Goal: Communication & Community: Submit feedback/report problem

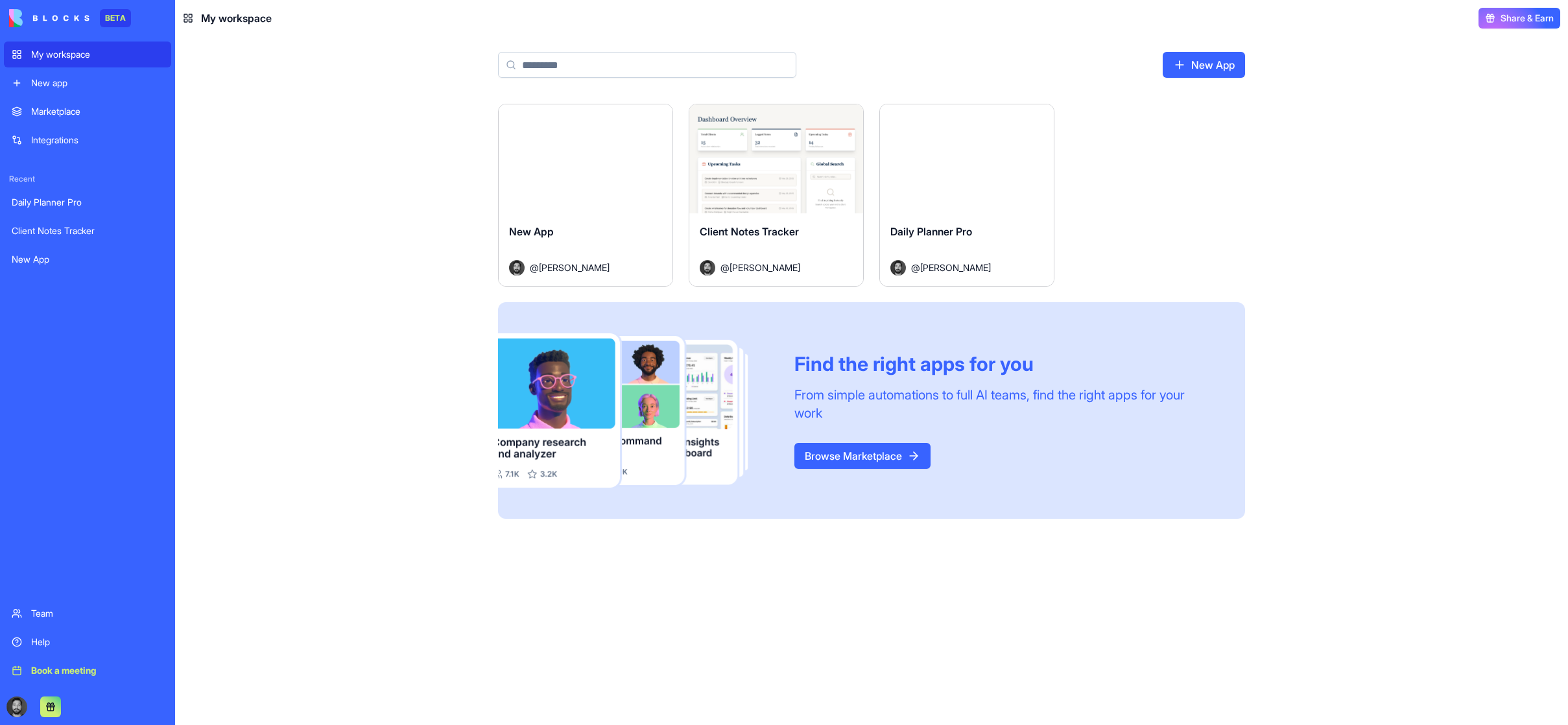
click at [66, 80] on div "New app" at bounding box center [97, 83] width 133 height 13
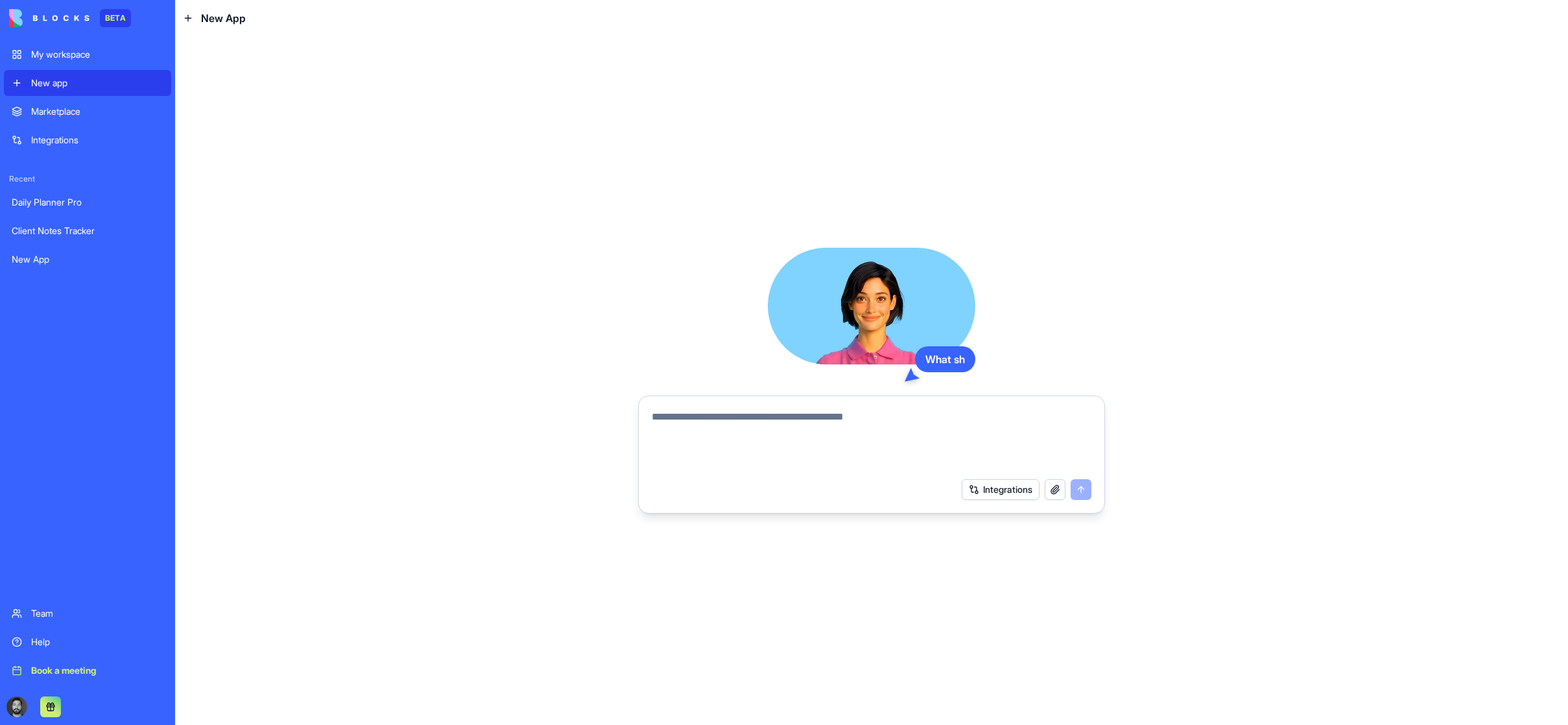
click at [82, 110] on div "Marketplace" at bounding box center [97, 111] width 133 height 13
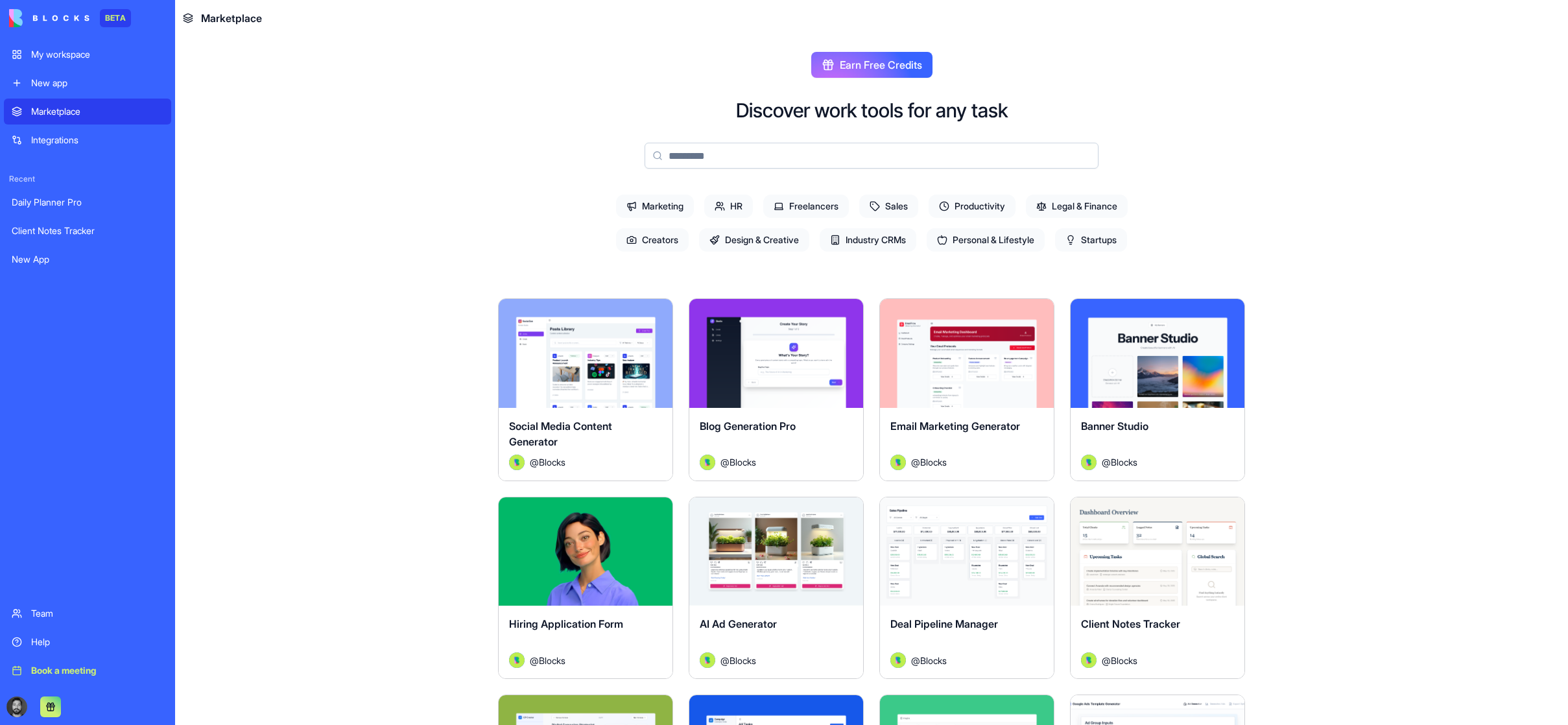
click at [78, 142] on div "Integrations" at bounding box center [97, 140] width 133 height 13
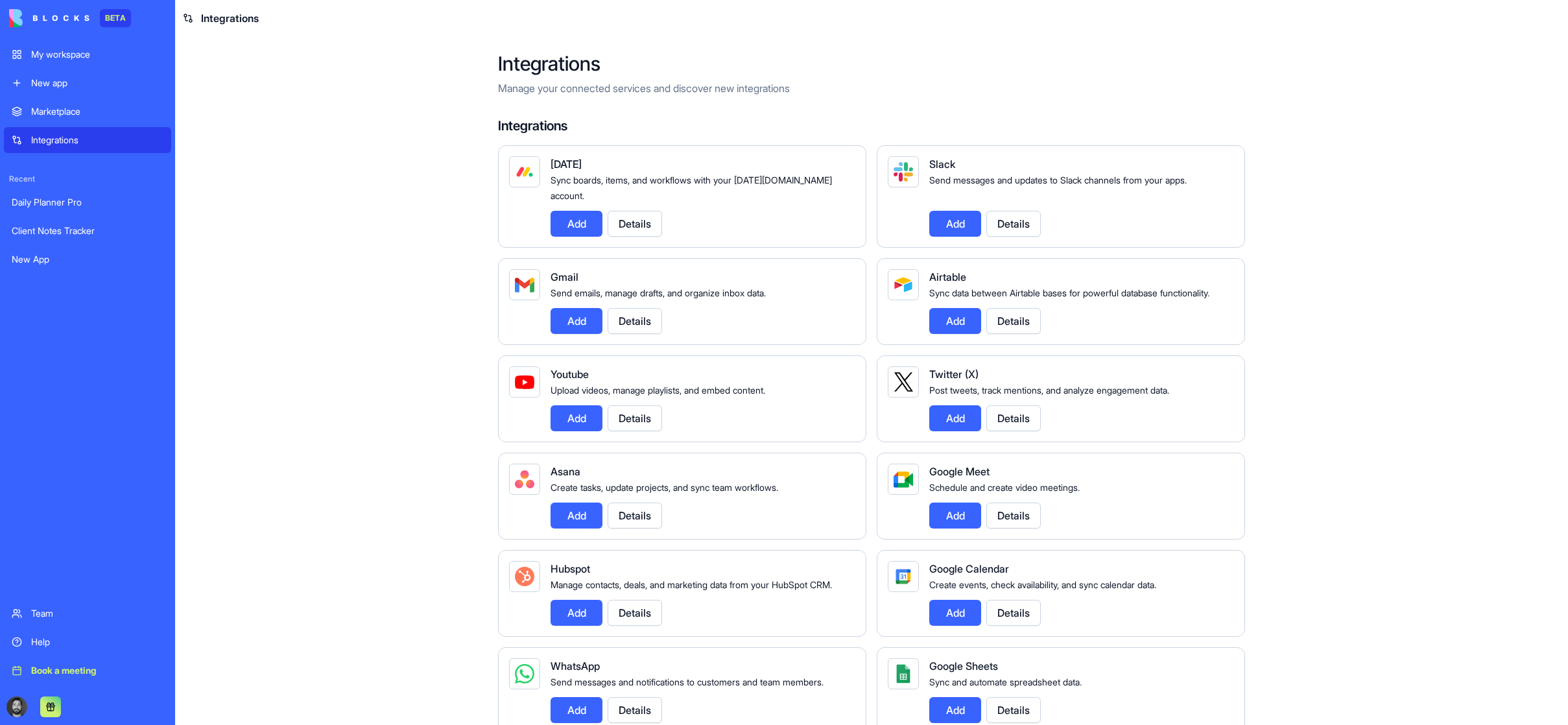
click at [80, 61] on div "My workspace" at bounding box center [97, 55] width 133 height 13
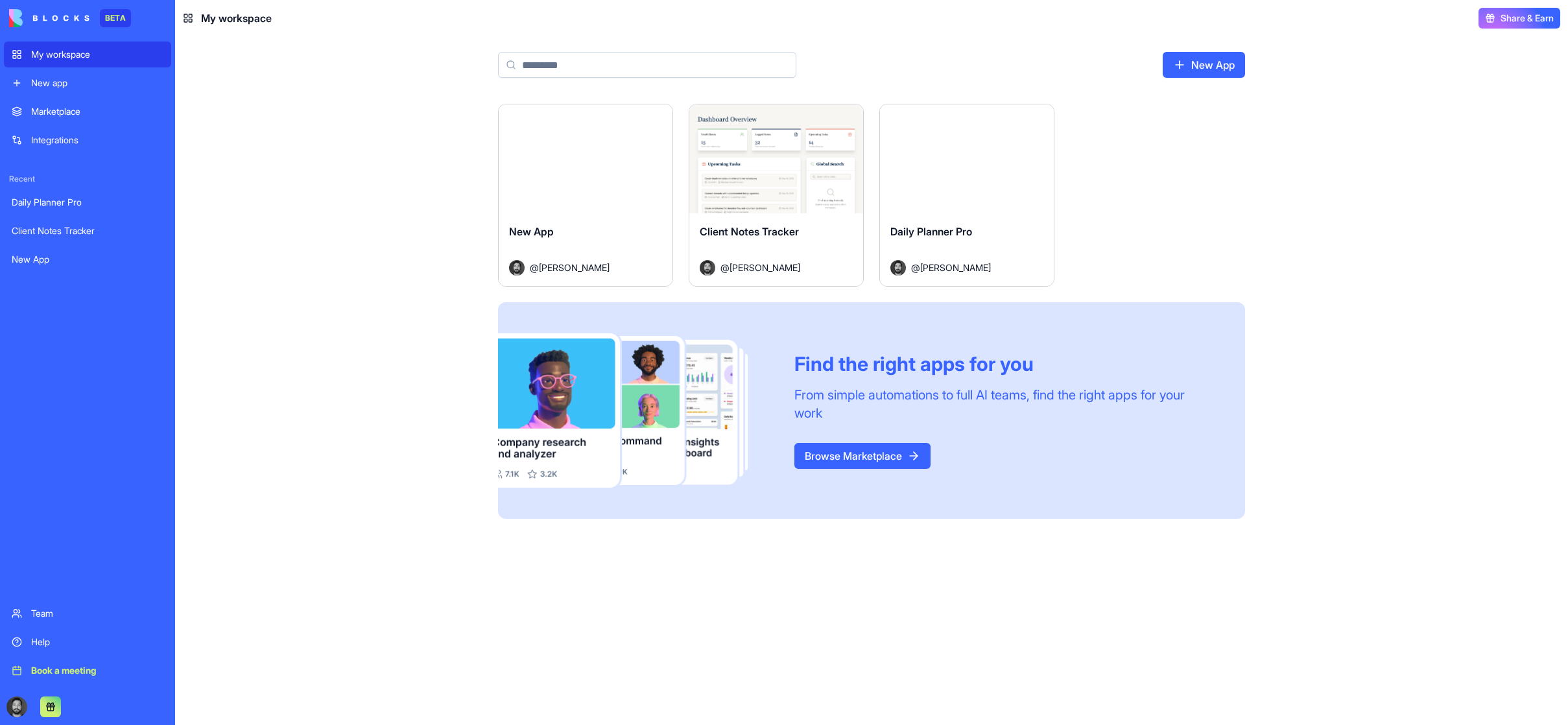
click at [793, 117] on div "Launch" at bounding box center [776, 159] width 173 height 109
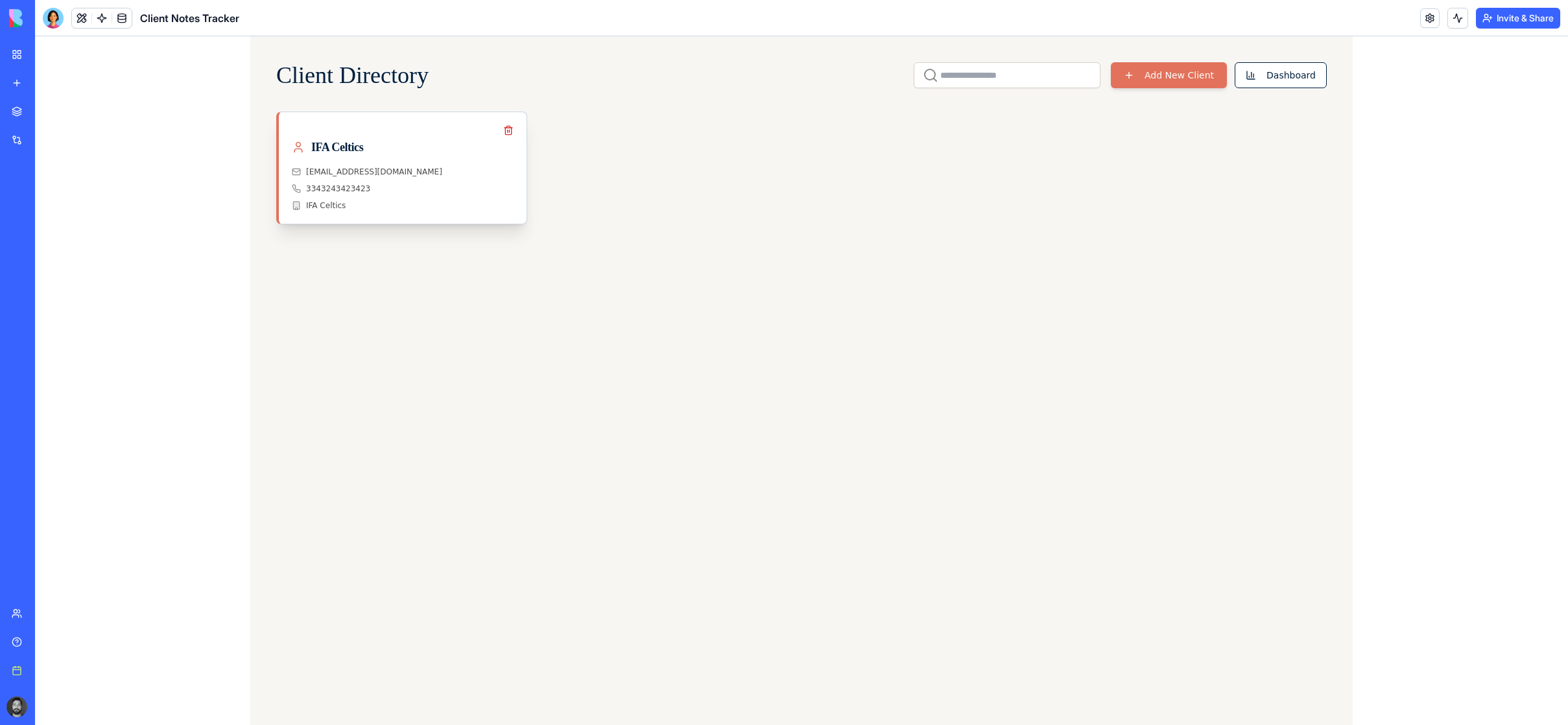
click at [413, 171] on div "diego@ifaceltics.com" at bounding box center [402, 172] width 222 height 11
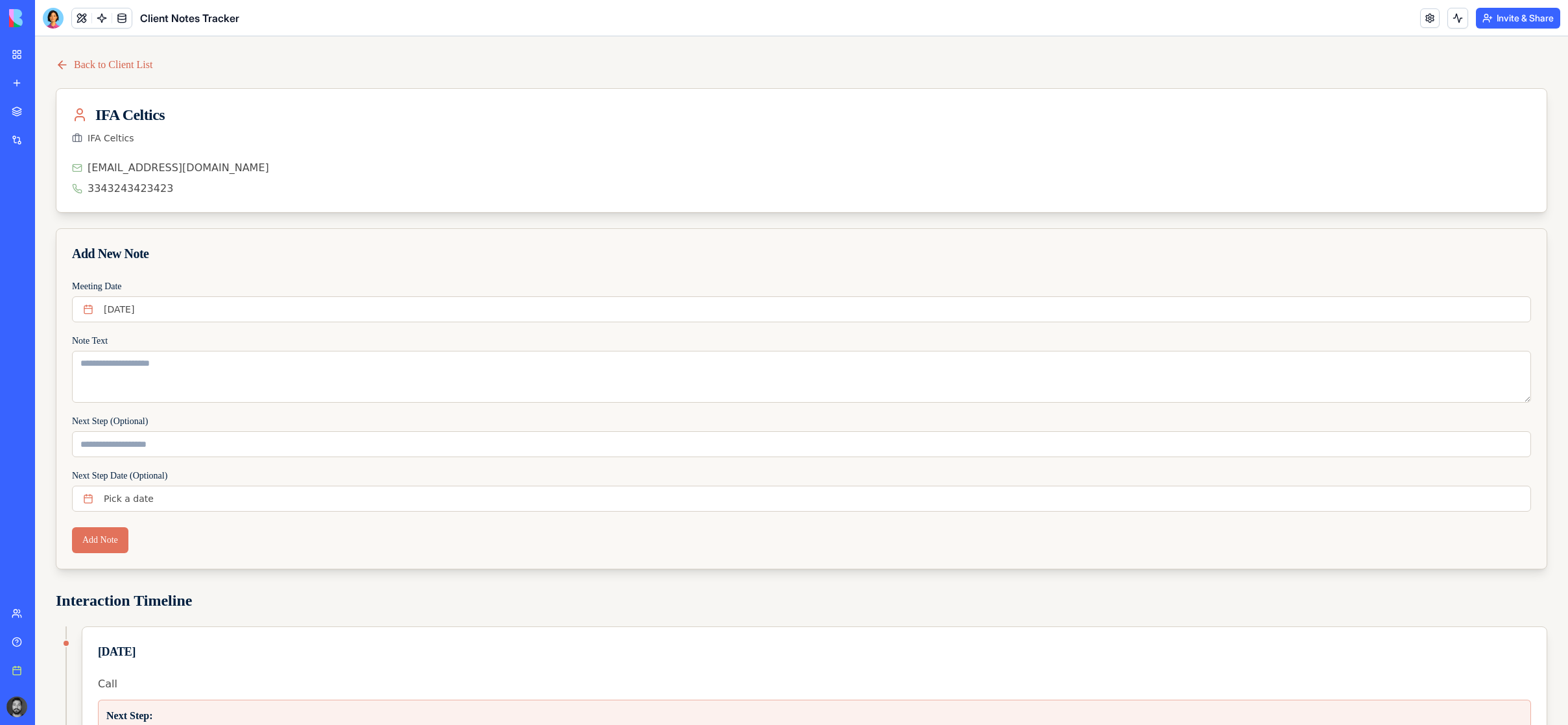
click at [83, 65] on link "Back to Client List" at bounding box center [104, 65] width 97 height 16
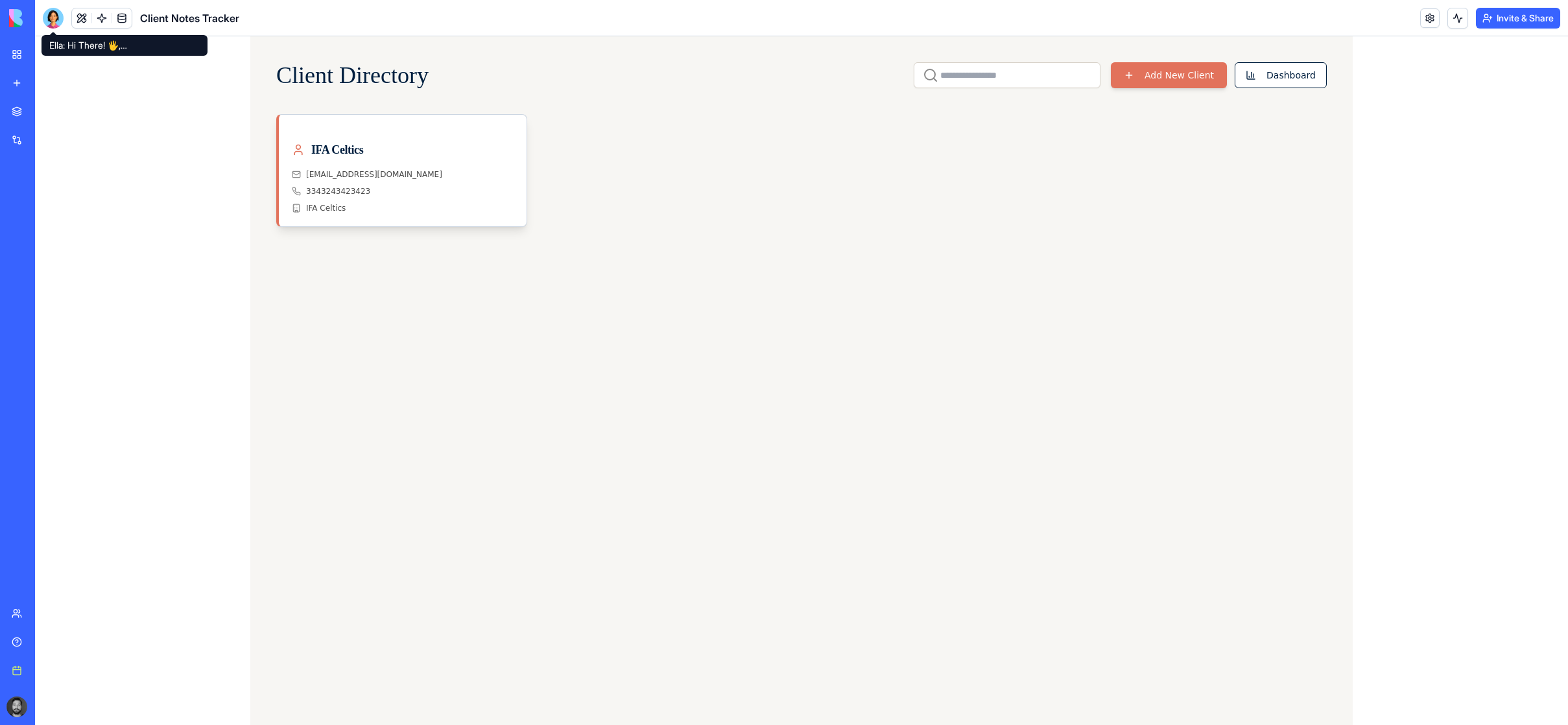
click at [56, 20] on div at bounding box center [52, 18] width 20 height 20
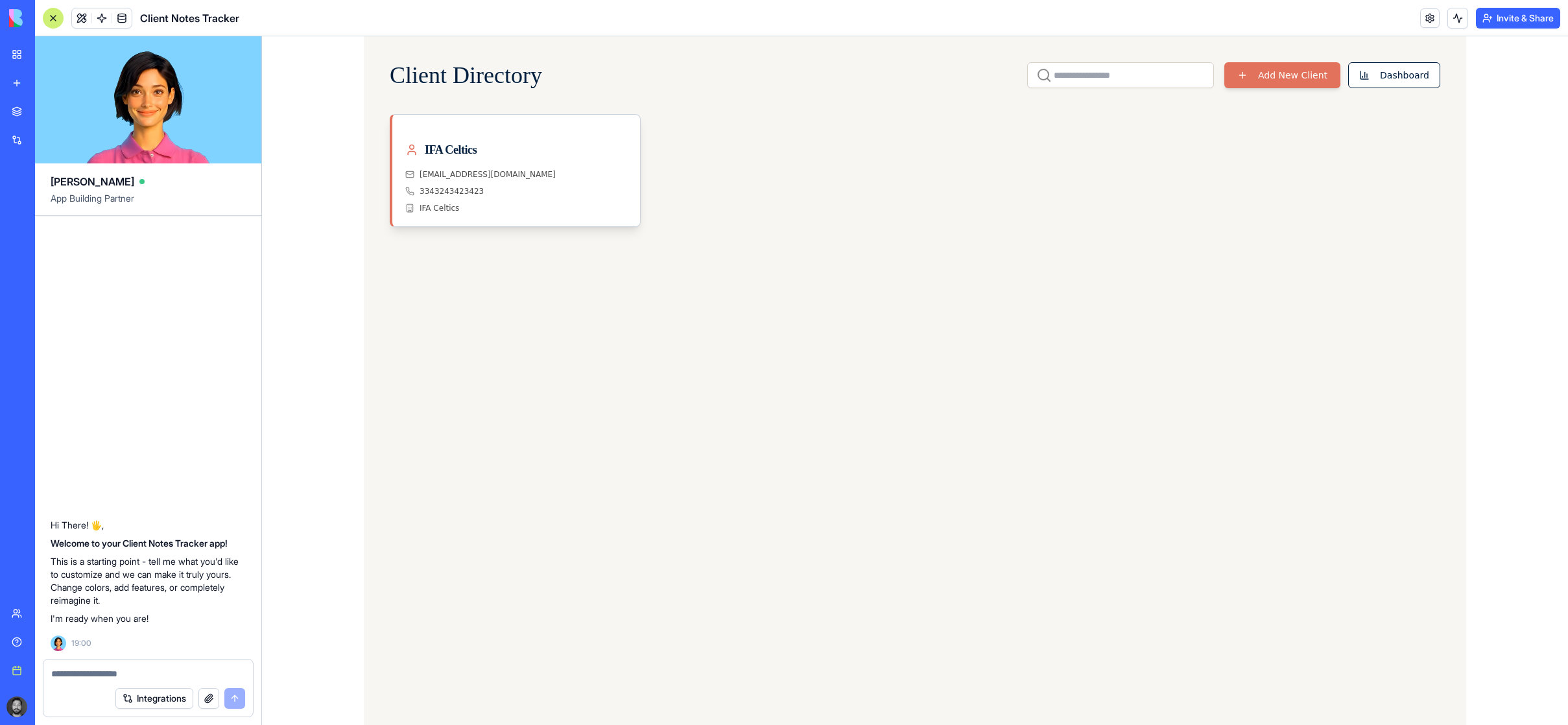
click at [28, 55] on link "My workspace" at bounding box center [29, 55] width 52 height 26
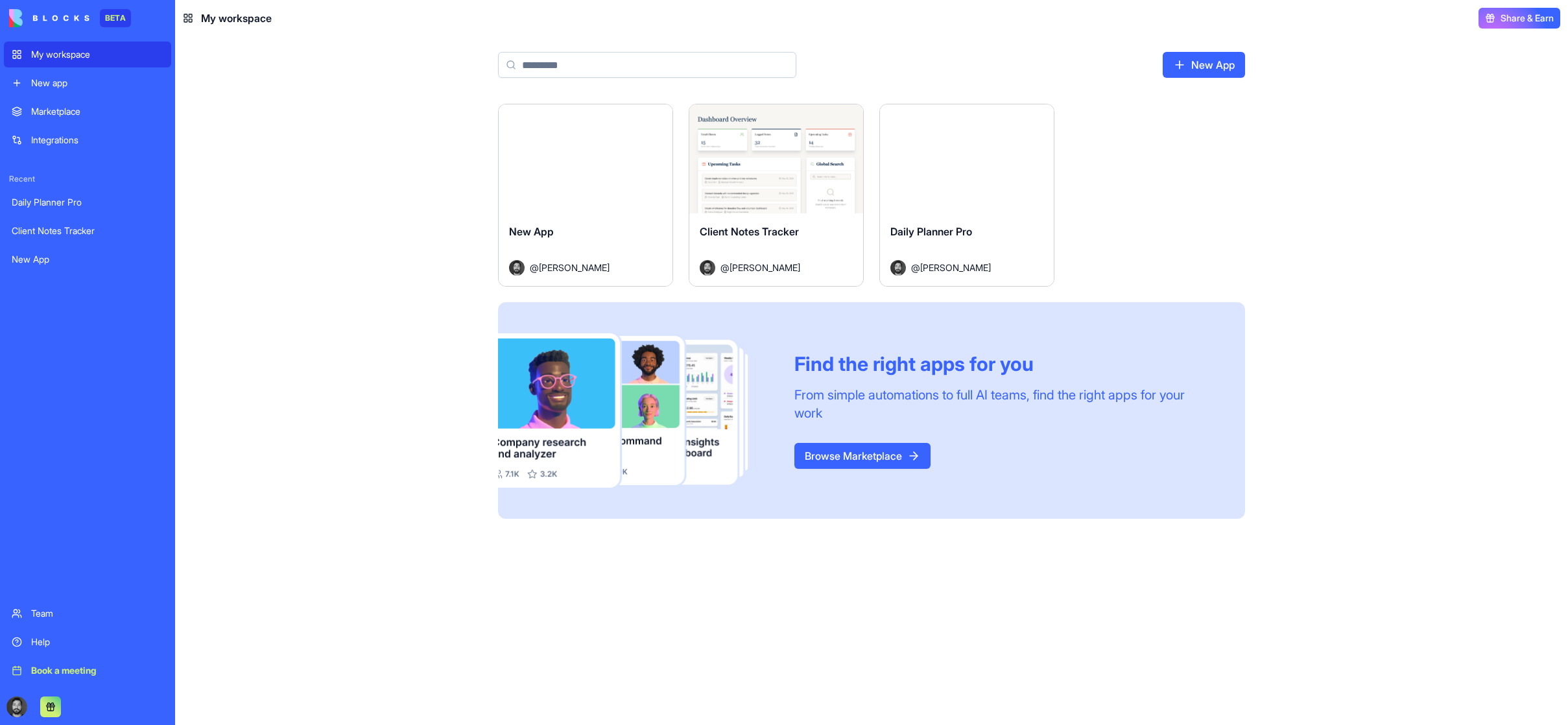
click at [585, 200] on div "Launch" at bounding box center [585, 159] width 173 height 109
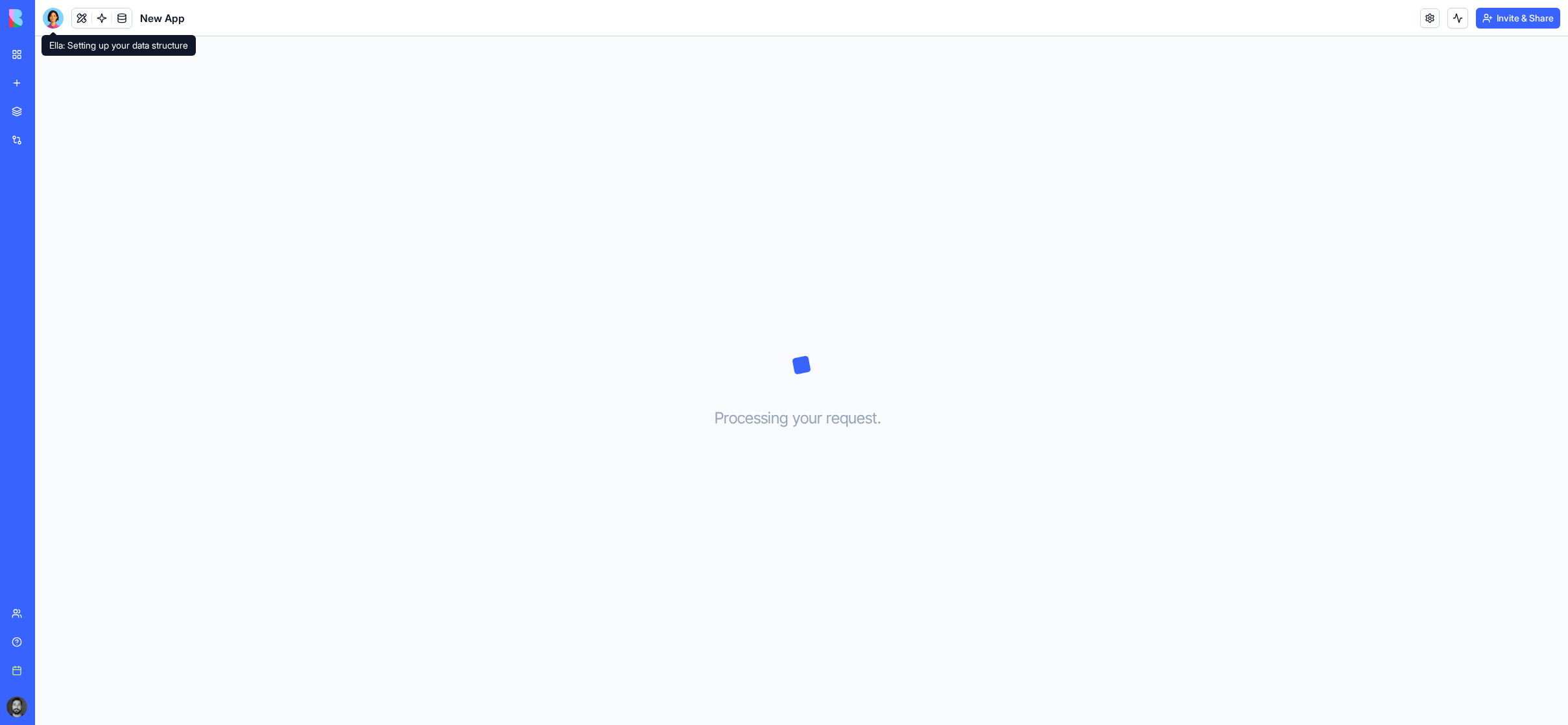
click at [52, 16] on div at bounding box center [52, 18] width 20 height 20
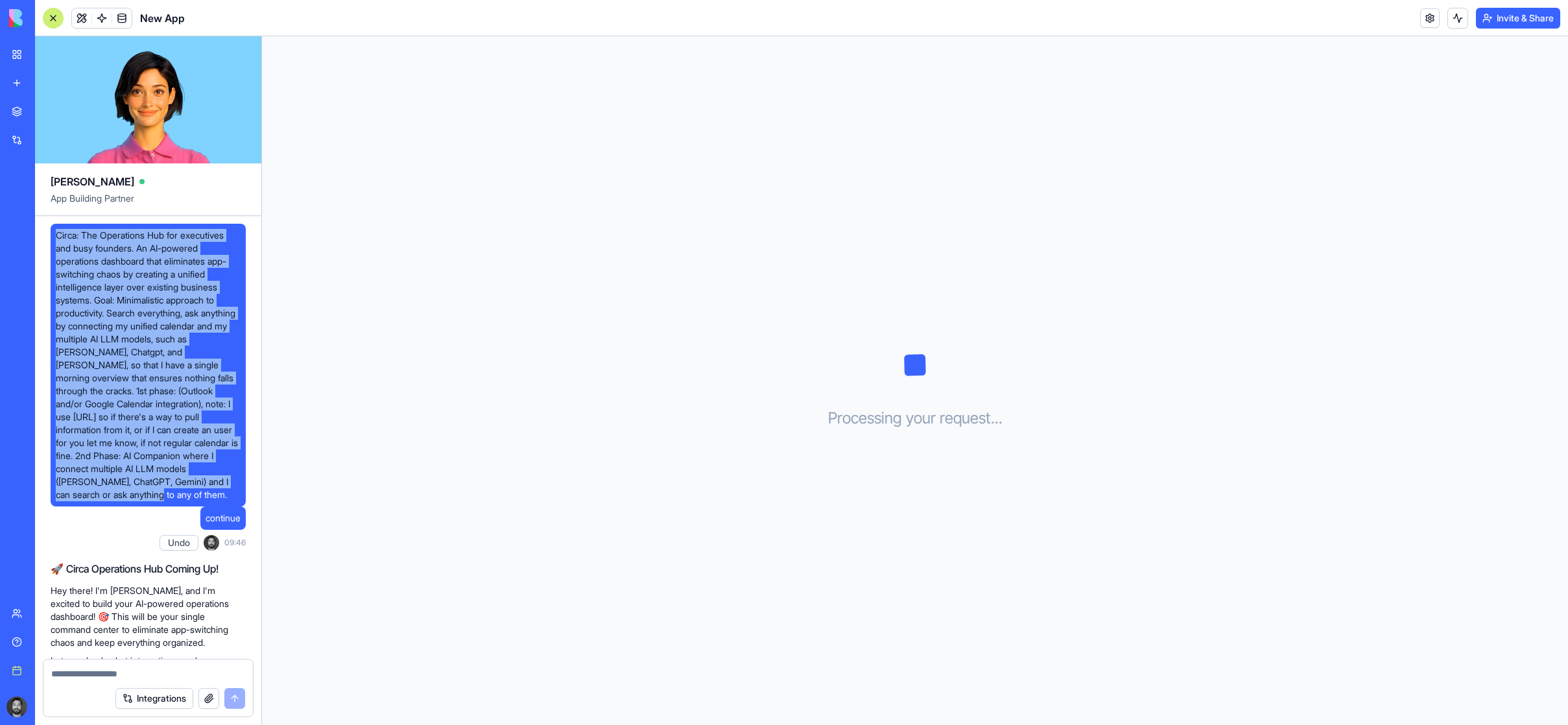
drag, startPoint x: 122, startPoint y: 498, endPoint x: 56, endPoint y: 229, distance: 277.0
click at [56, 229] on span "Circa: The Operations Hub for executives and busy founders. An AI-powered opera…" at bounding box center [148, 365] width 185 height 272
copy span "Circa: The Operations Hub for executives and busy founders. An AI-powered opera…"
click at [13, 50] on link "My workspace" at bounding box center [29, 55] width 52 height 26
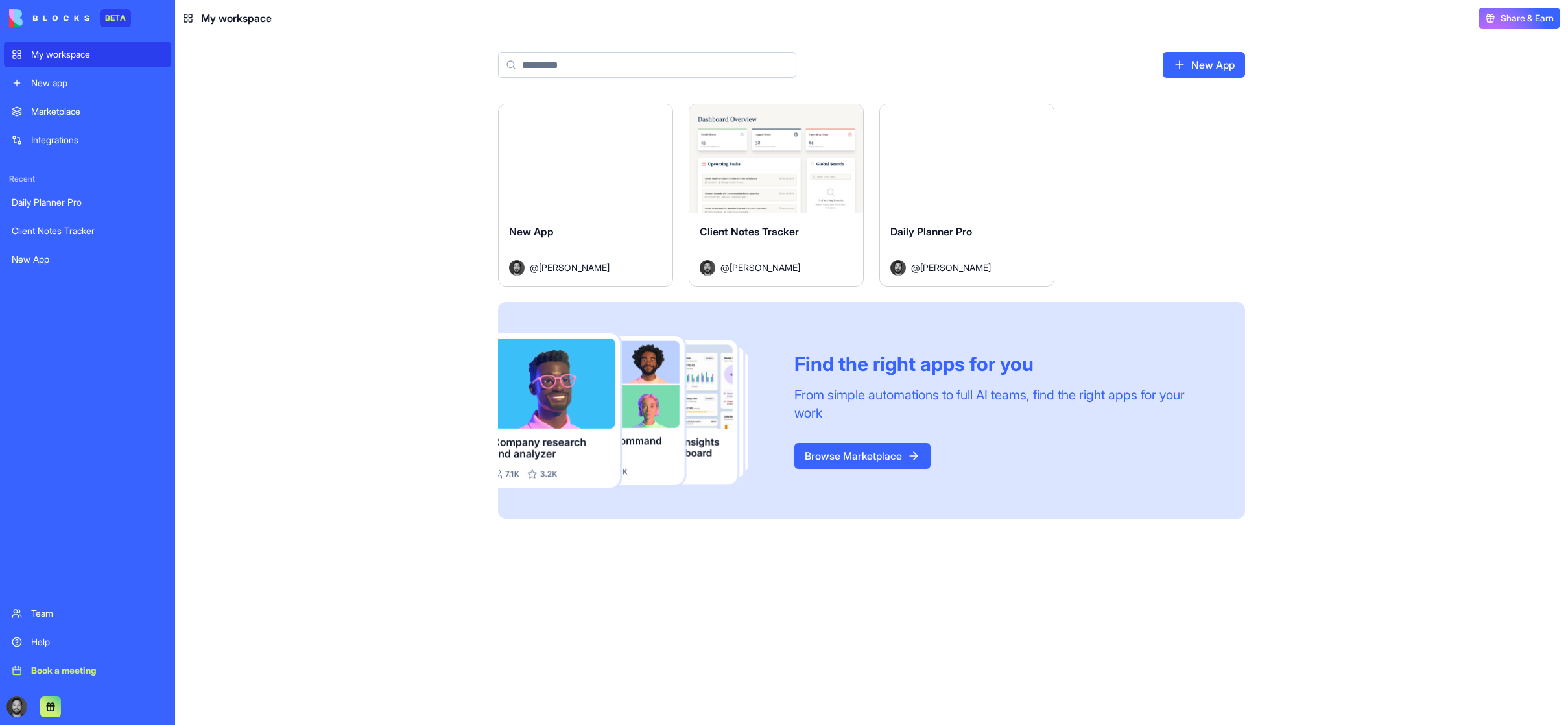
click at [944, 162] on button "Launch" at bounding box center [966, 159] width 97 height 26
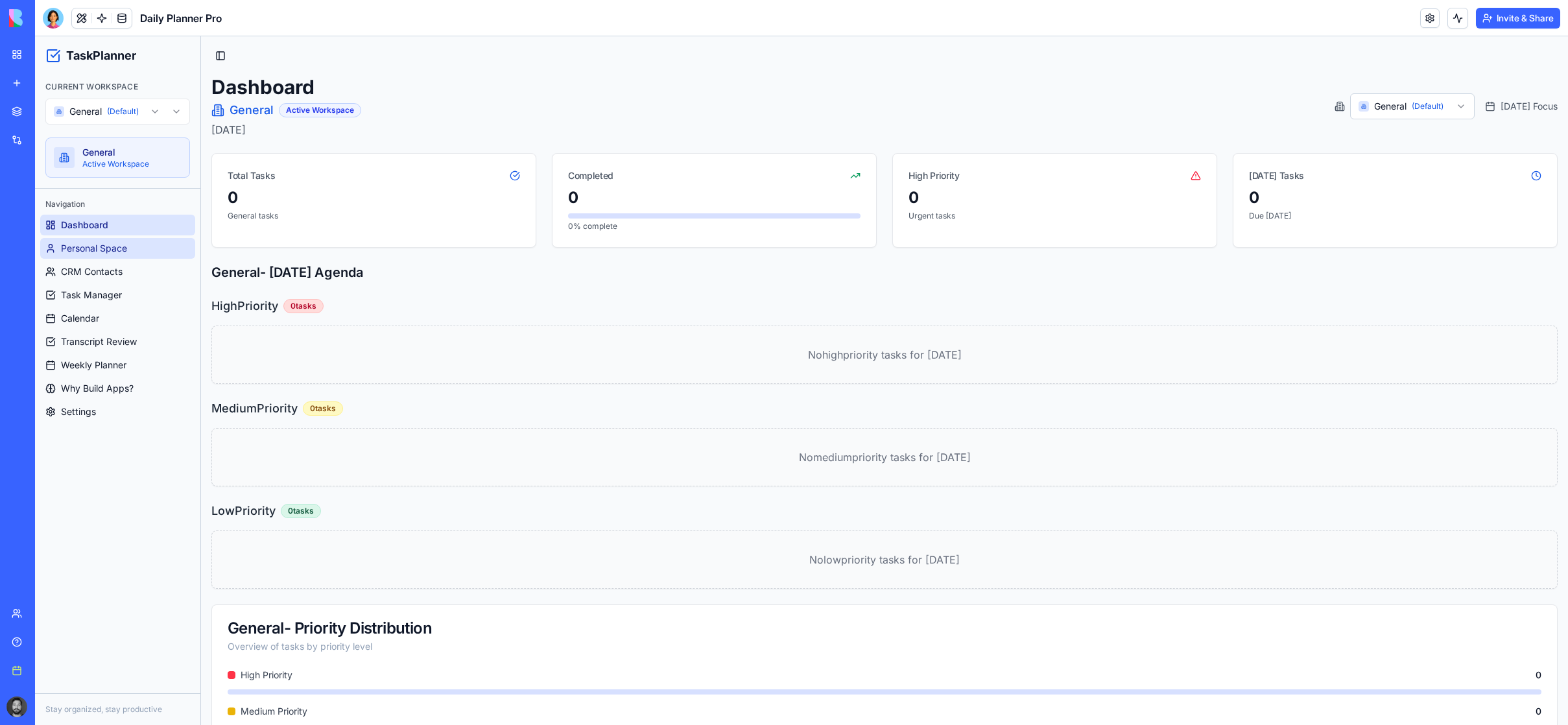
click at [122, 255] on link "Personal Space" at bounding box center [117, 248] width 155 height 20
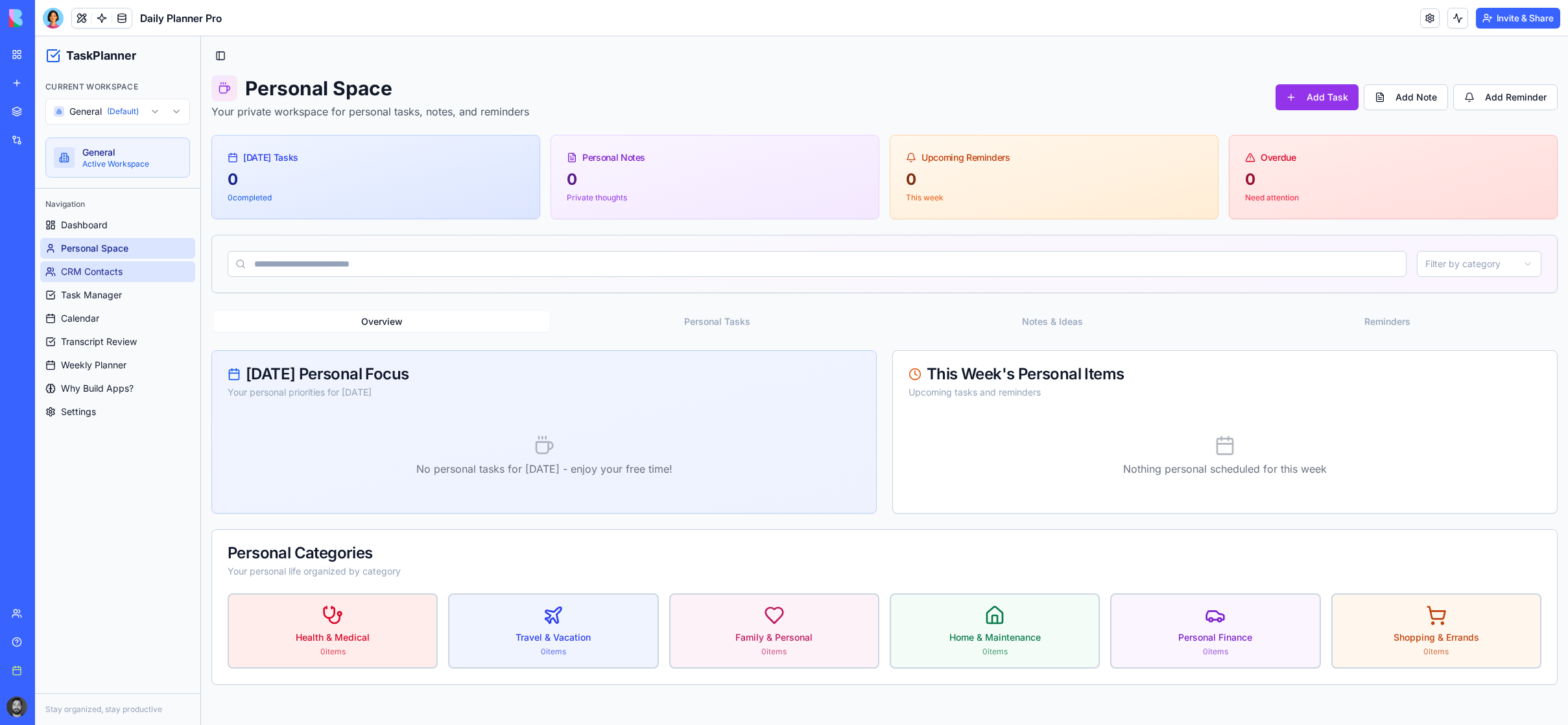
click at [114, 273] on span "CRM Contacts" at bounding box center [91, 272] width 61 height 13
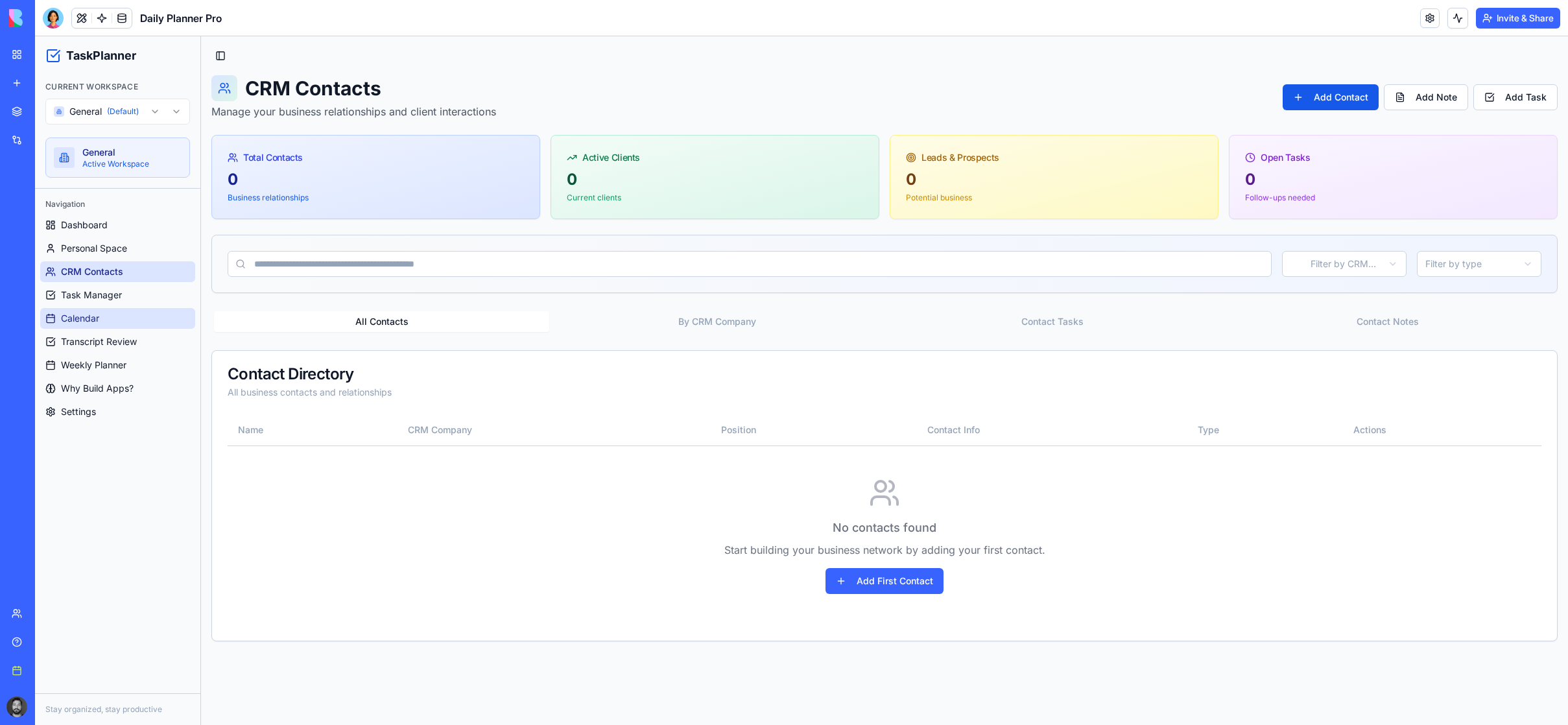
click at [112, 309] on link "Calendar" at bounding box center [117, 317] width 155 height 20
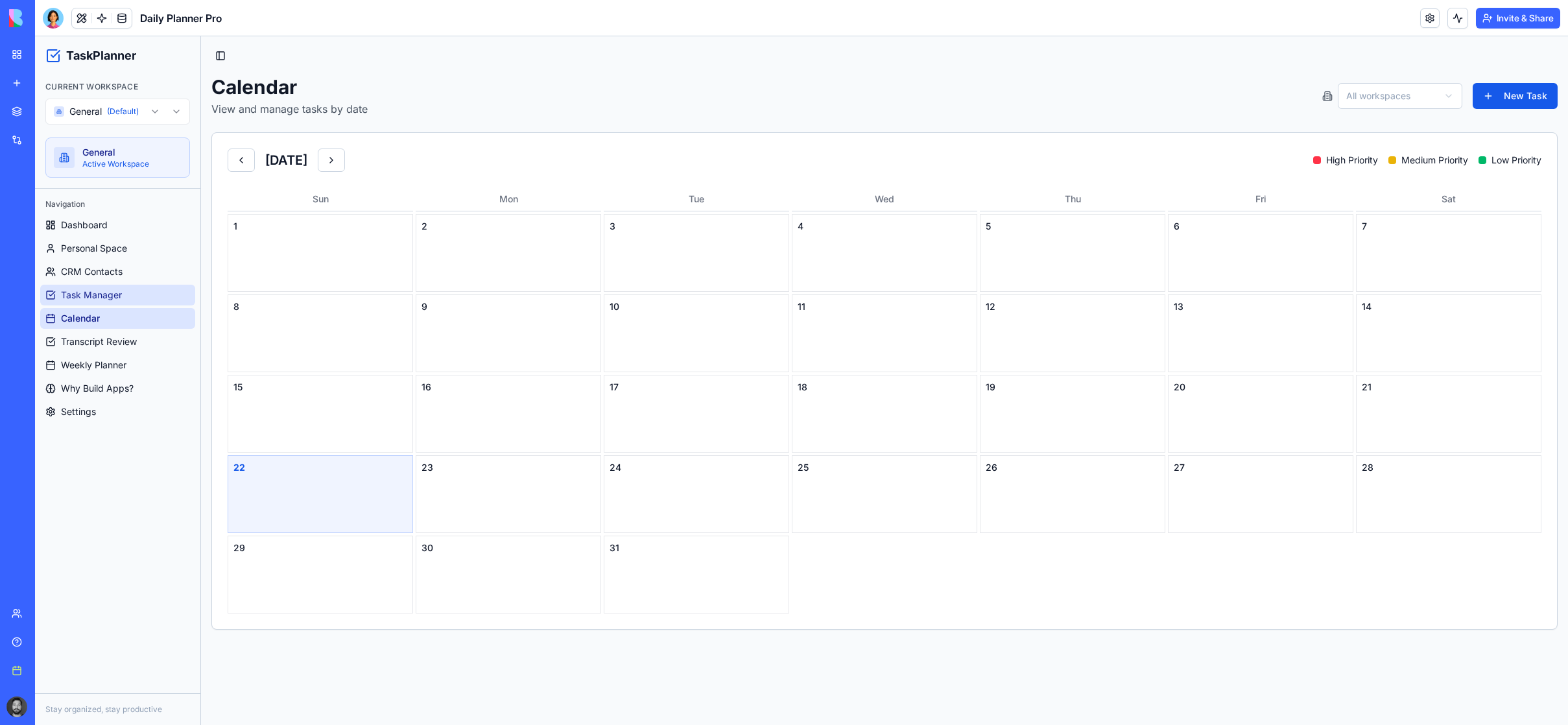
click at [111, 297] on span "Task Manager" at bounding box center [91, 295] width 61 height 13
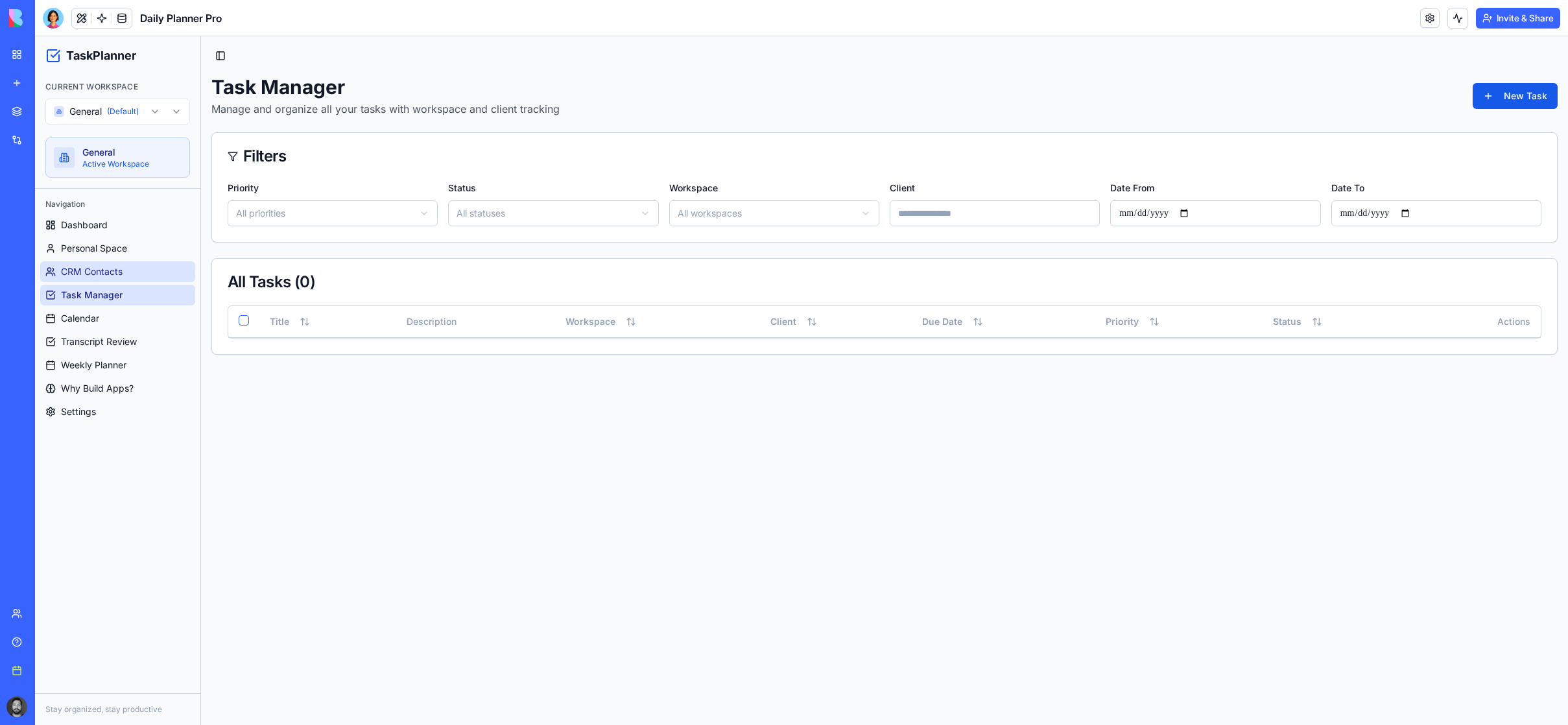
click at [136, 272] on link "CRM Contacts" at bounding box center [117, 271] width 155 height 20
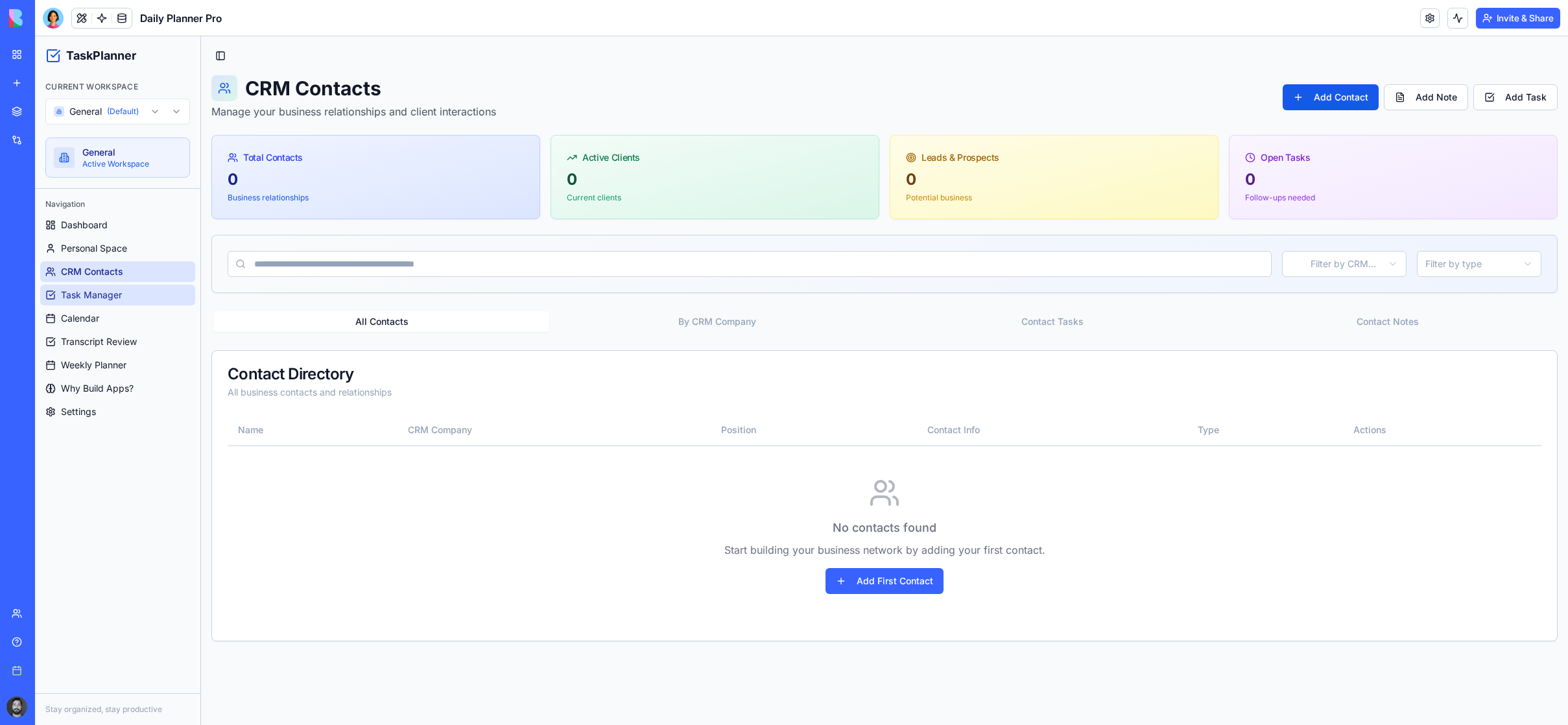
click at [118, 295] on span "Task Manager" at bounding box center [91, 295] width 61 height 13
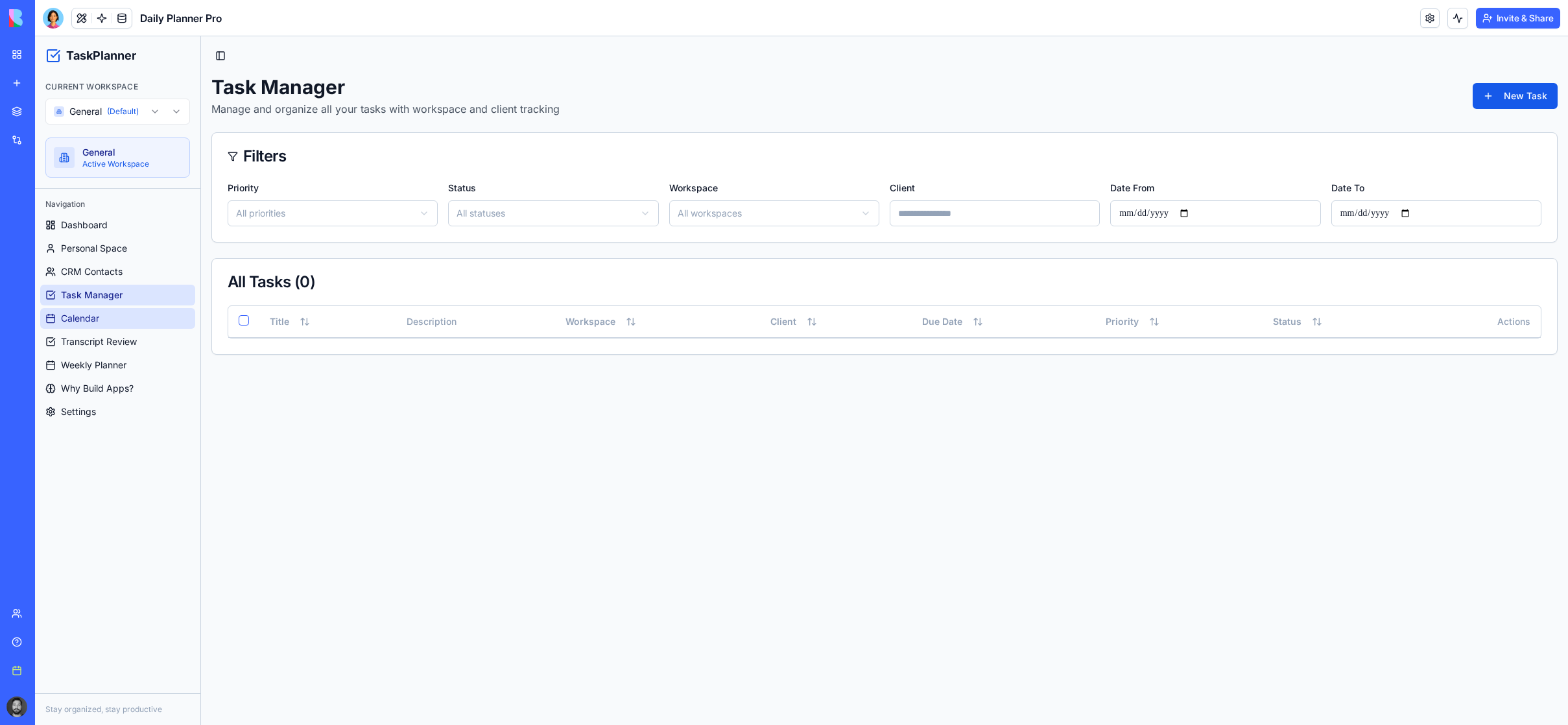
click at [106, 317] on link "Calendar" at bounding box center [117, 317] width 155 height 20
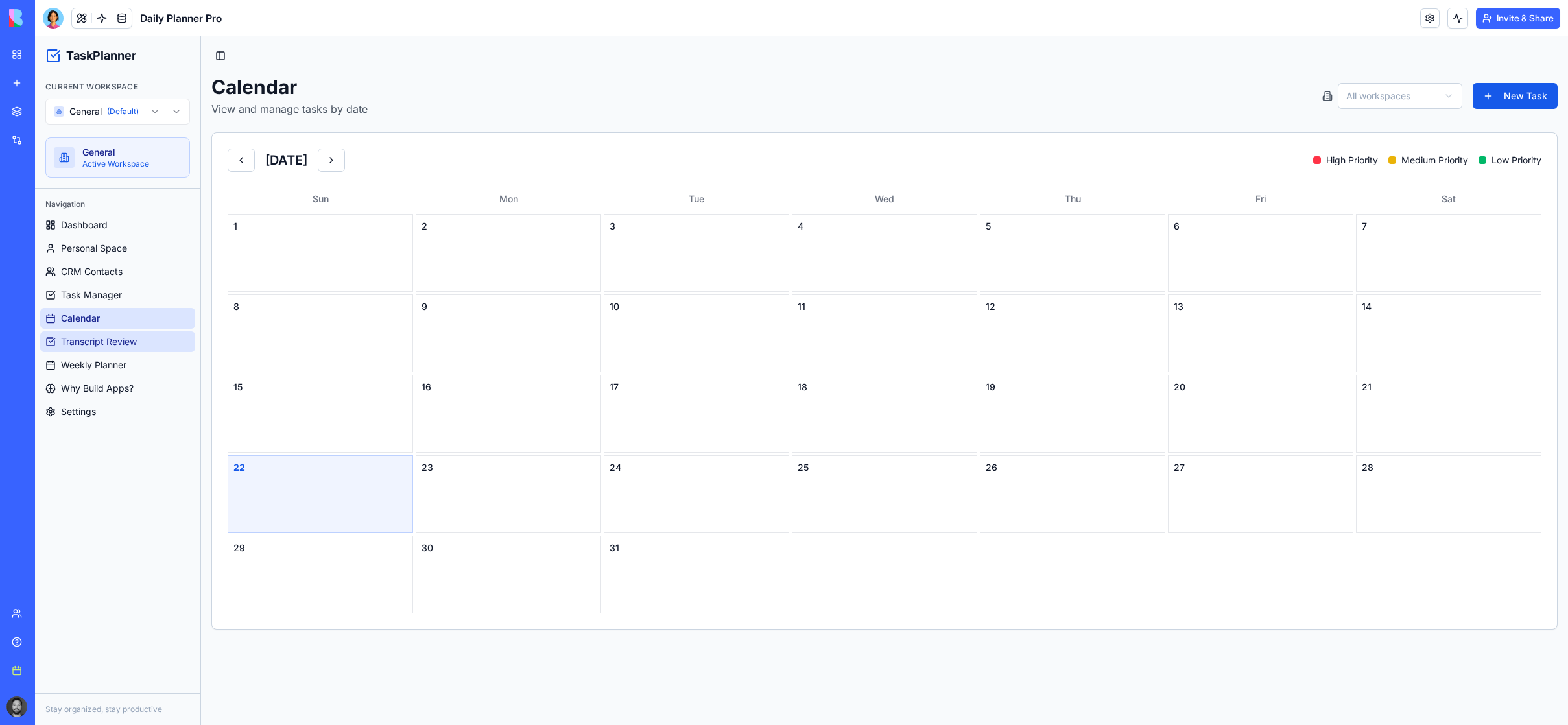
click at [97, 342] on span "Transcript Review" at bounding box center [98, 342] width 76 height 13
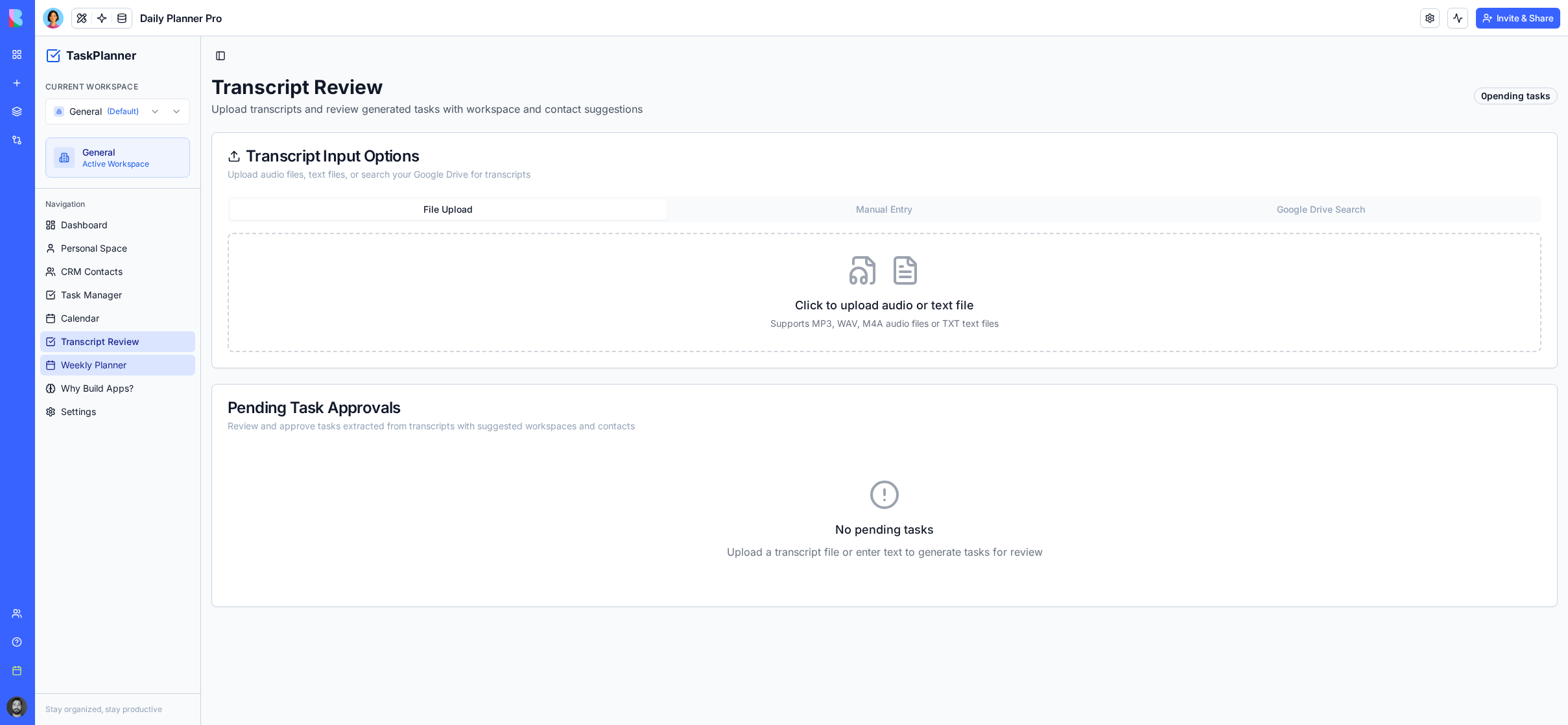
click at [94, 359] on span "Weekly Planner" at bounding box center [93, 365] width 65 height 13
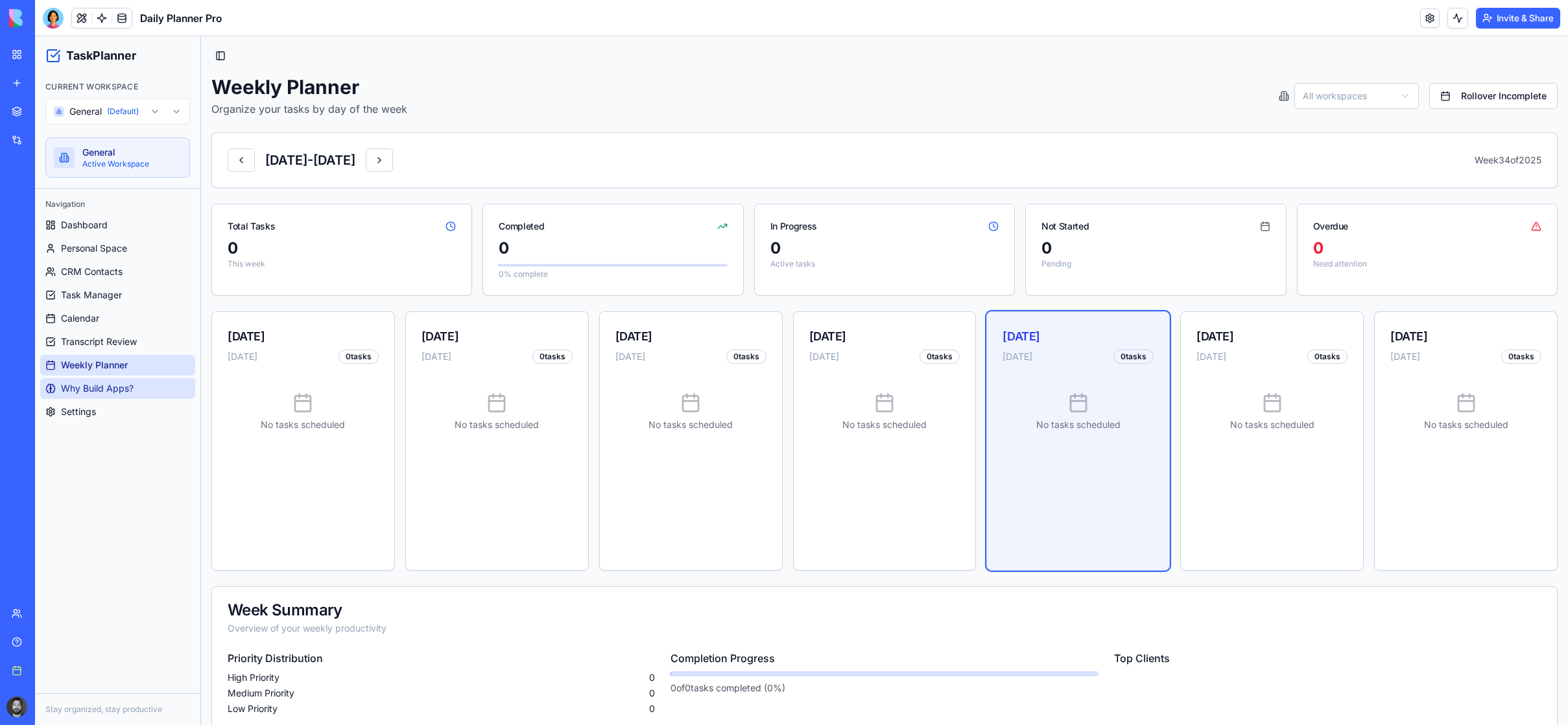
click at [89, 385] on span "Why Build Apps?" at bounding box center [97, 389] width 73 height 13
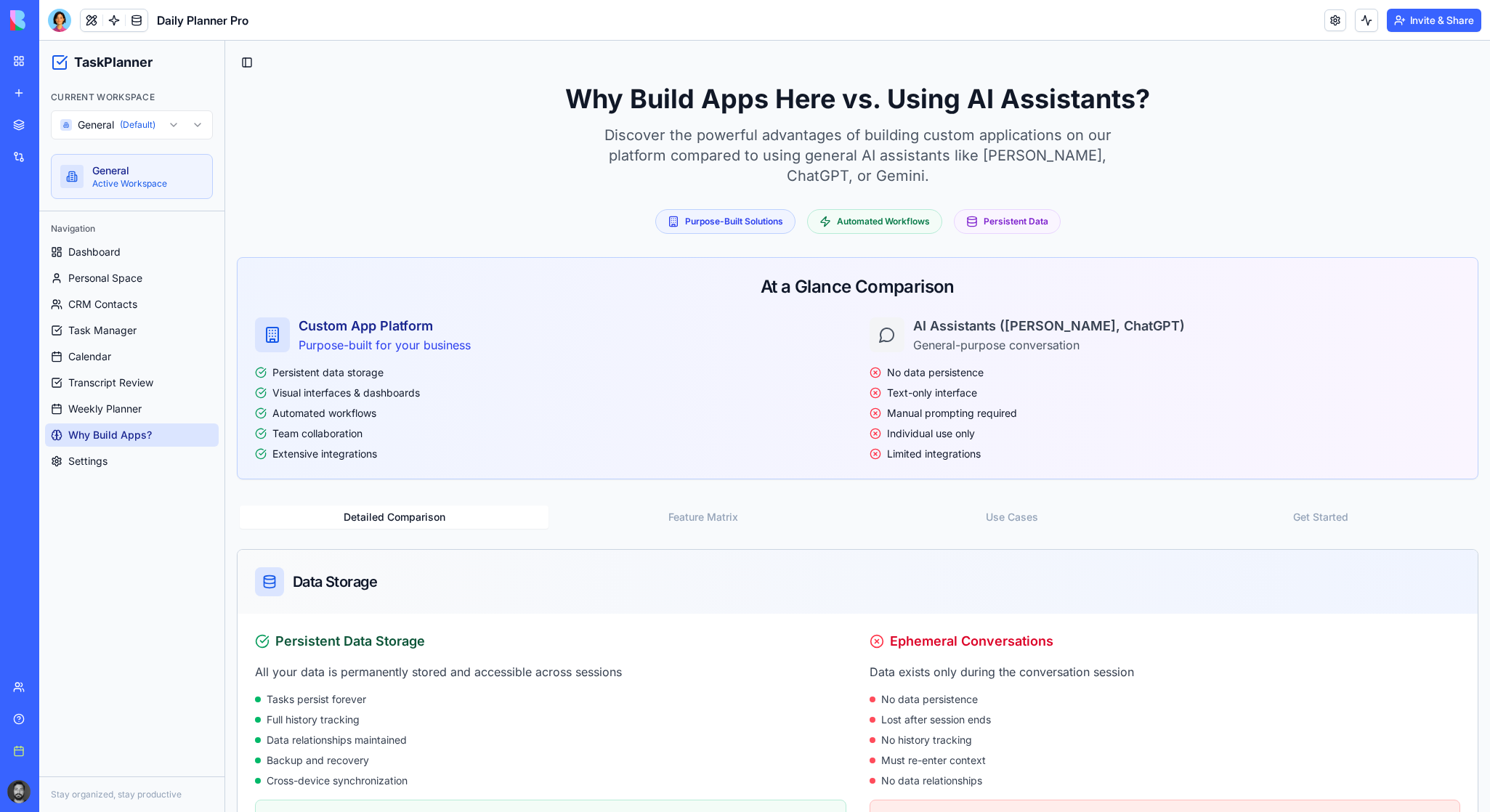
click at [54, 54] on div "My workspace" at bounding box center [44, 61] width 19 height 15
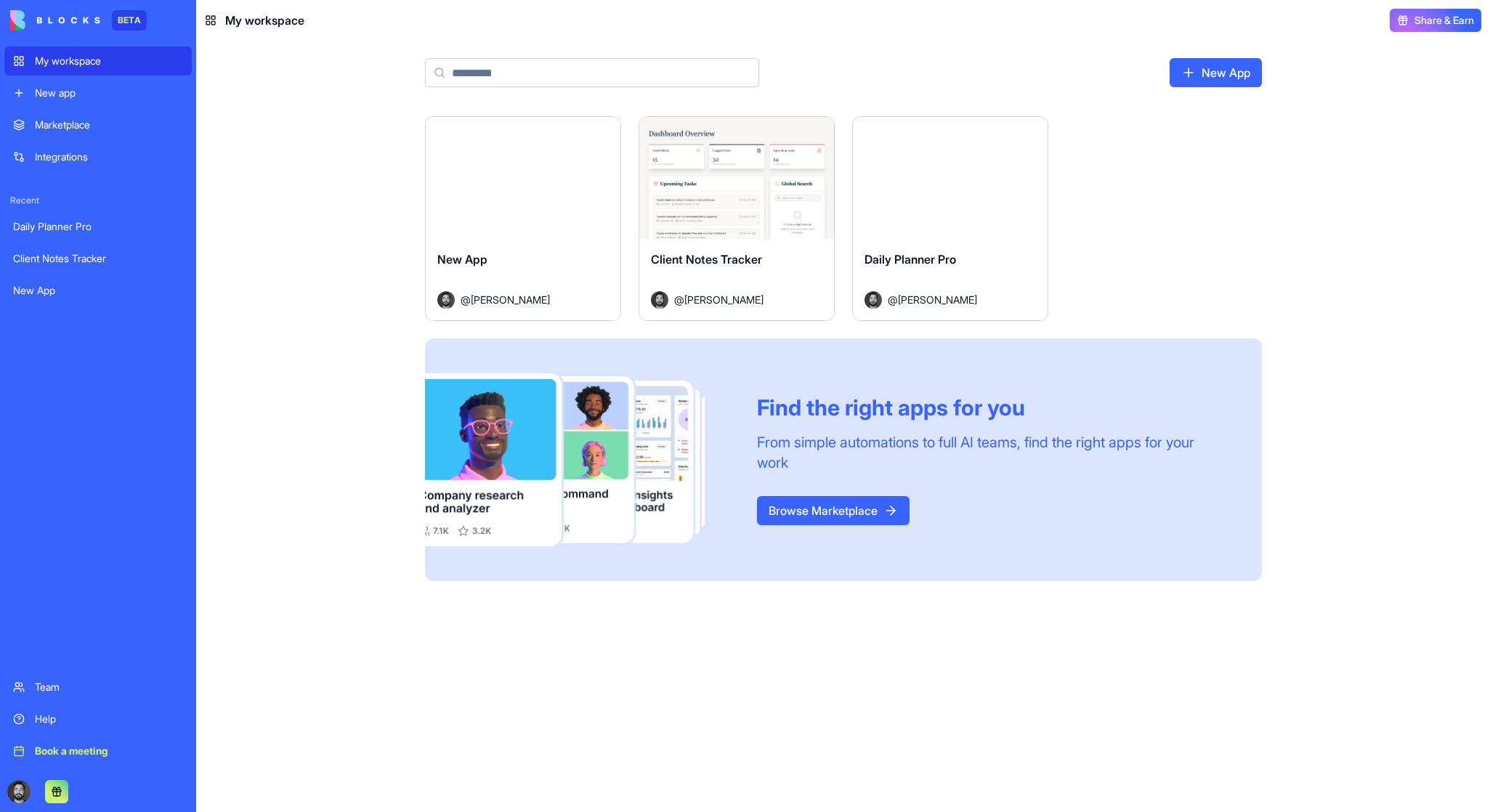
click at [540, 251] on div "New App" at bounding box center [523, 270] width 171 height 40
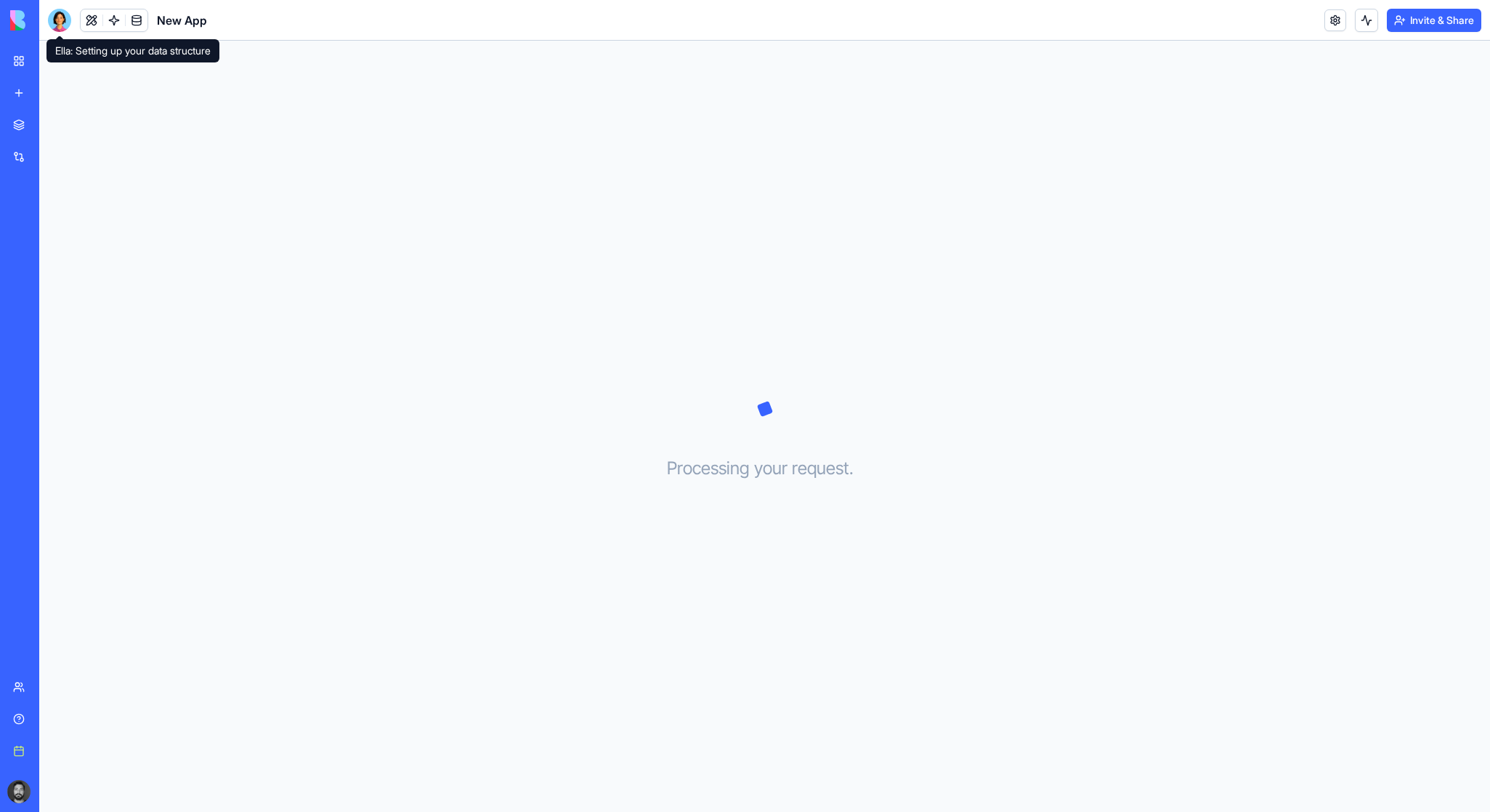
click at [65, 15] on div at bounding box center [59, 20] width 23 height 23
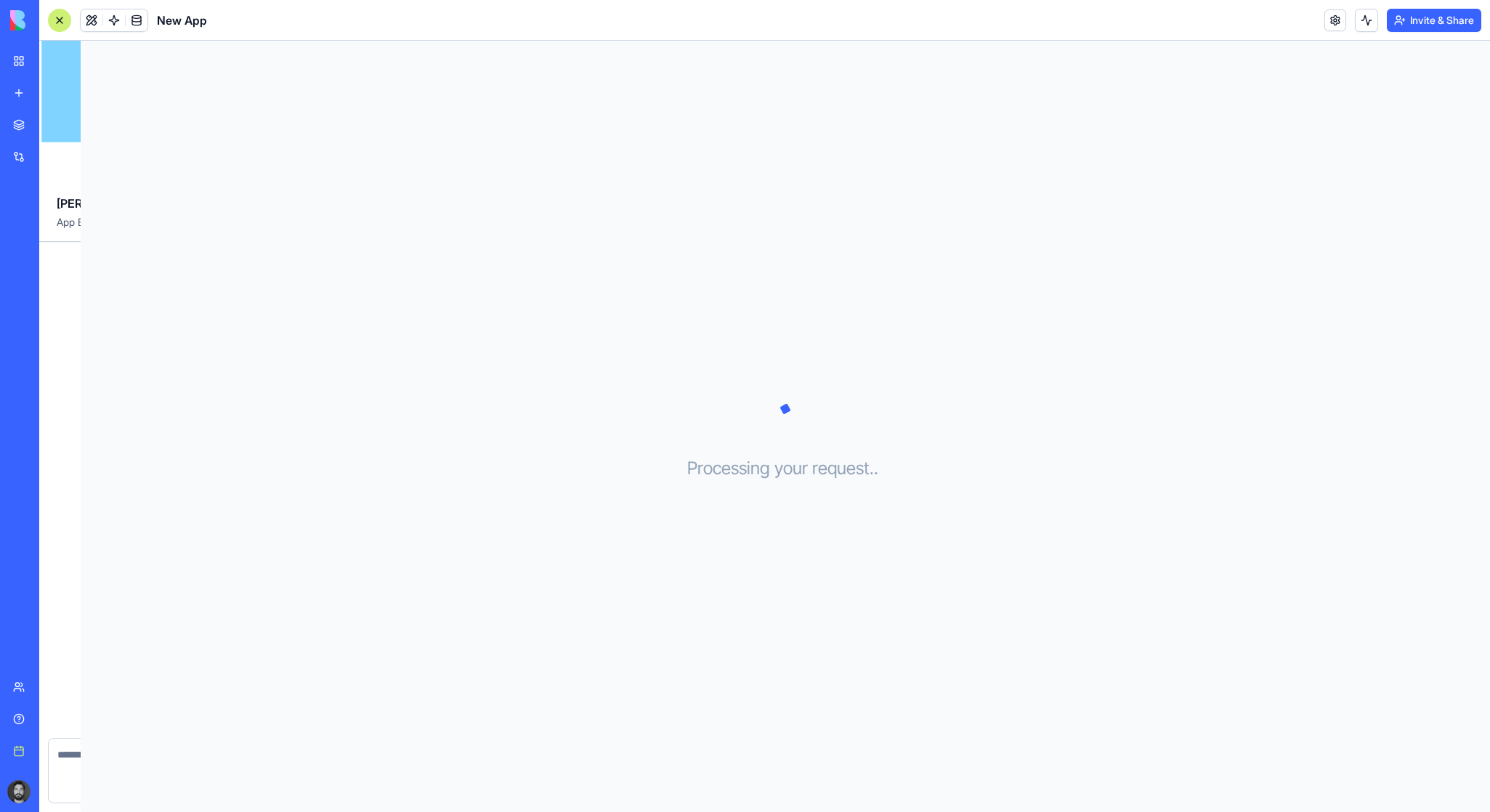
scroll to position [645, 0]
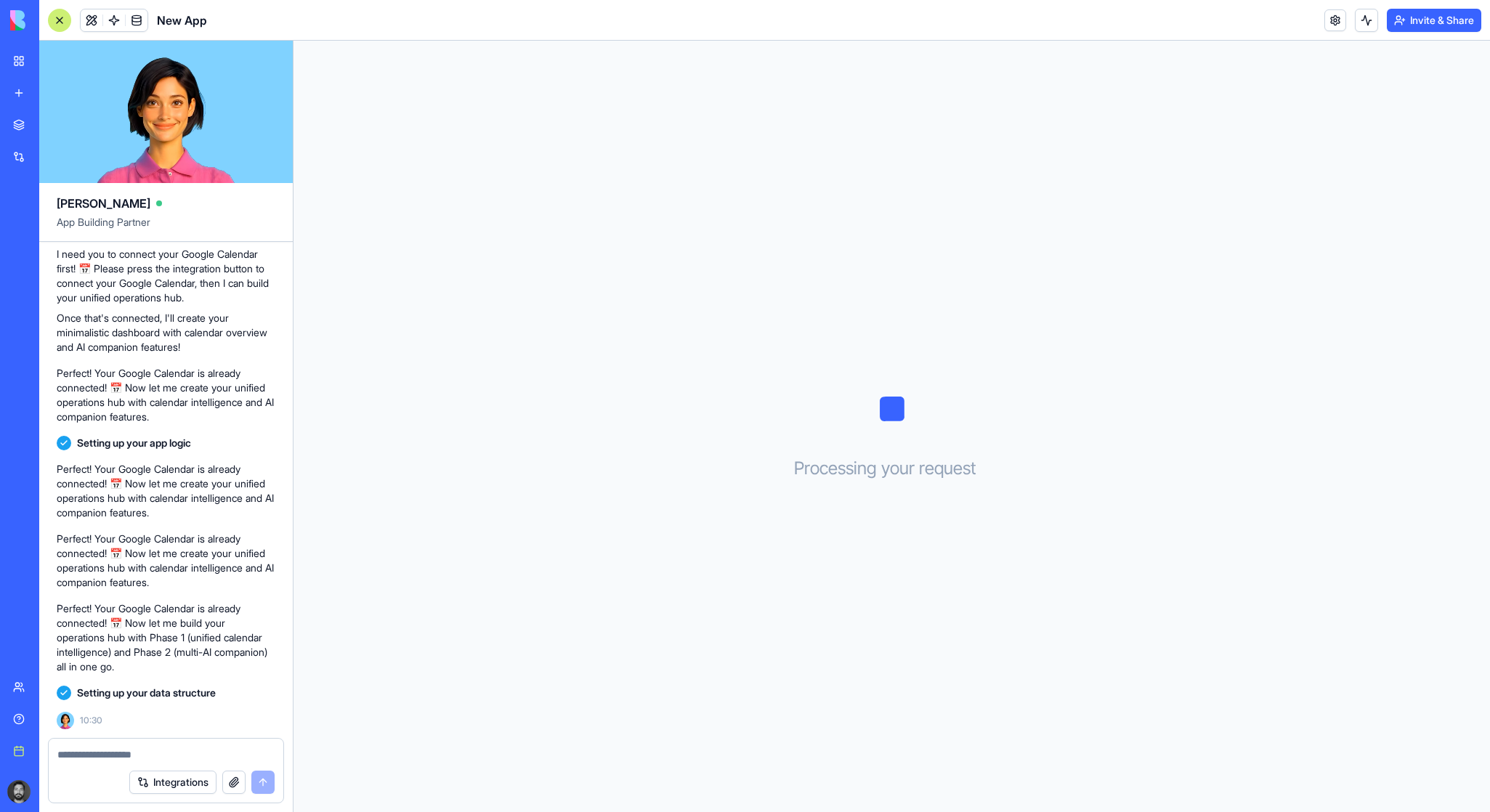
click at [182, 742] on div at bounding box center [166, 750] width 235 height 23
click at [170, 754] on textarea at bounding box center [166, 754] width 217 height 15
type textarea "********"
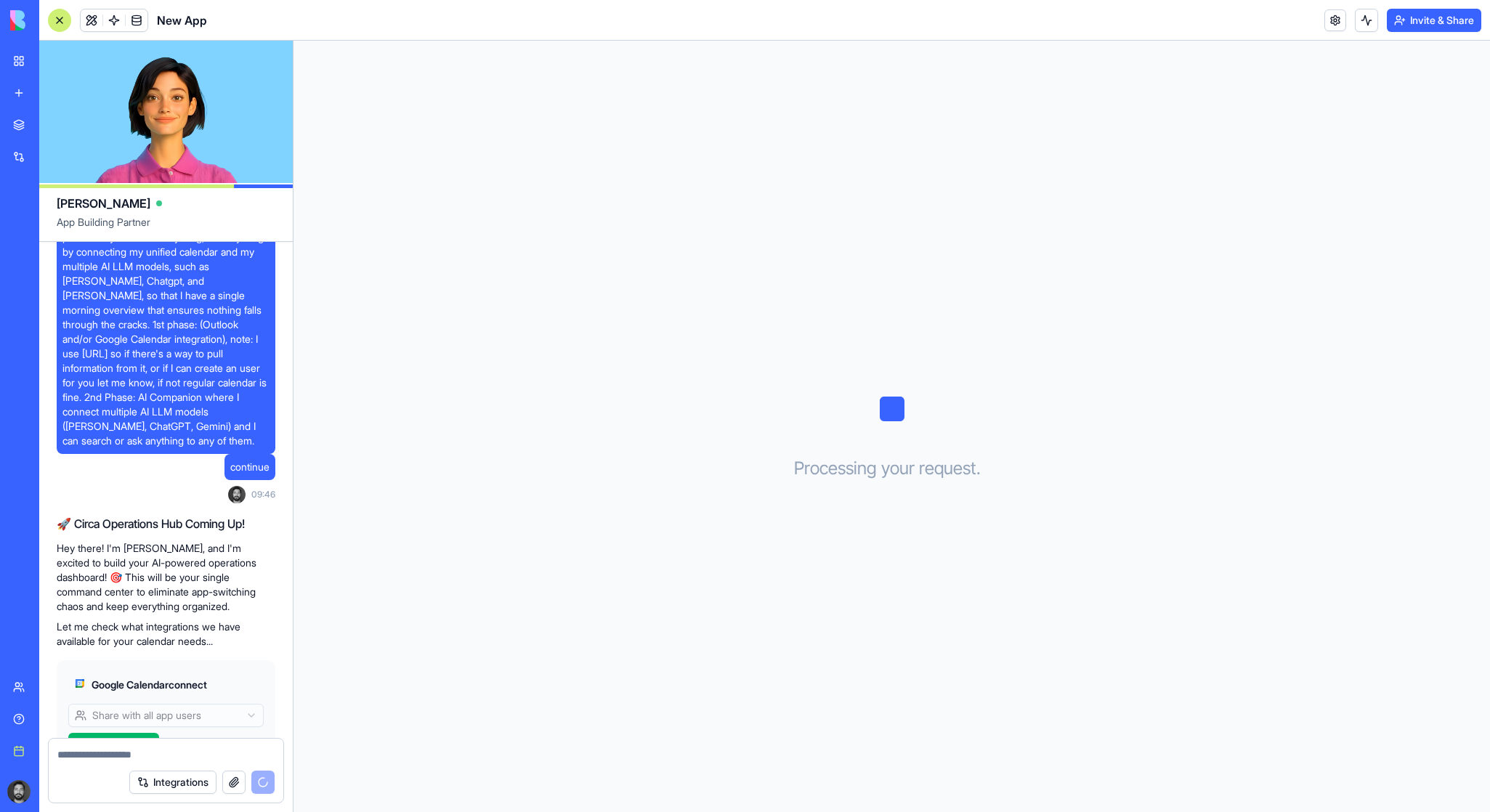
scroll to position [0, 0]
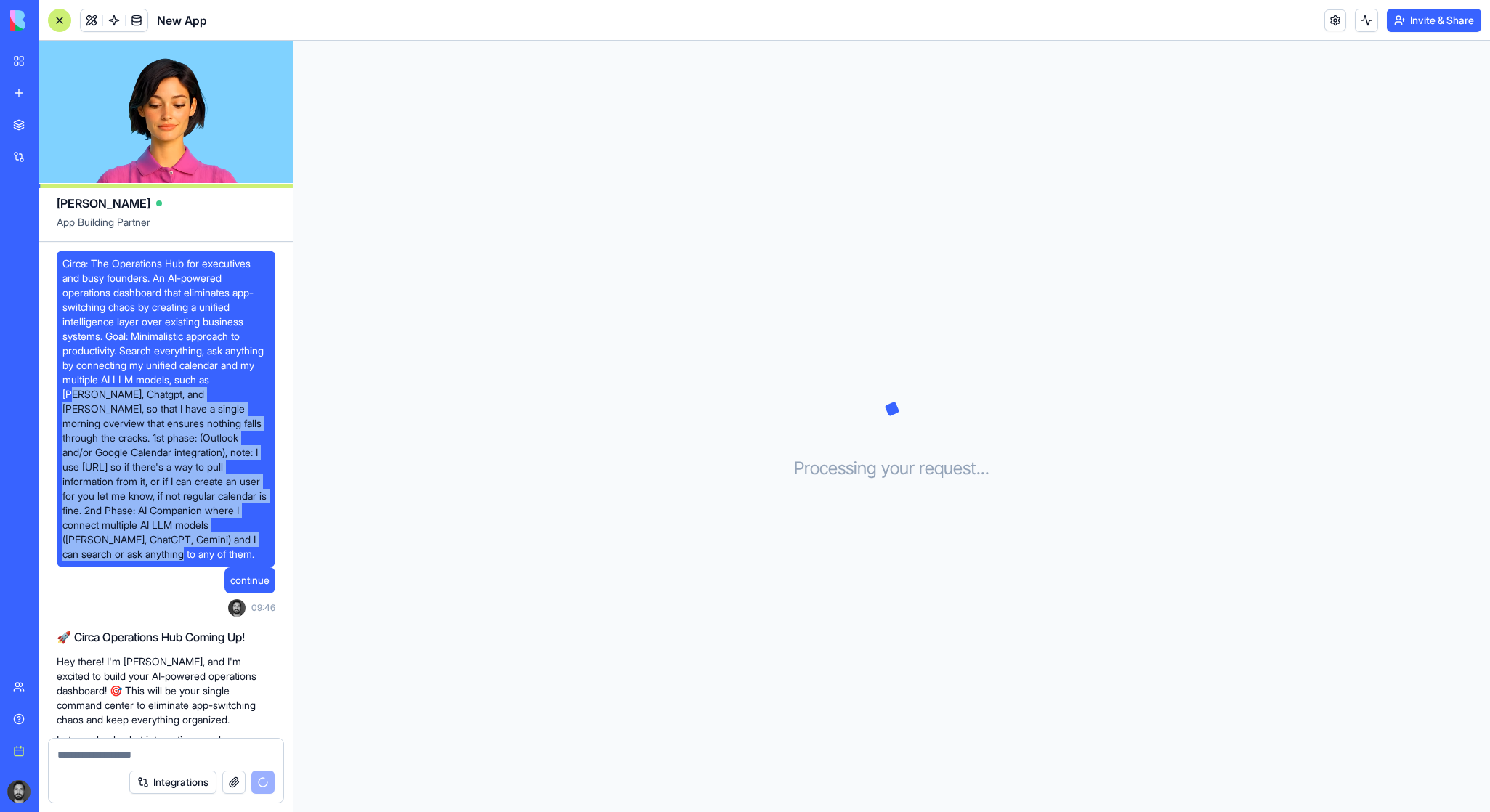
drag, startPoint x: 149, startPoint y: 550, endPoint x: 110, endPoint y: 368, distance: 186.1
click at [111, 376] on span "Circa: The Operations Hub for executives and busy founders. An AI-powered opera…" at bounding box center [166, 409] width 207 height 305
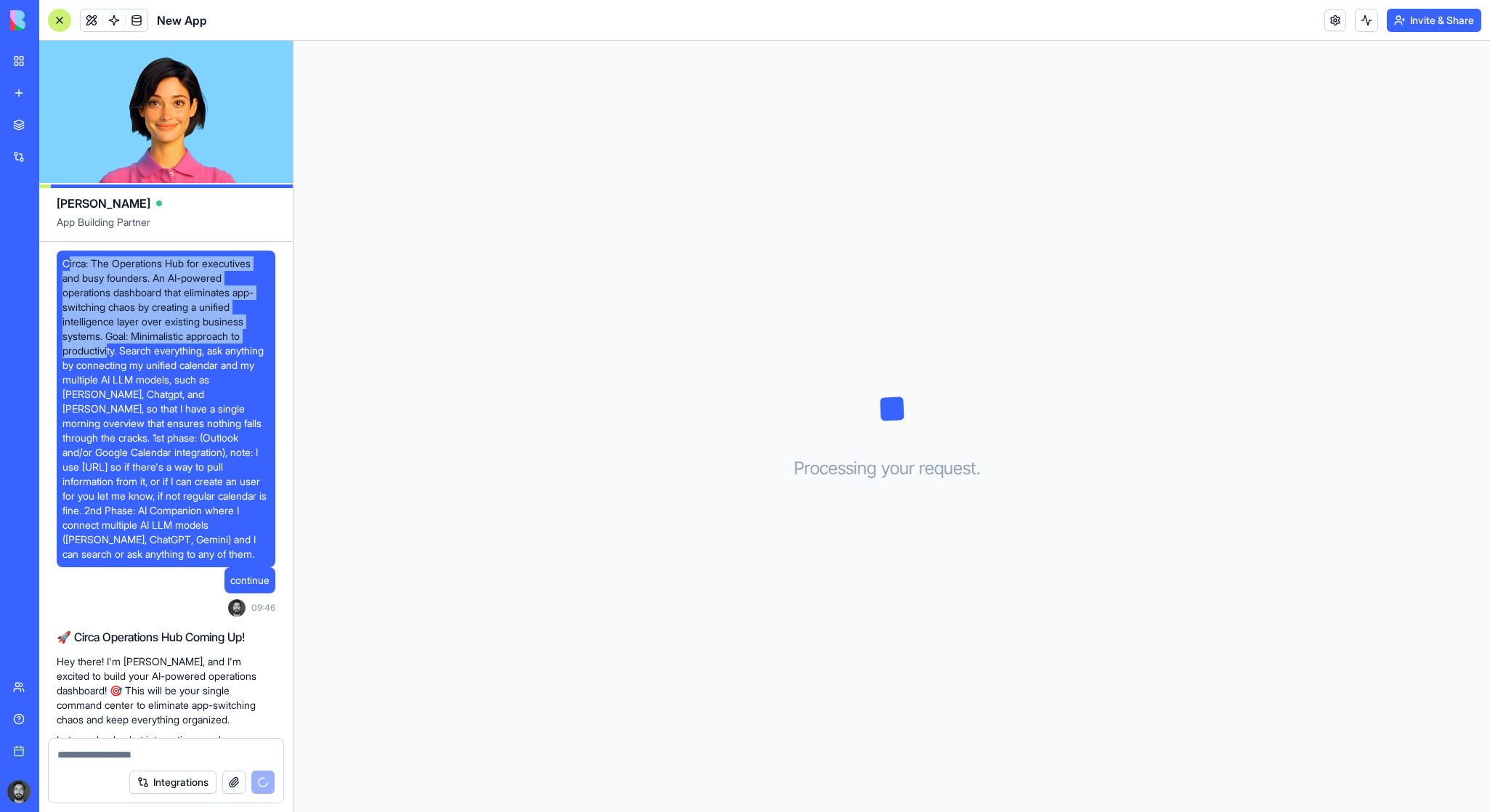
drag, startPoint x: 86, startPoint y: 281, endPoint x: 67, endPoint y: 260, distance: 28.3
click at [67, 260] on span "Circa: The Operations Hub for executives and busy founders. An AI-powered opera…" at bounding box center [166, 409] width 207 height 305
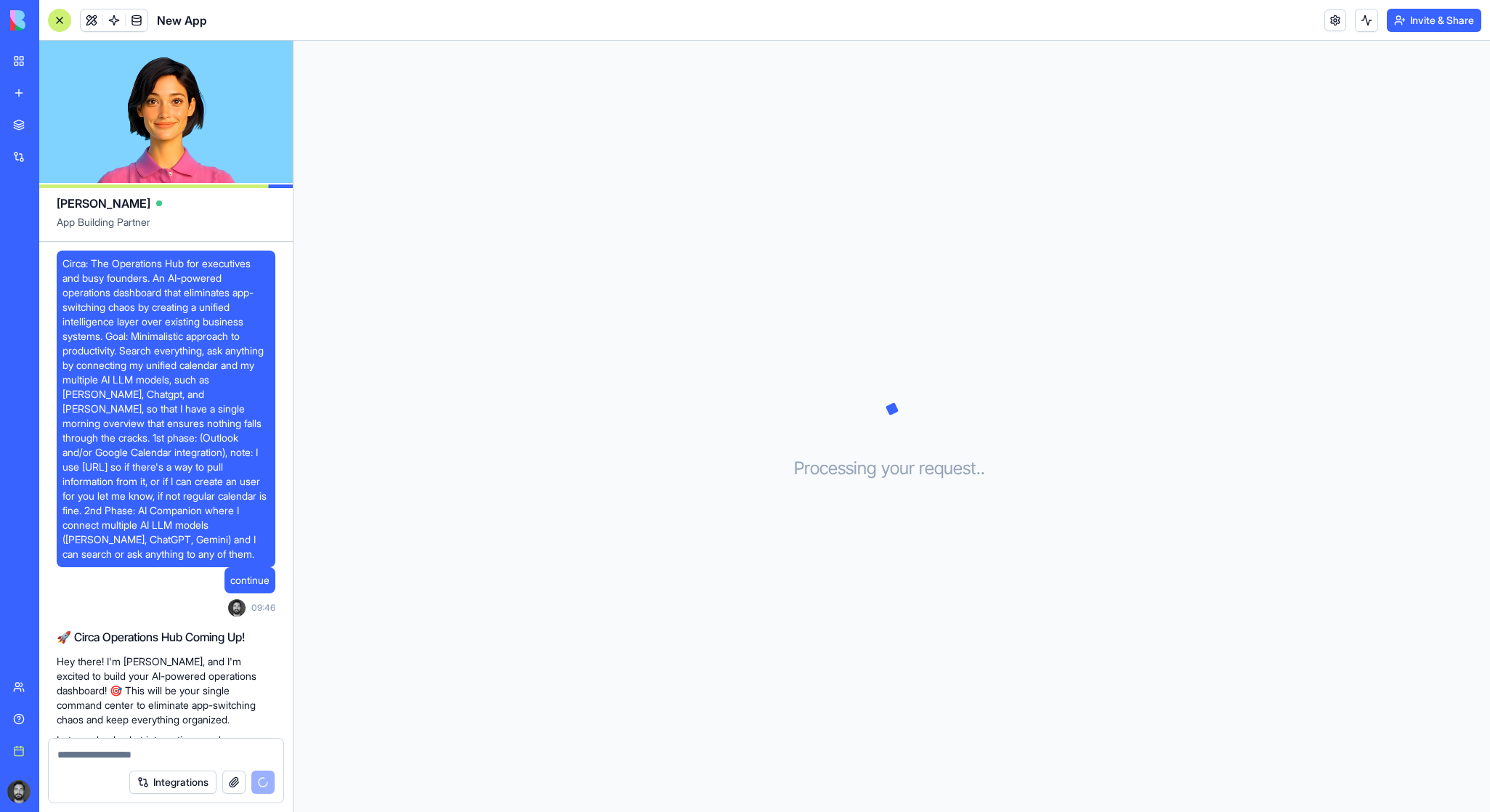
click at [65, 267] on span "Circa: The Operations Hub for executives and busy founders. An AI-powered opera…" at bounding box center [166, 409] width 207 height 305
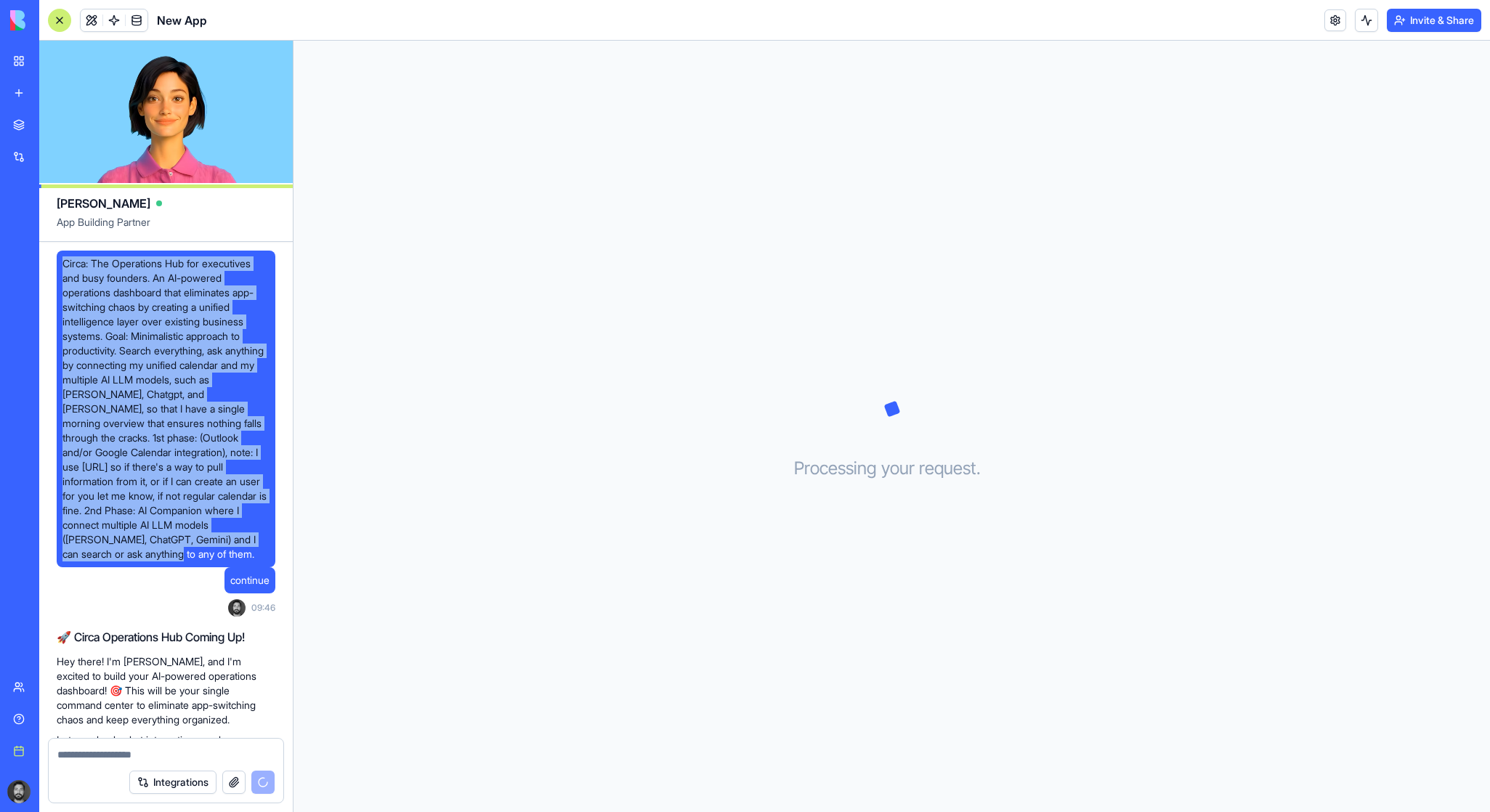
drag, startPoint x: 63, startPoint y: 269, endPoint x: 137, endPoint y: 561, distance: 301.2
click at [137, 561] on span "Circa: The Operations Hub for executives and busy founders. An AI-powered opera…" at bounding box center [166, 409] width 207 height 305
copy span "Circa: The Operations Hub for executives and busy founders. An AI-powered opera…"
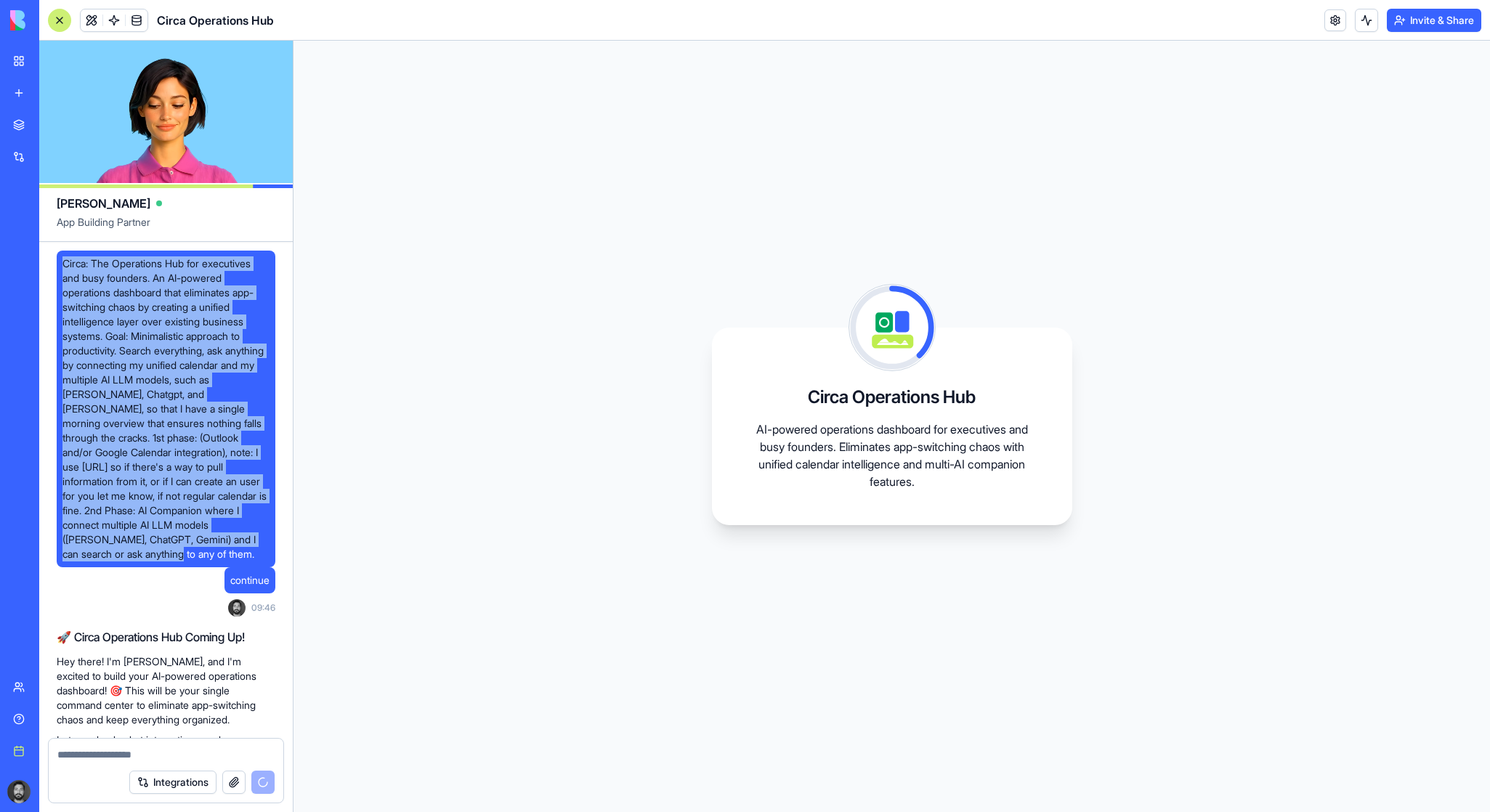
copy span "Circa: The Operations Hub for executives and busy founders. An AI-powered opera…"
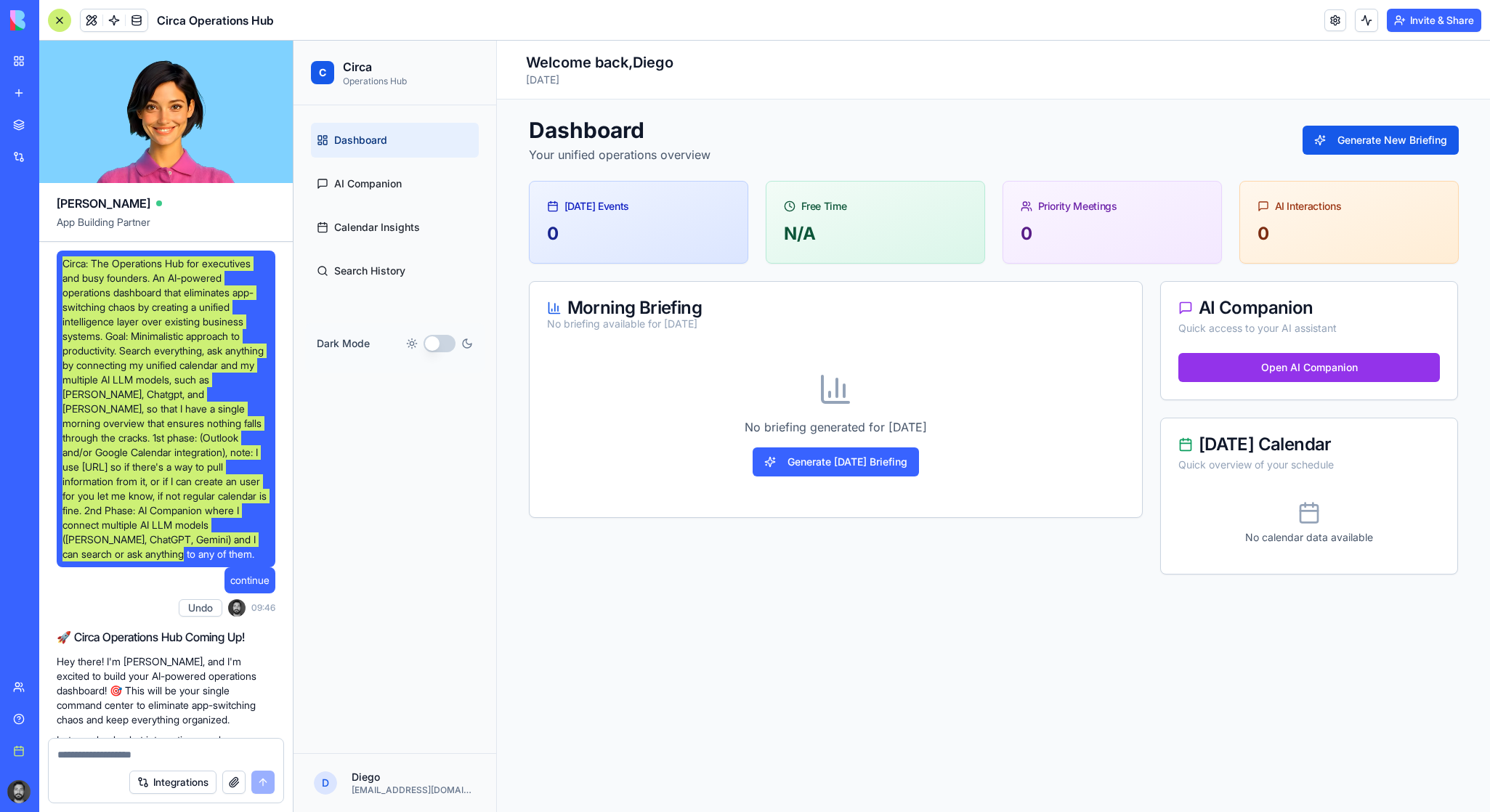
scroll to position [1377, 0]
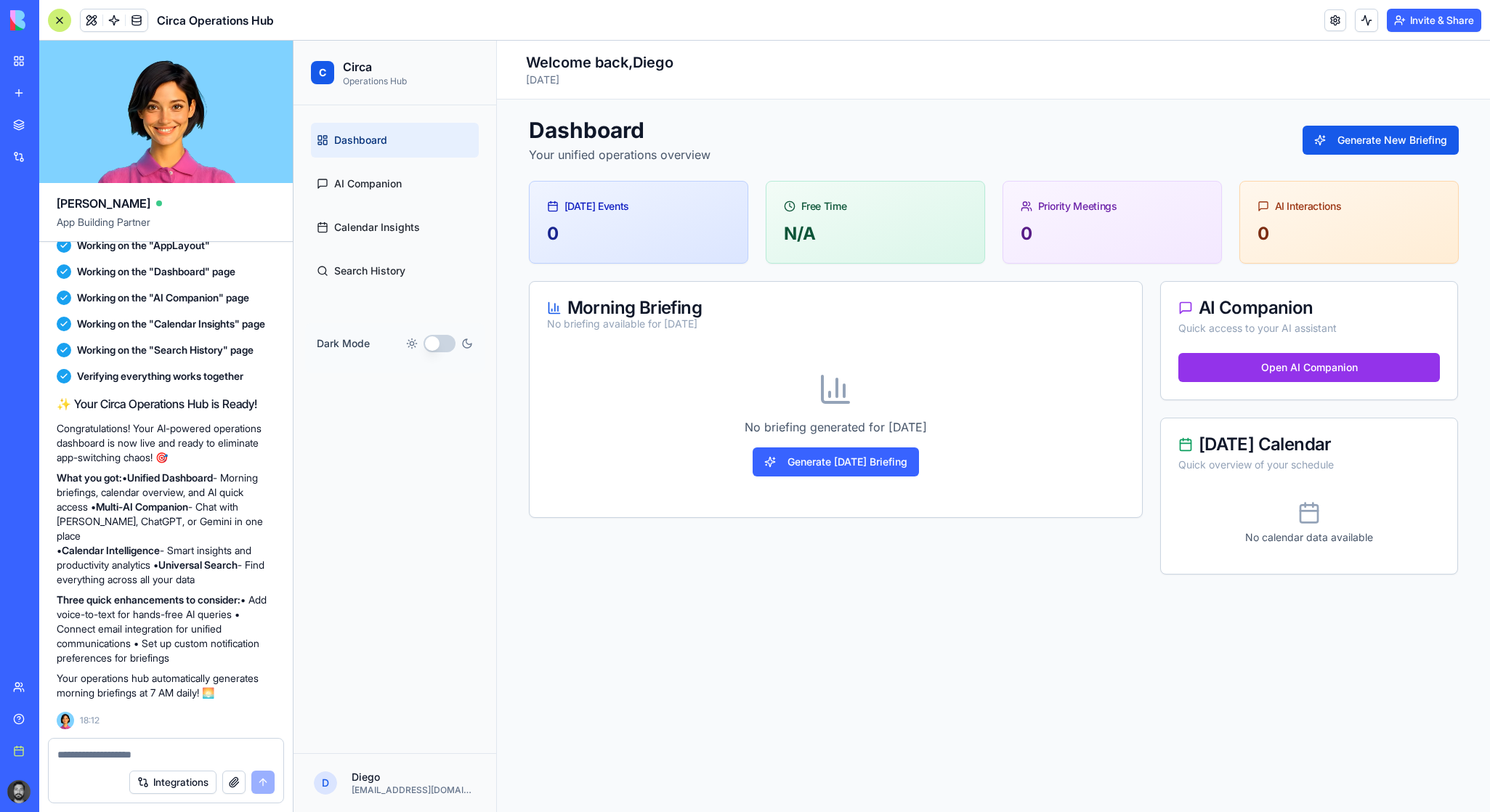
click at [438, 341] on button "Dark Mode" at bounding box center [439, 343] width 32 height 17
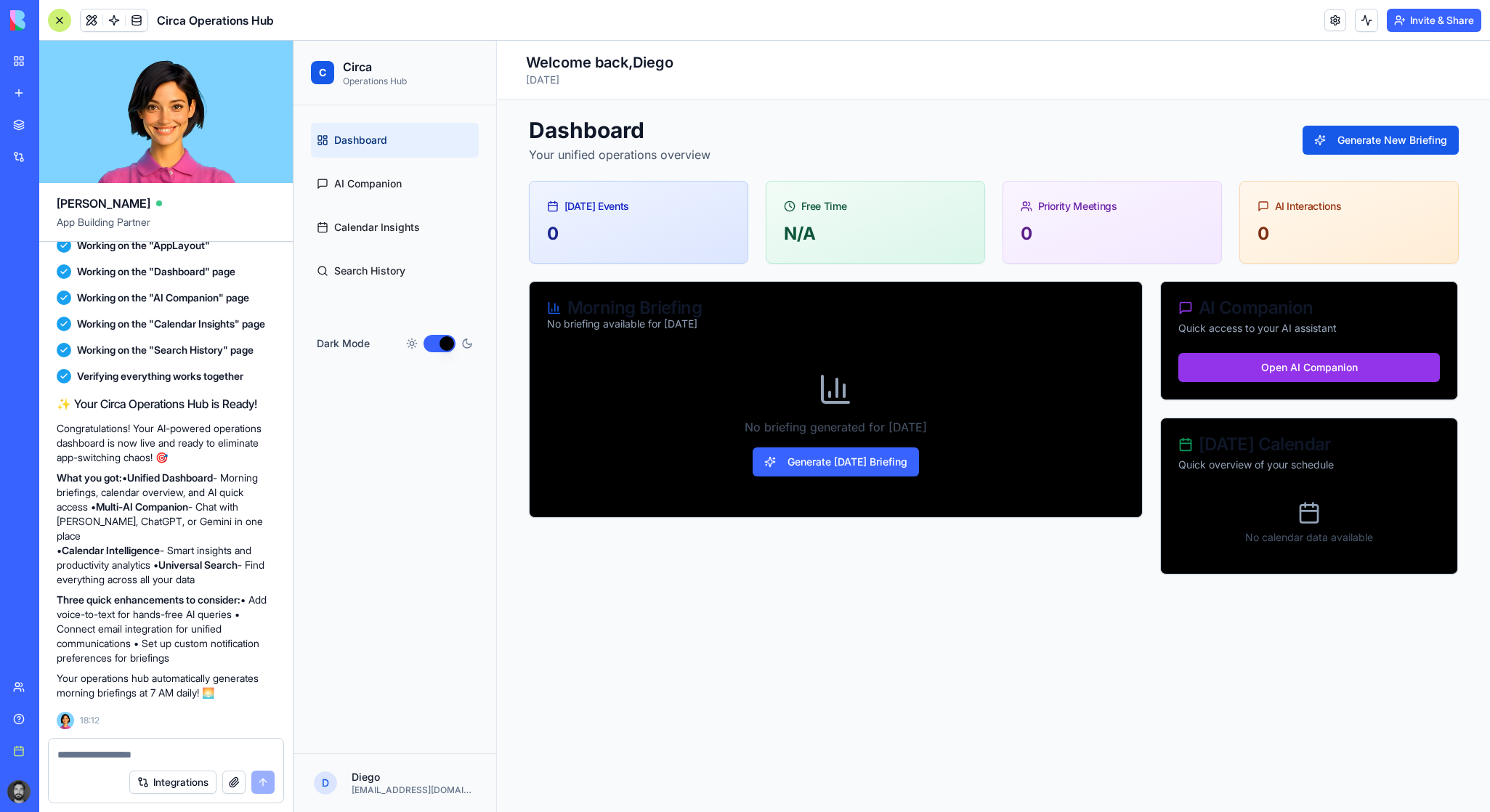
click at [438, 341] on button "Dark Mode" at bounding box center [439, 343] width 32 height 17
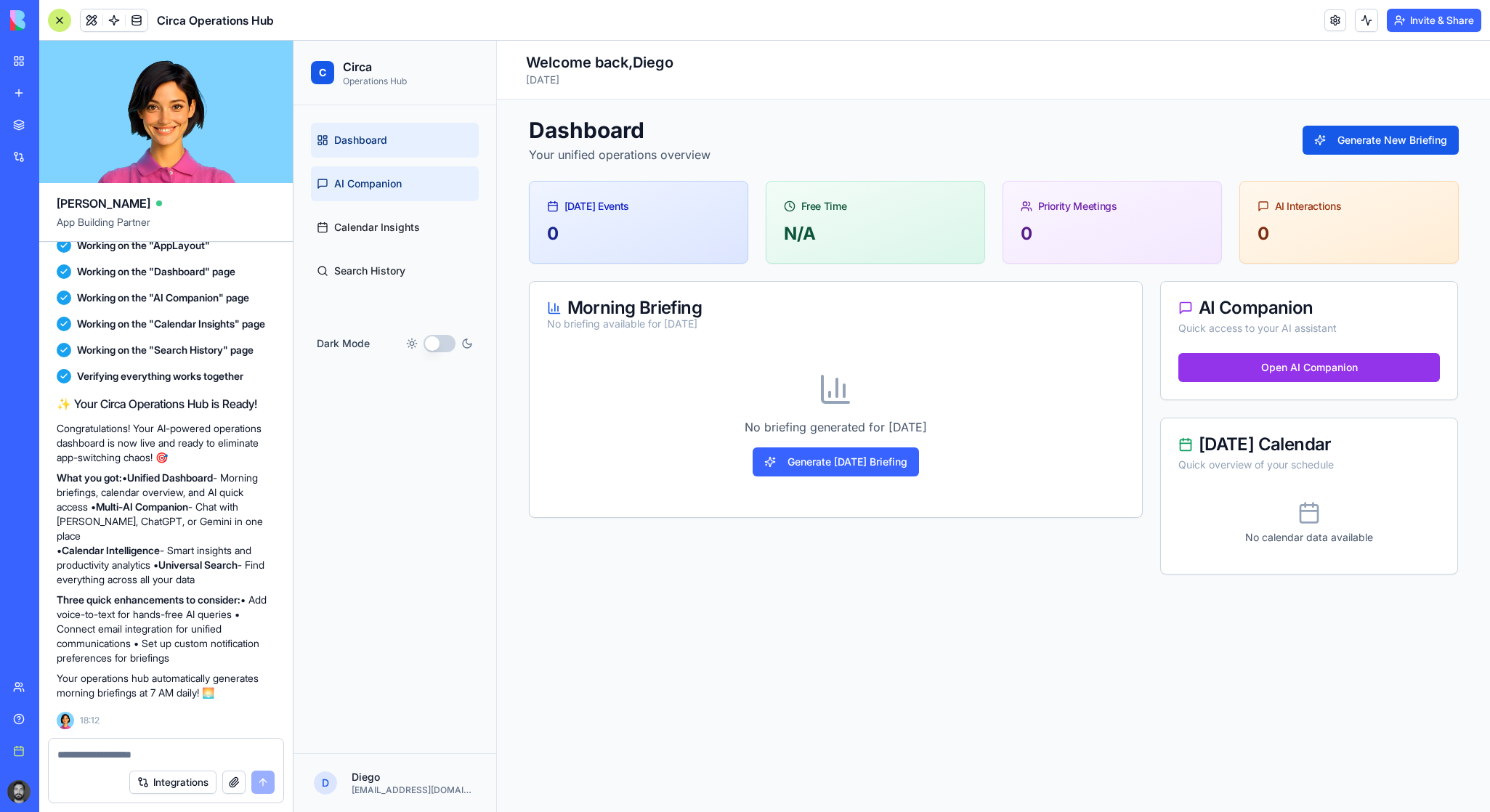
click at [348, 171] on link "AI Companion" at bounding box center [394, 183] width 168 height 35
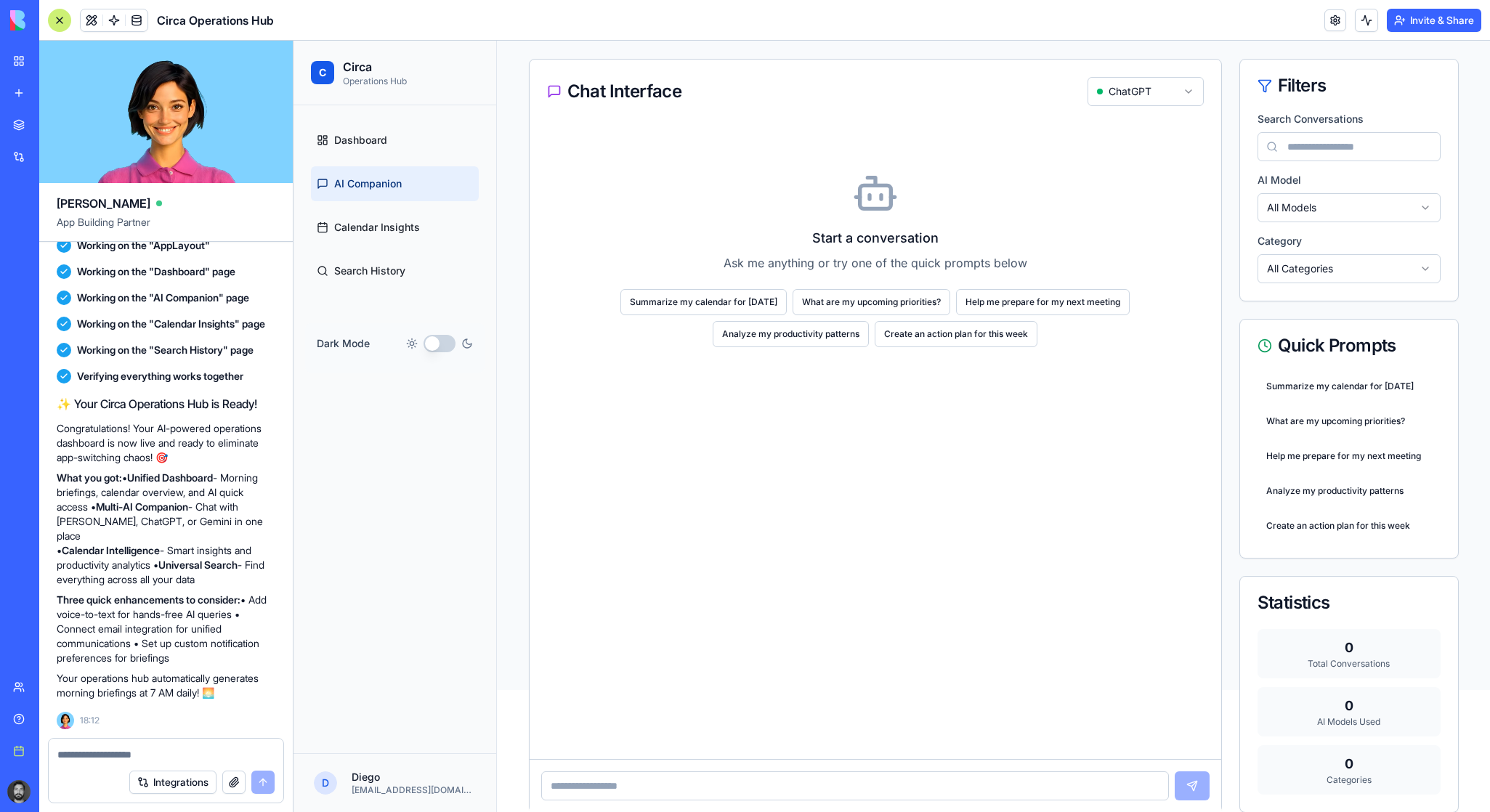
scroll to position [123, 0]
click at [1169, 87] on html "C Circa Operations Hub Dashboard AI Companion Calendar Insights Search History …" at bounding box center [891, 302] width 1197 height 771
click at [397, 218] on link "Calendar Insights" at bounding box center [394, 227] width 168 height 35
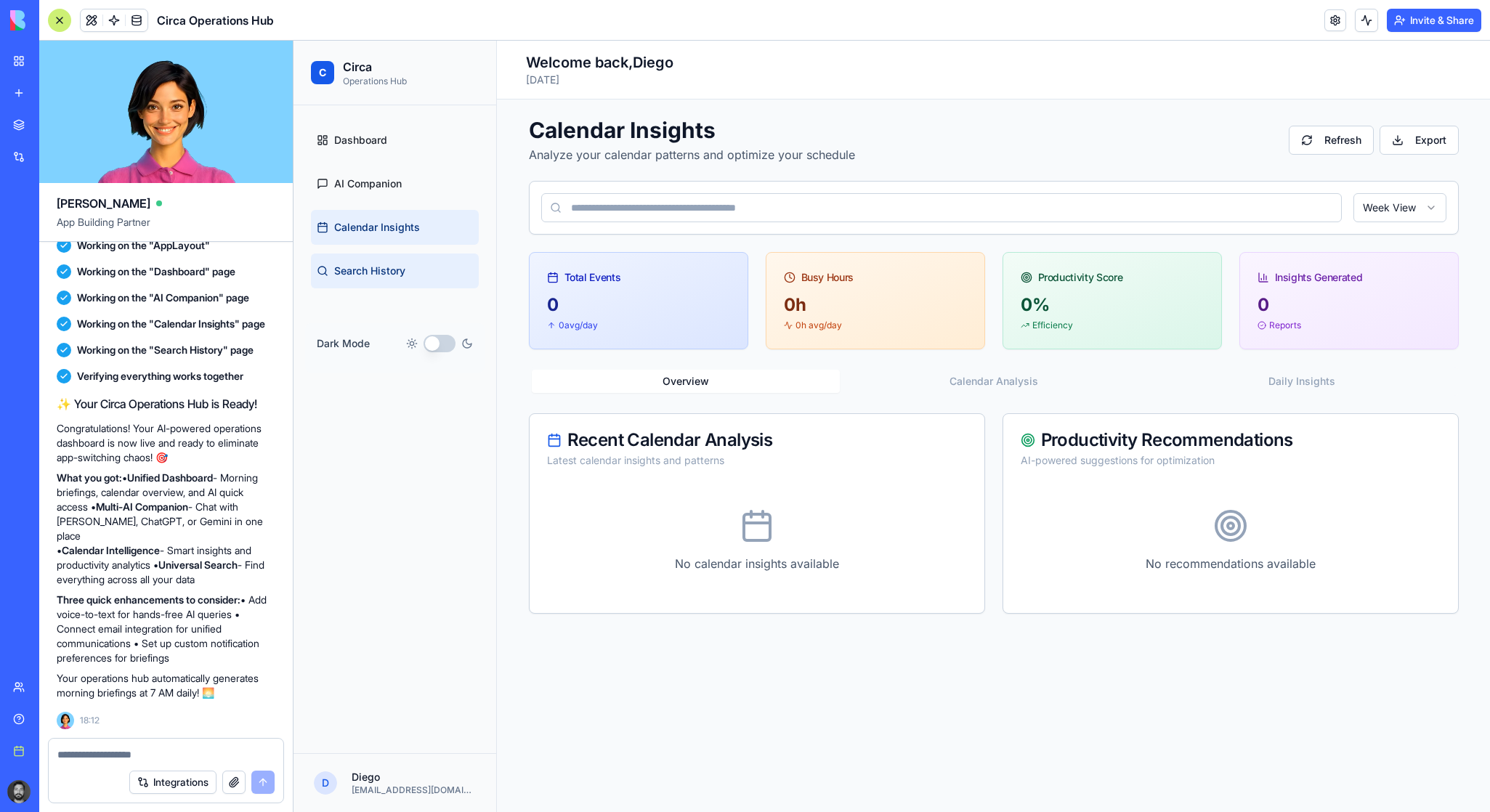
click at [399, 264] on span "Search History" at bounding box center [370, 271] width 72 height 15
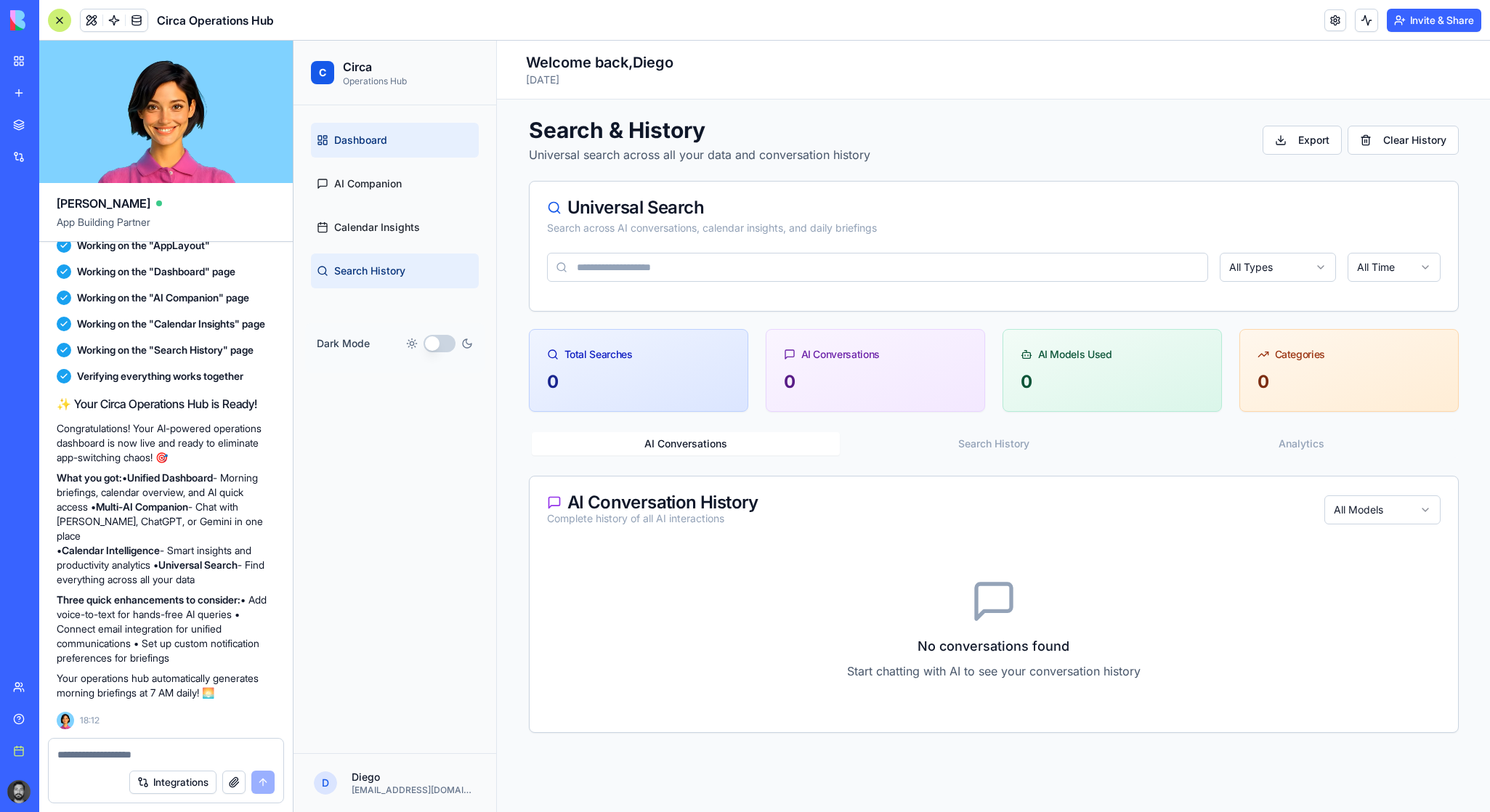
click at [378, 133] on span "Dashboard" at bounding box center [360, 140] width 53 height 15
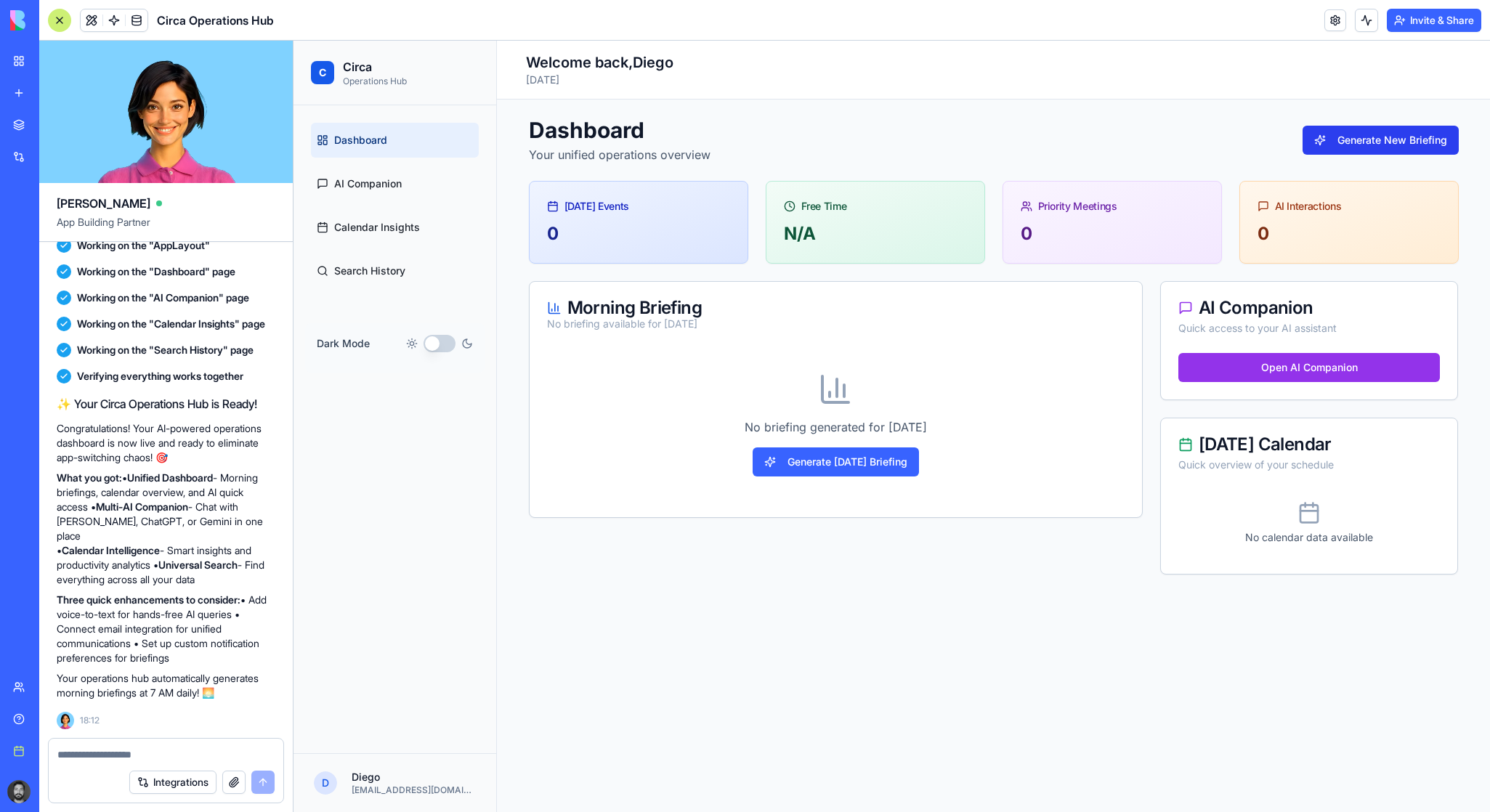
click at [1369, 140] on button "Generate New Briefing" at bounding box center [1380, 140] width 156 height 29
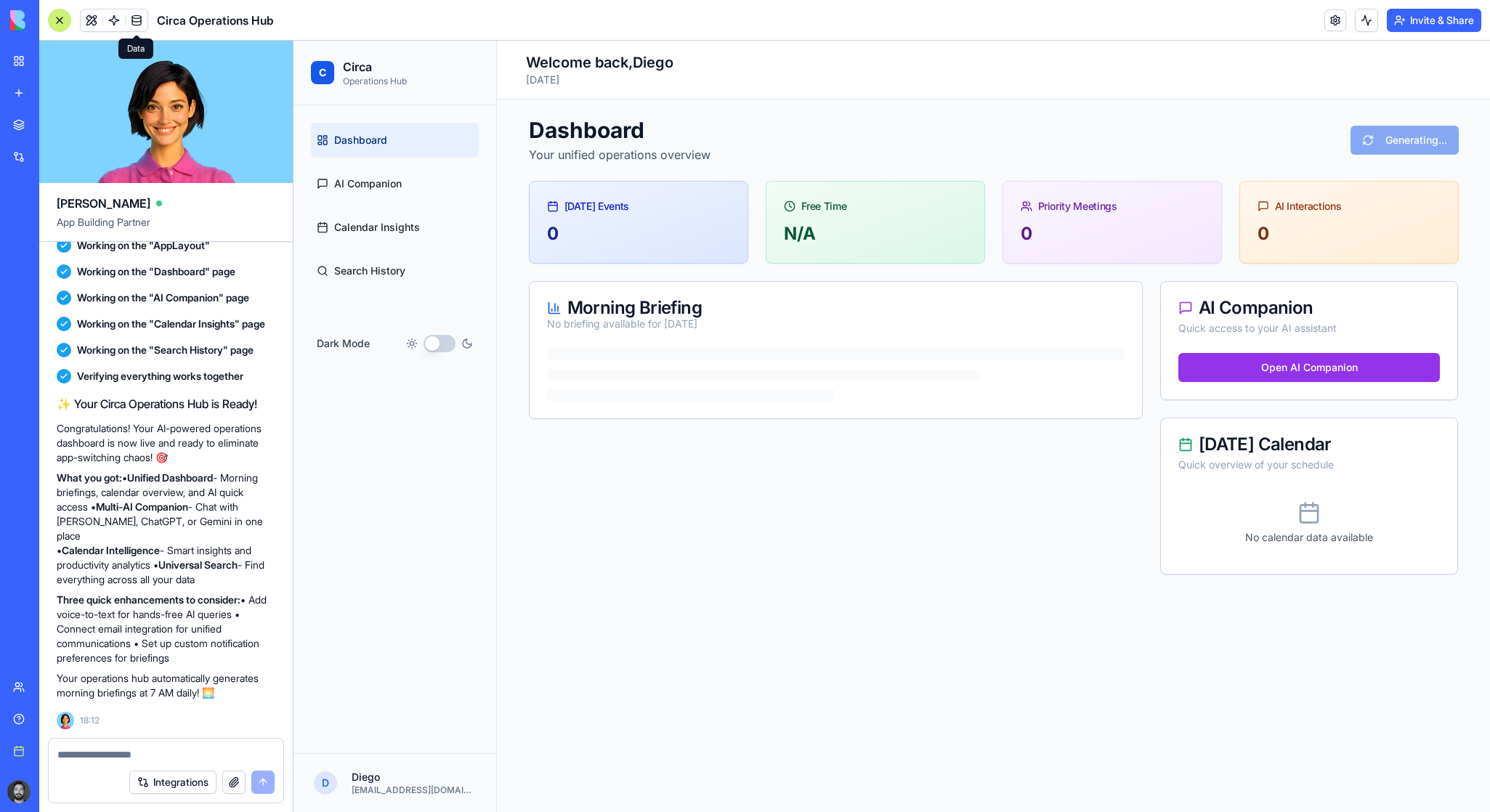
click at [142, 23] on span at bounding box center [137, 20] width 40 height 40
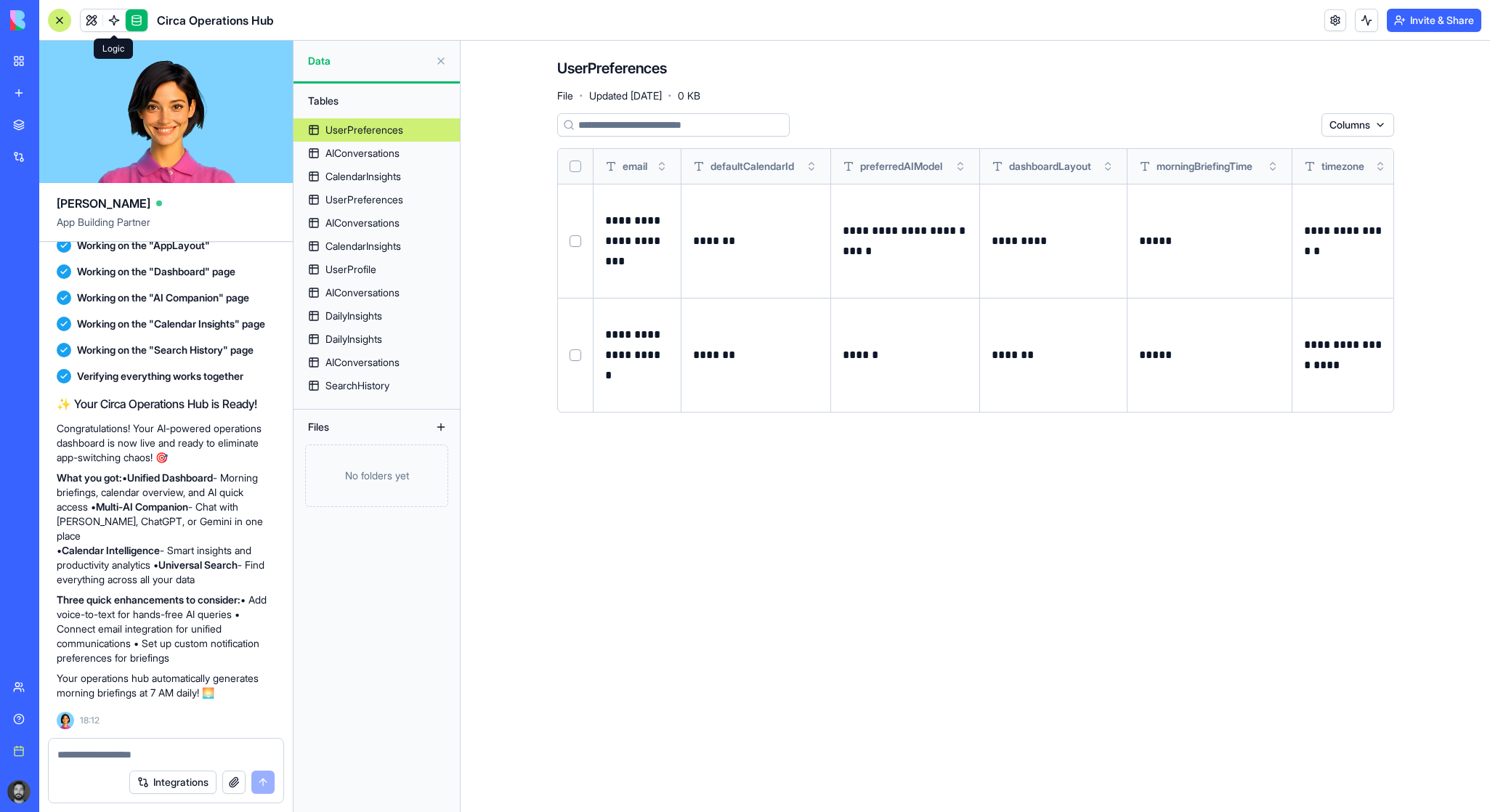
click at [113, 20] on span at bounding box center [114, 20] width 40 height 40
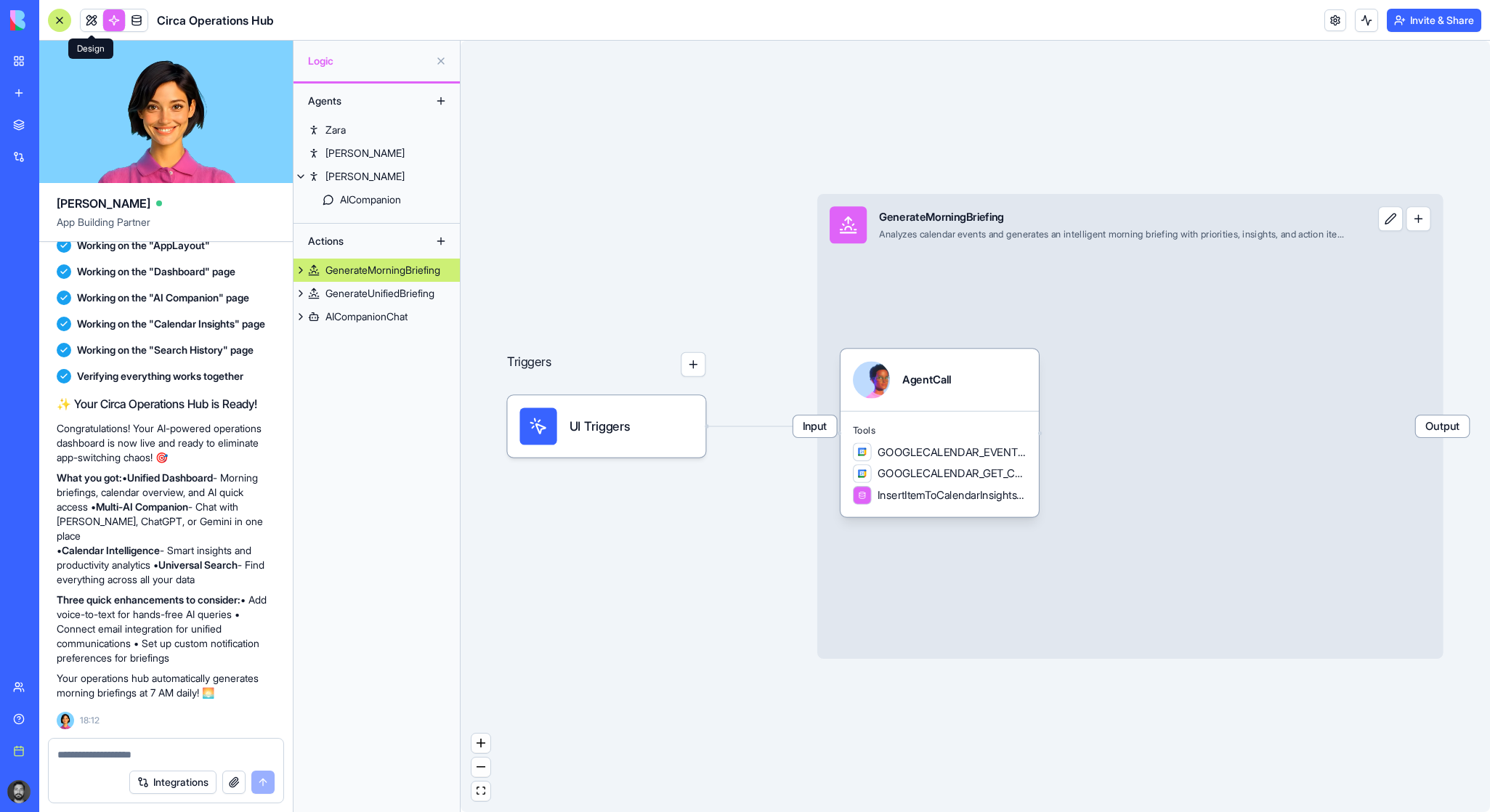
click at [87, 23] on link at bounding box center [92, 20] width 22 height 22
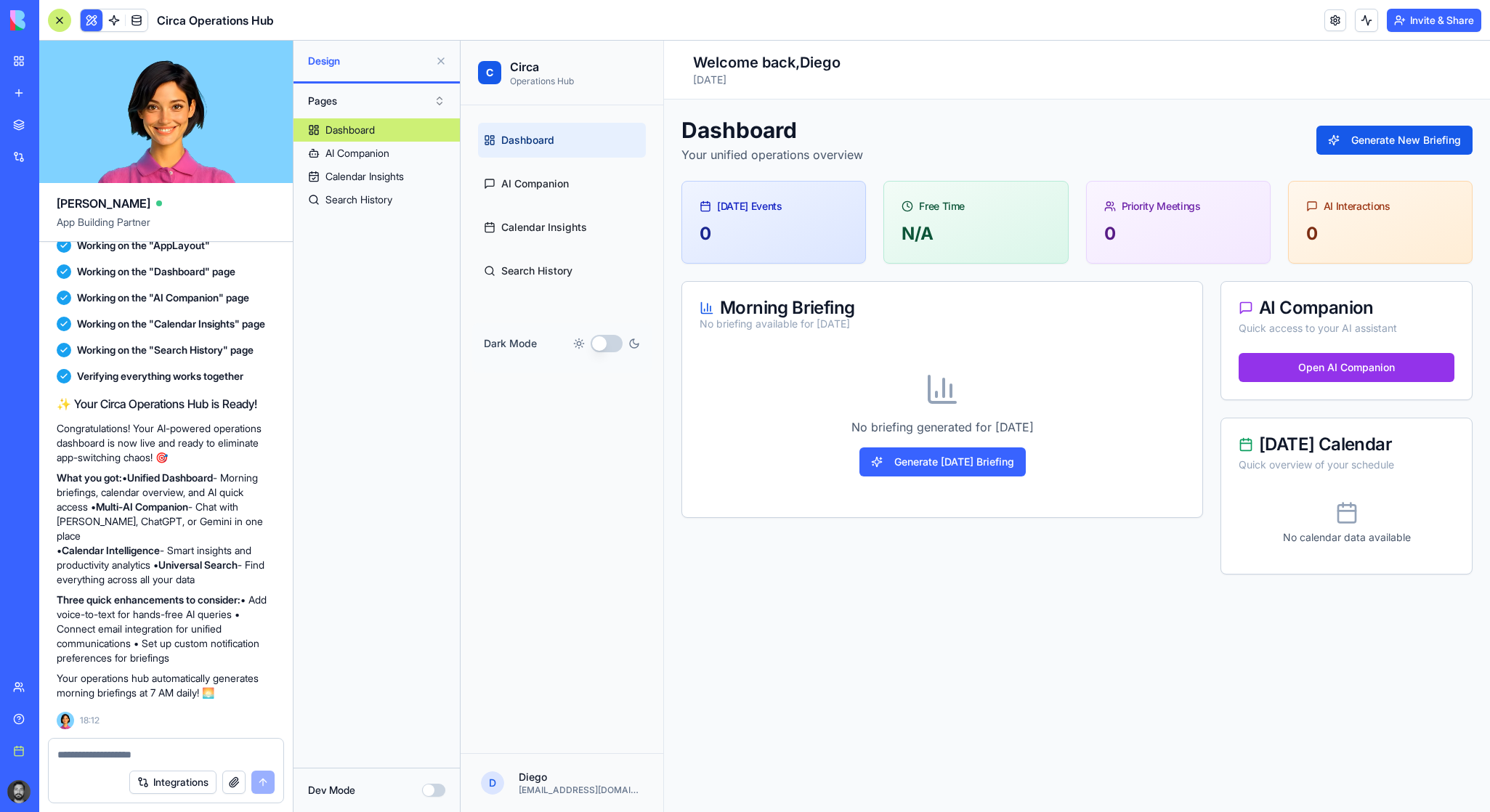
click at [165, 784] on button "Integrations" at bounding box center [172, 782] width 87 height 23
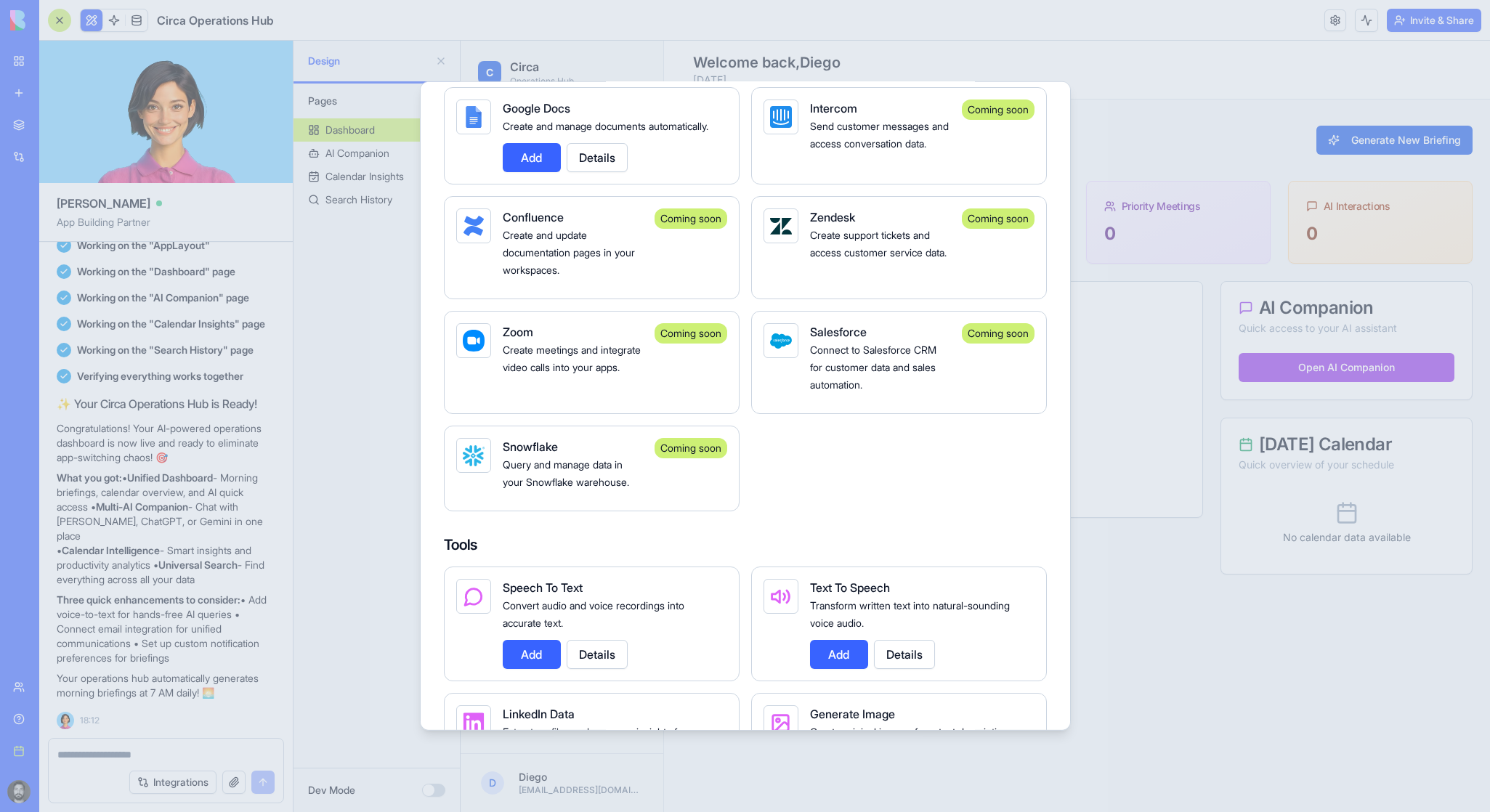
scroll to position [1162, 0]
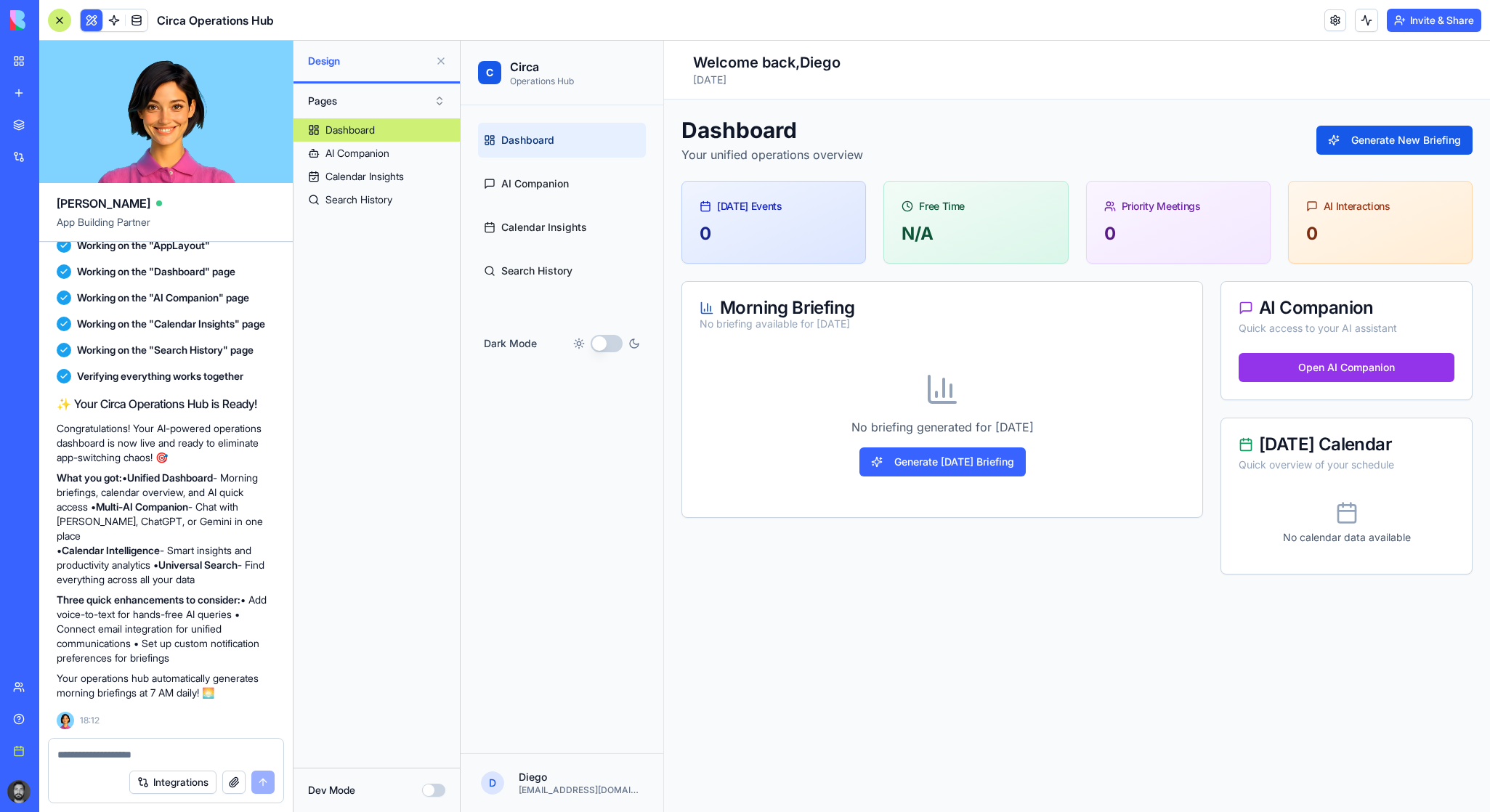
click at [114, 752] on textarea at bounding box center [166, 754] width 217 height 15
type textarea "*"
type textarea "**********"
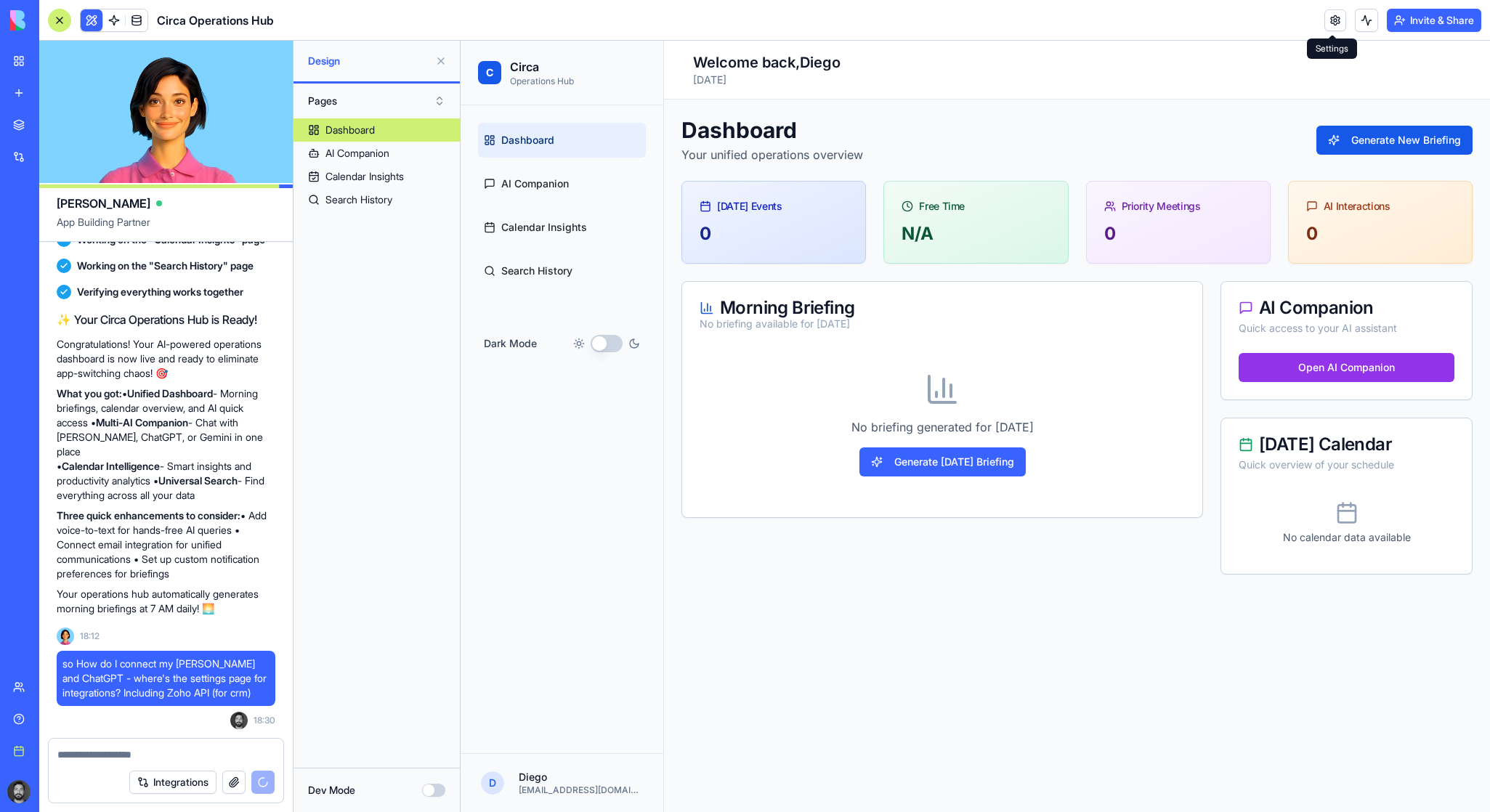
click at [1332, 23] on link at bounding box center [1335, 20] width 22 height 22
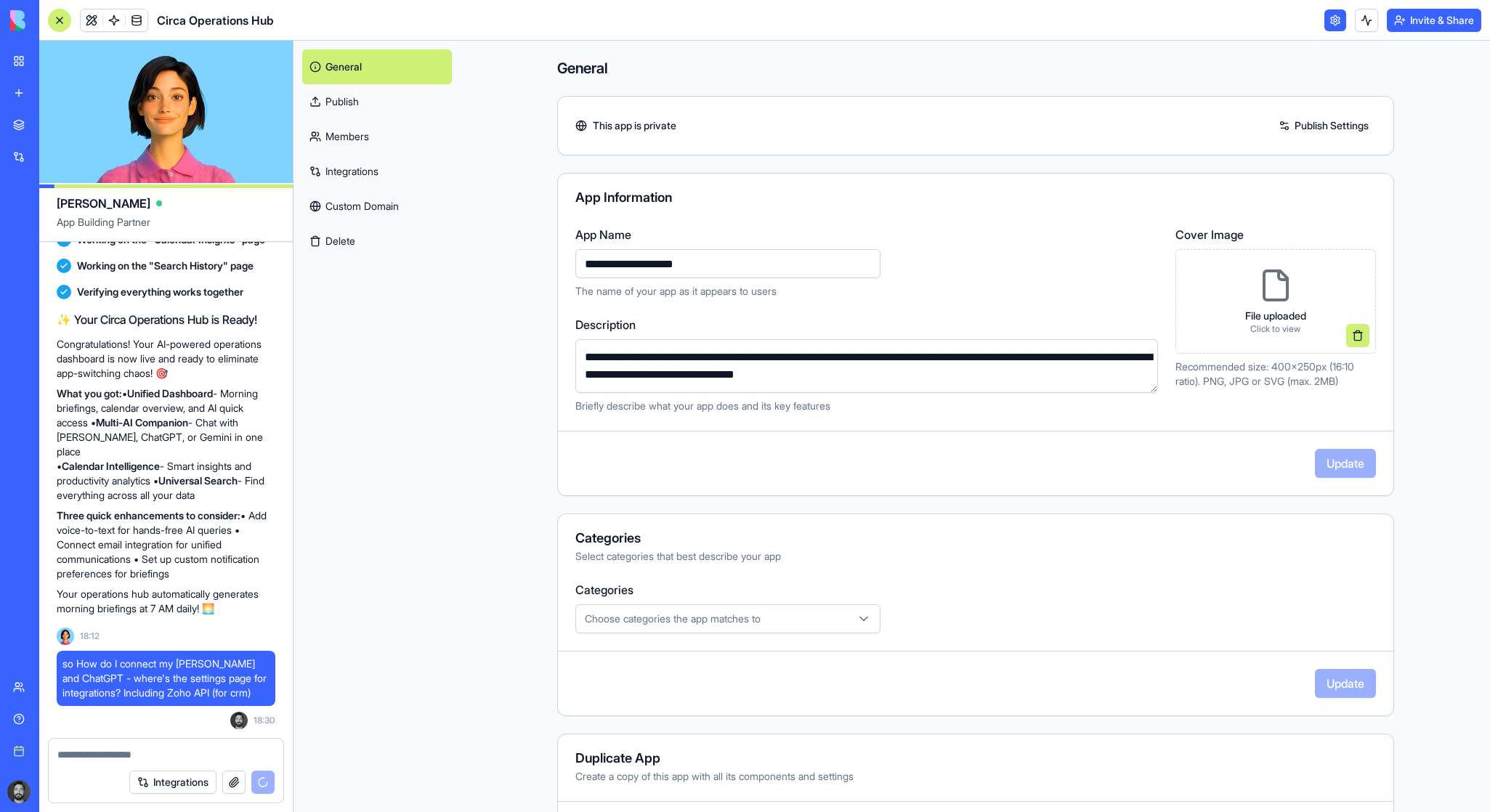
click at [1332, 14] on link at bounding box center [1335, 20] width 22 height 22
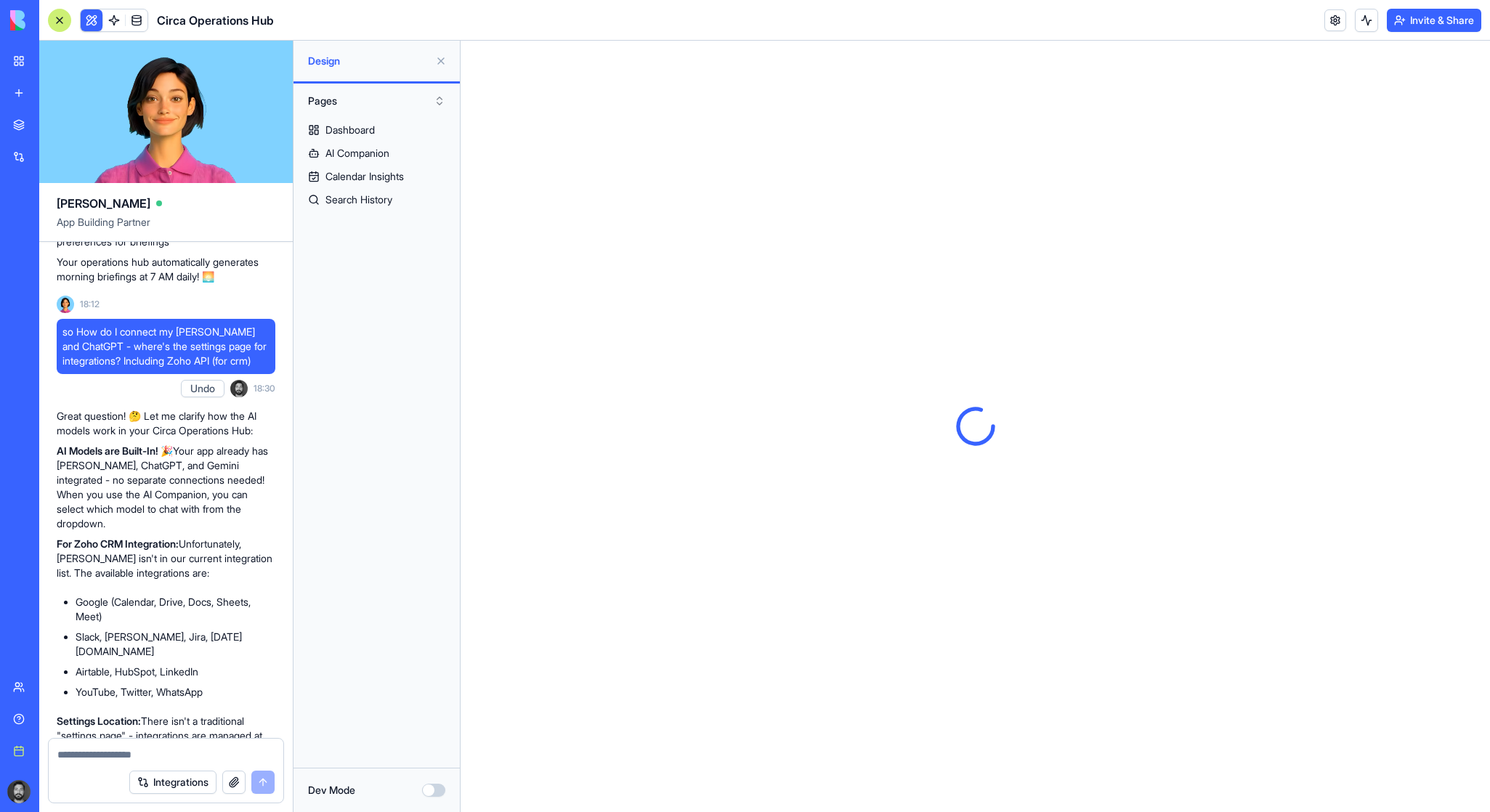
scroll to position [1892, 0]
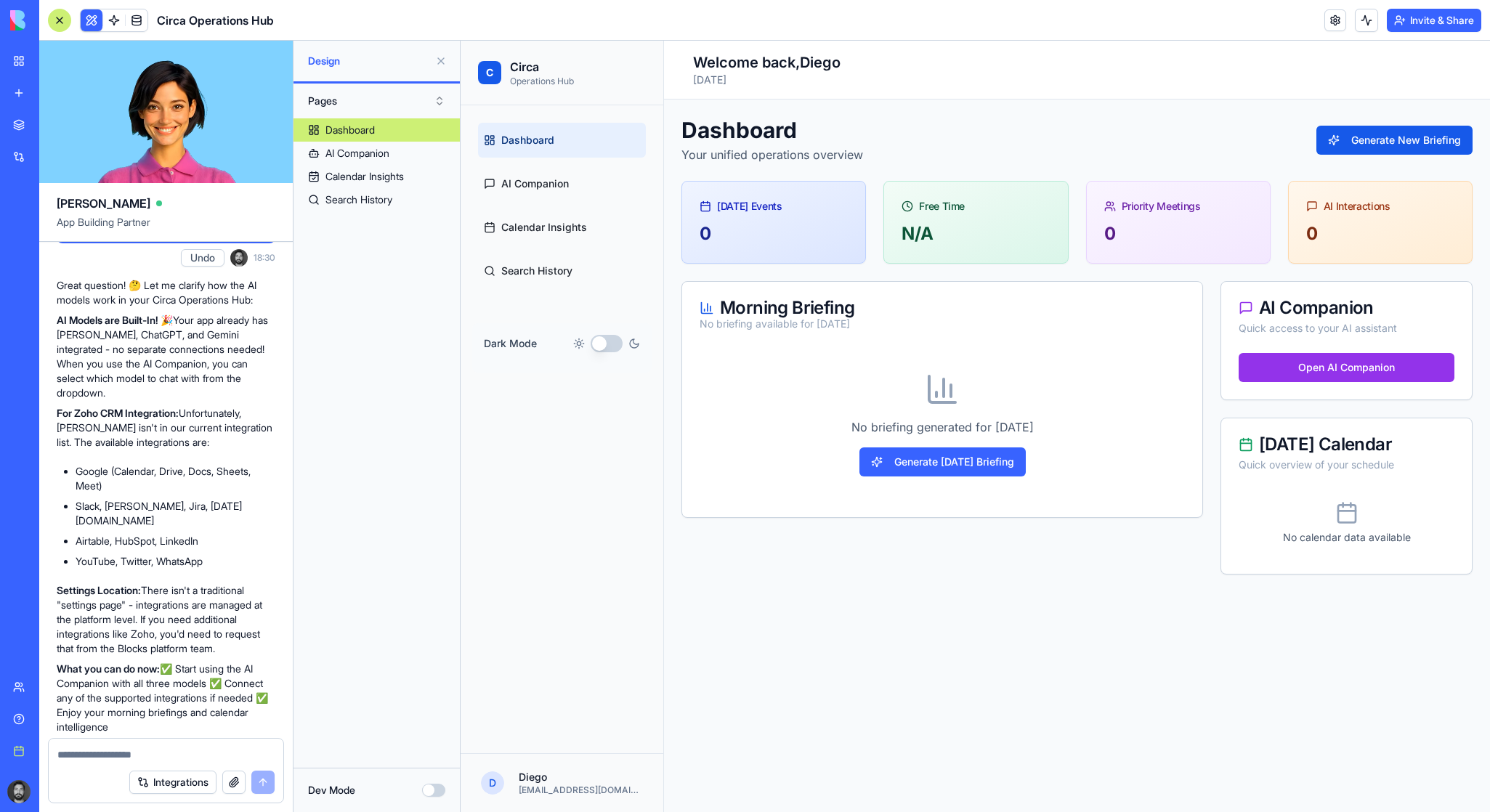
scroll to position [1964, 0]
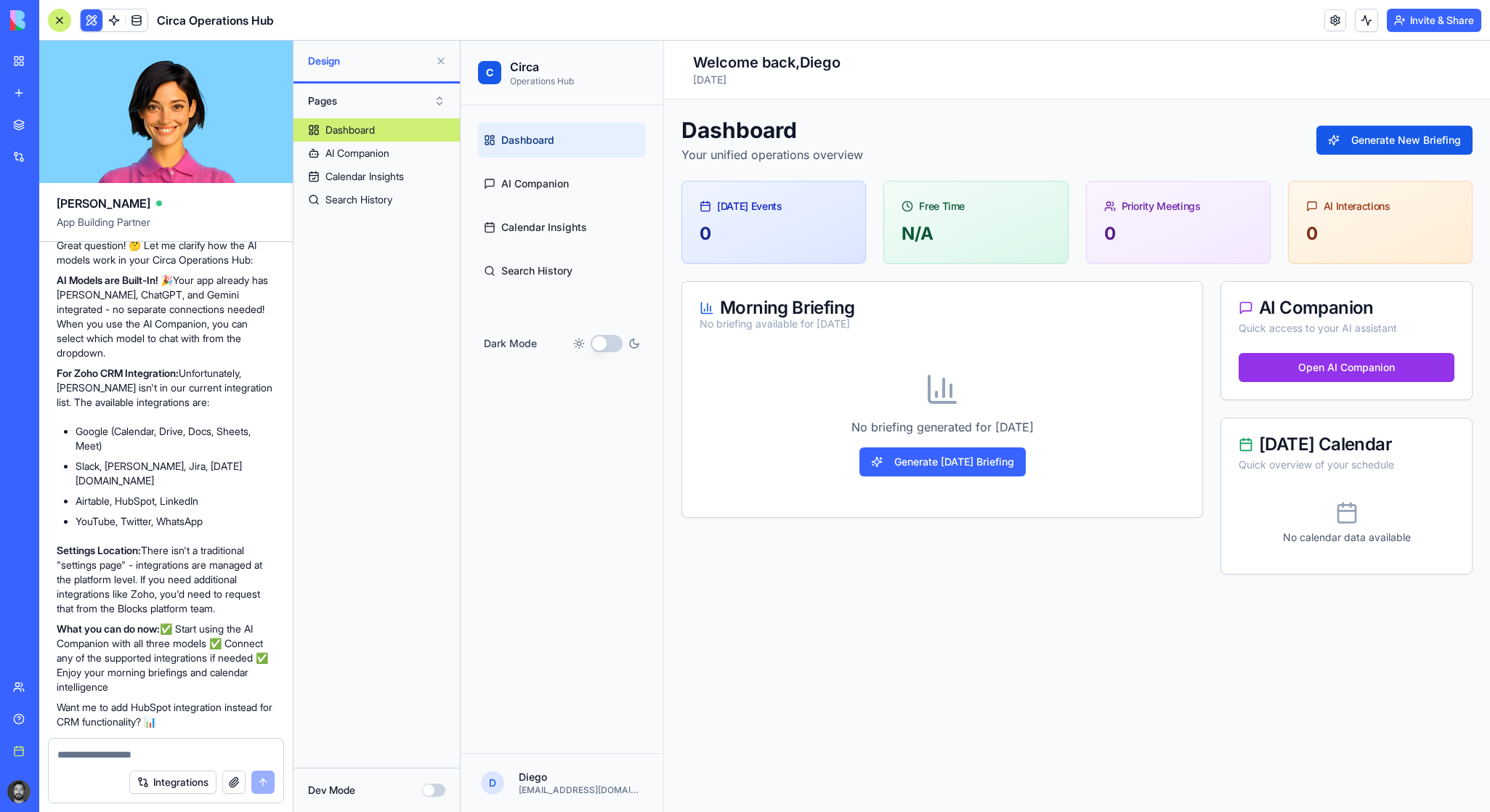
click at [147, 752] on textarea at bounding box center [166, 754] width 217 height 15
type textarea "**********"
click at [570, 178] on link "AI Companion" at bounding box center [561, 183] width 168 height 35
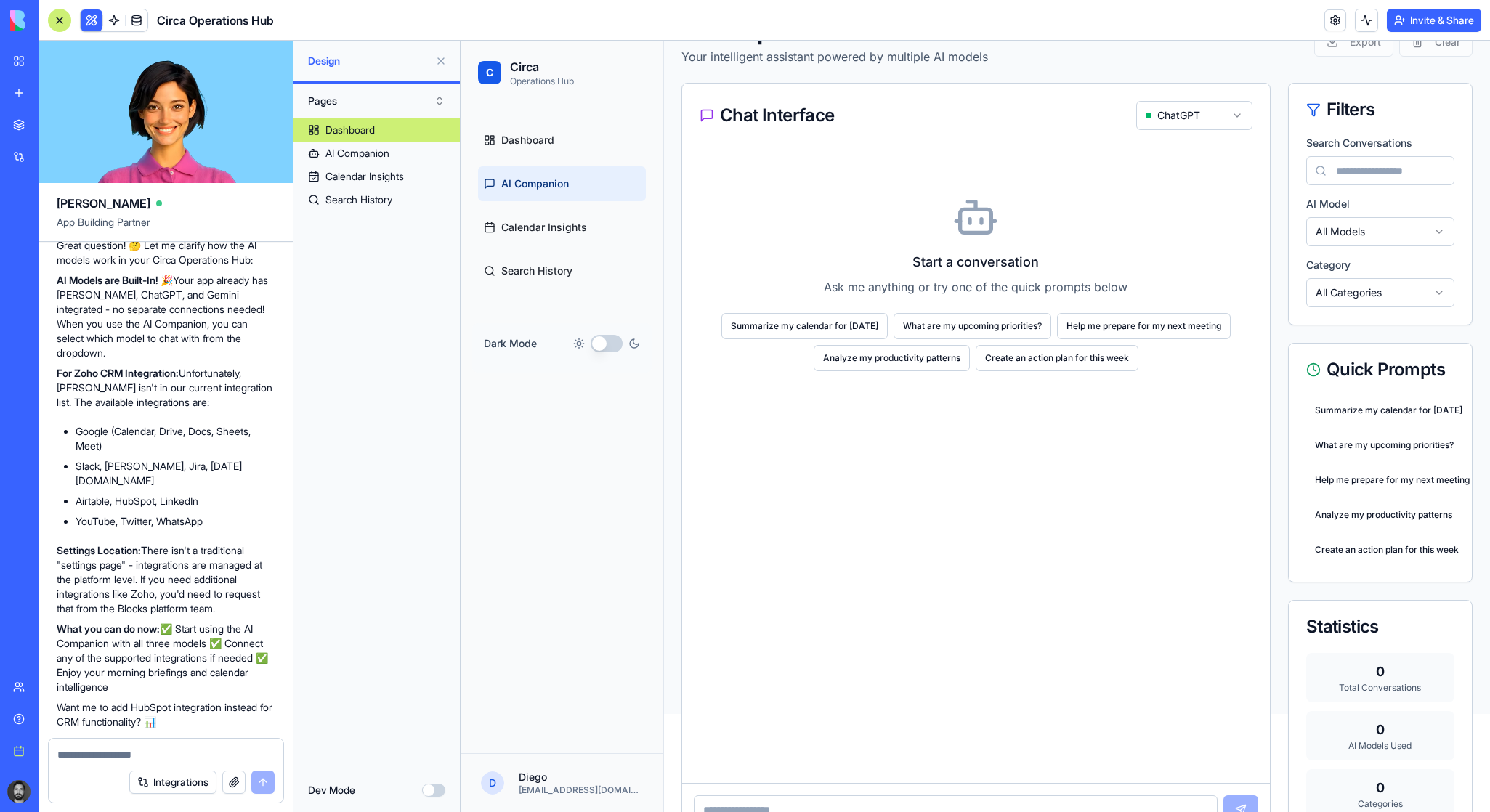
scroll to position [123, 0]
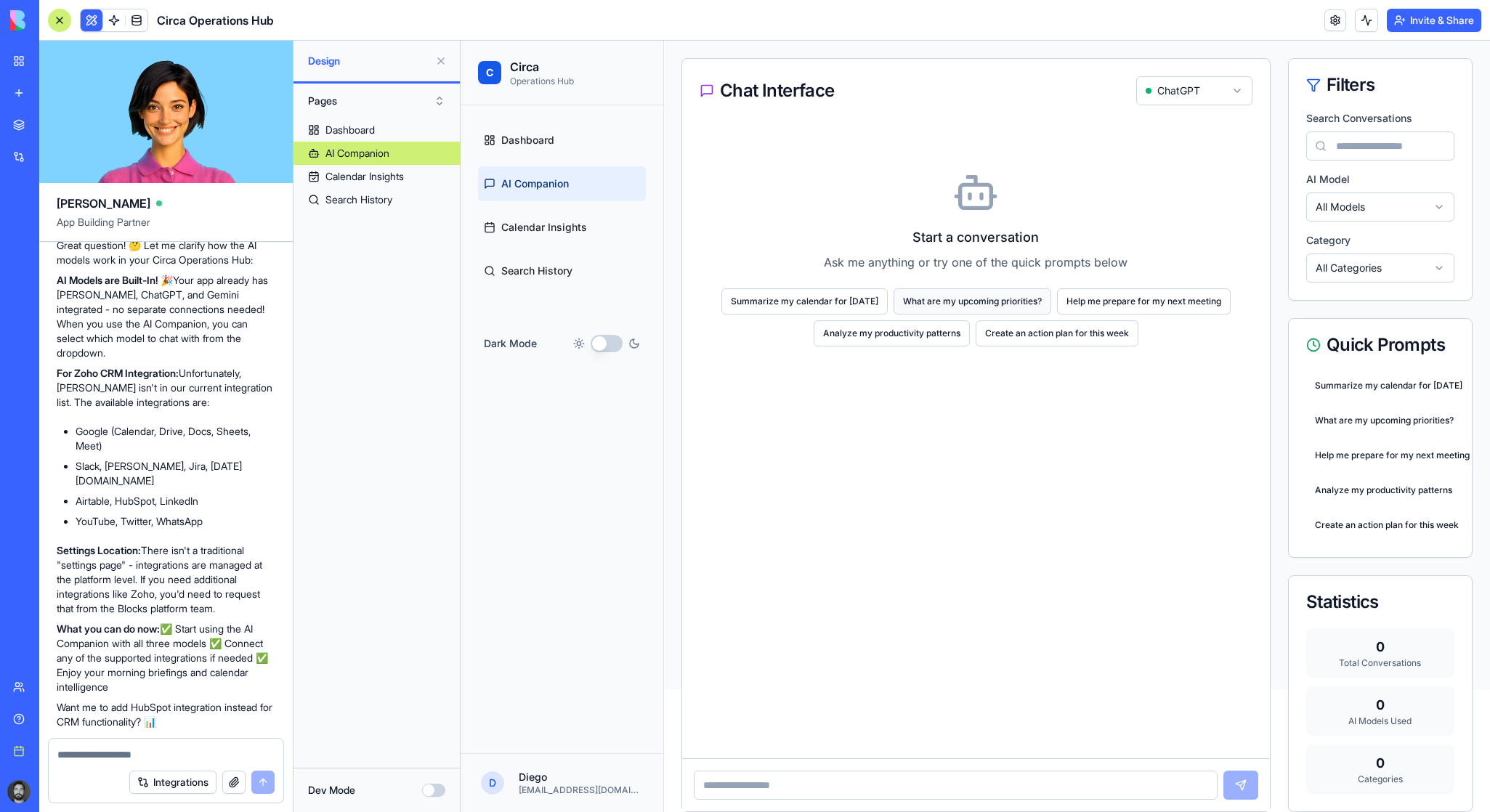
click at [962, 305] on button "What are my upcoming priorities?" at bounding box center [972, 302] width 158 height 27
type input "**********"
click at [1242, 797] on button "submit" at bounding box center [1241, 785] width 35 height 29
click at [110, 759] on textarea at bounding box center [166, 754] width 217 height 15
type textarea "**********"
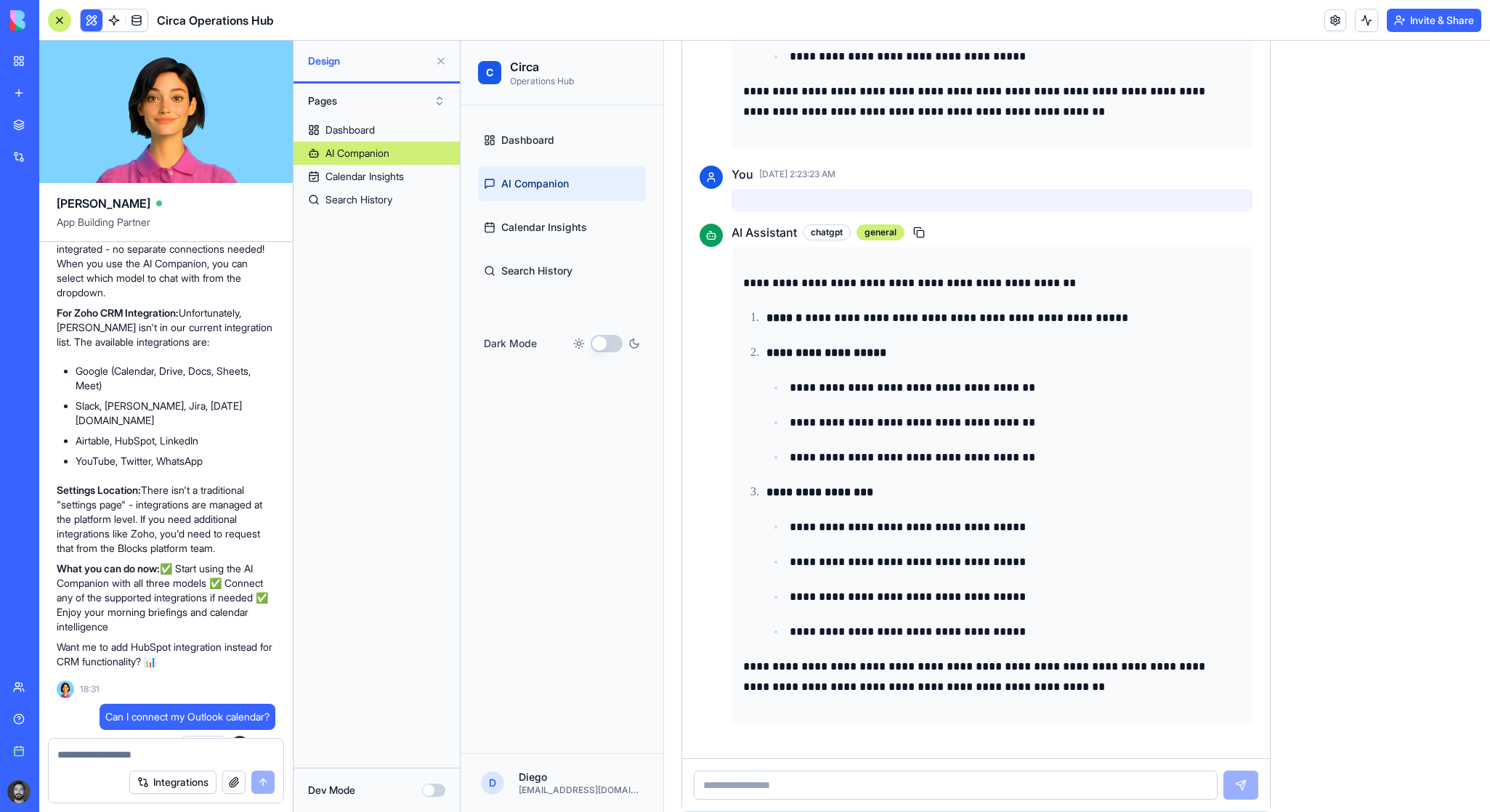
scroll to position [2019, 0]
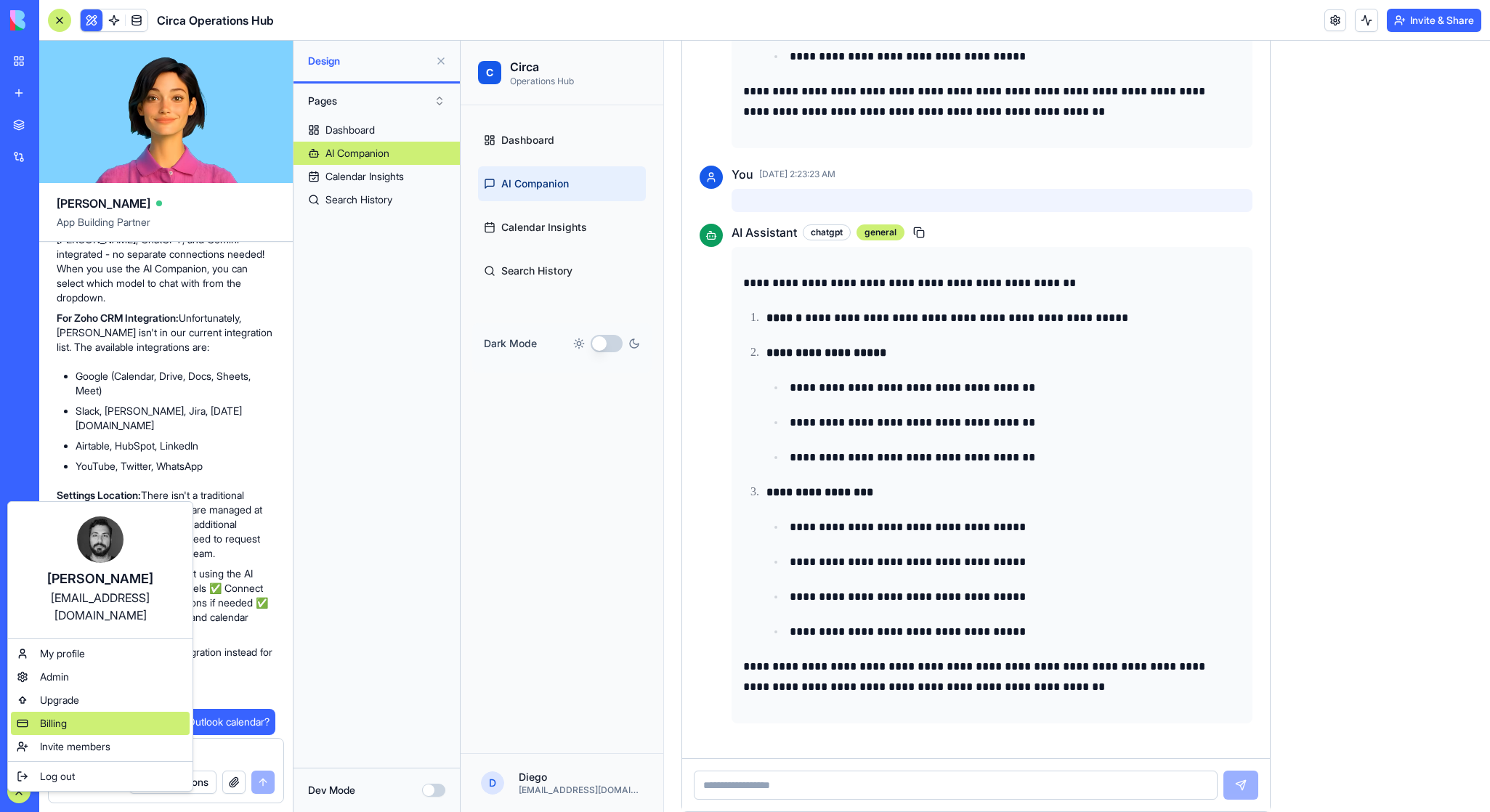
click at [56, 716] on span "Billing" at bounding box center [53, 723] width 27 height 15
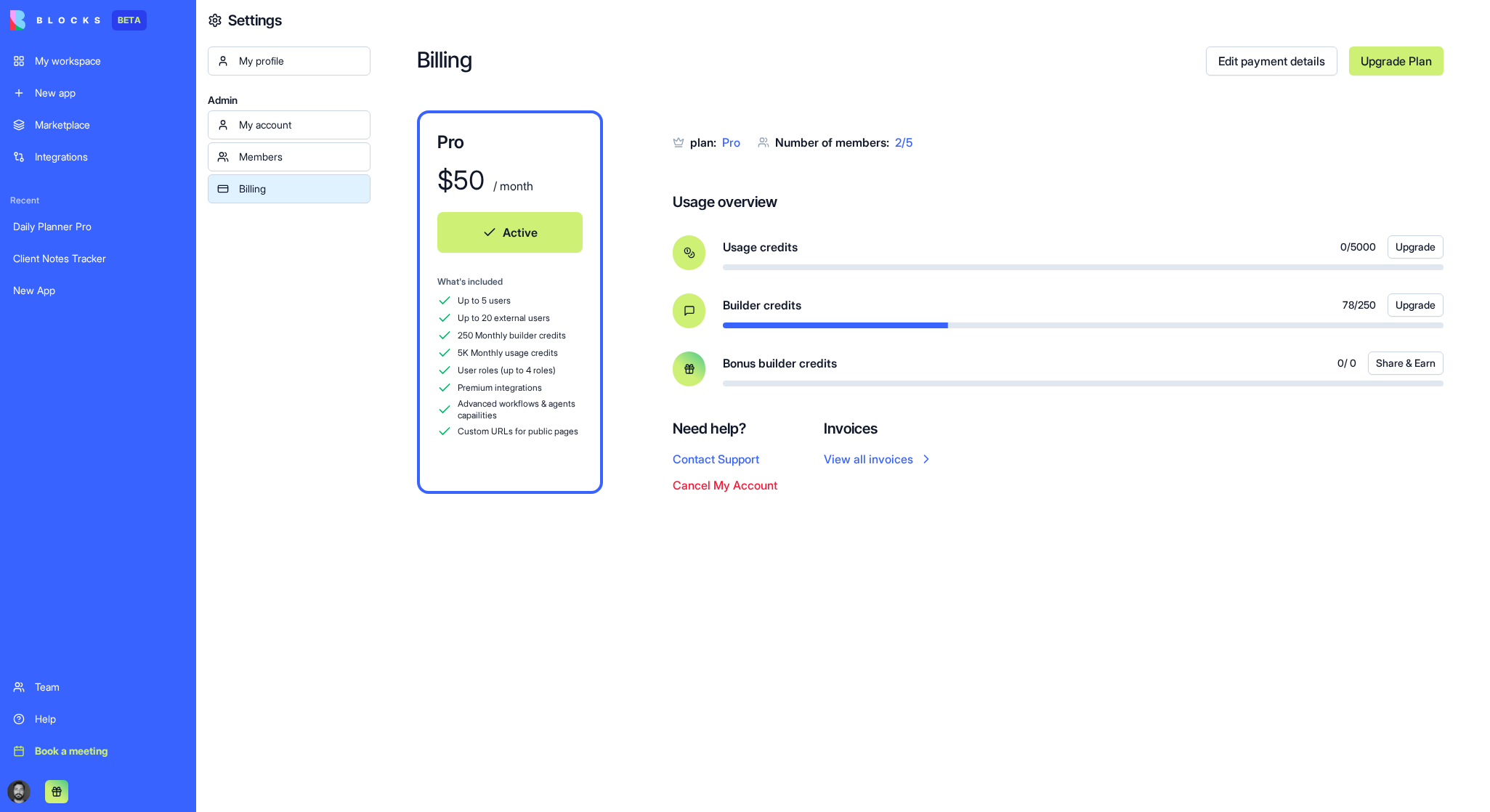
click at [725, 492] on button "Cancel My Account" at bounding box center [725, 485] width 105 height 17
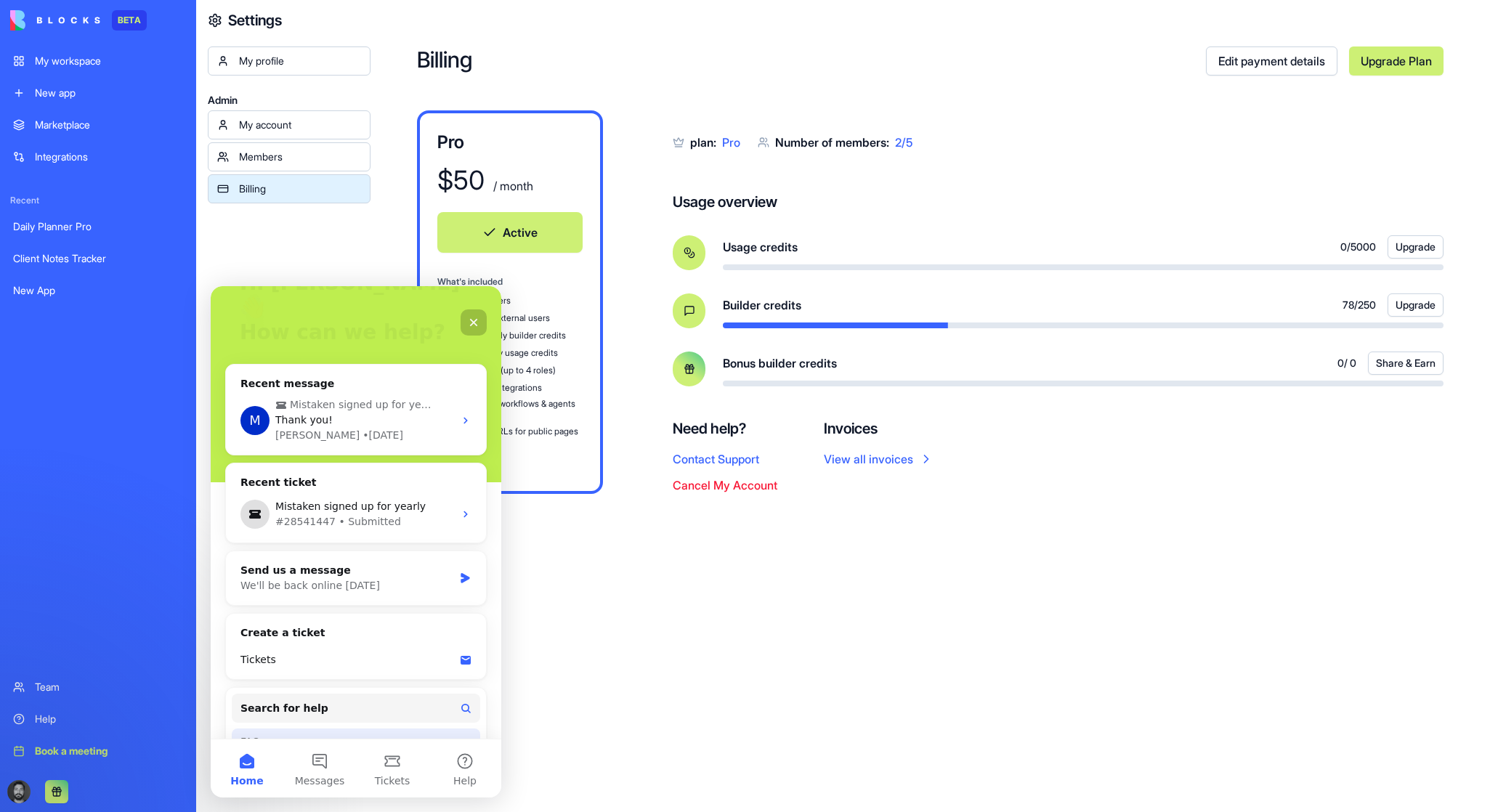
scroll to position [124, 0]
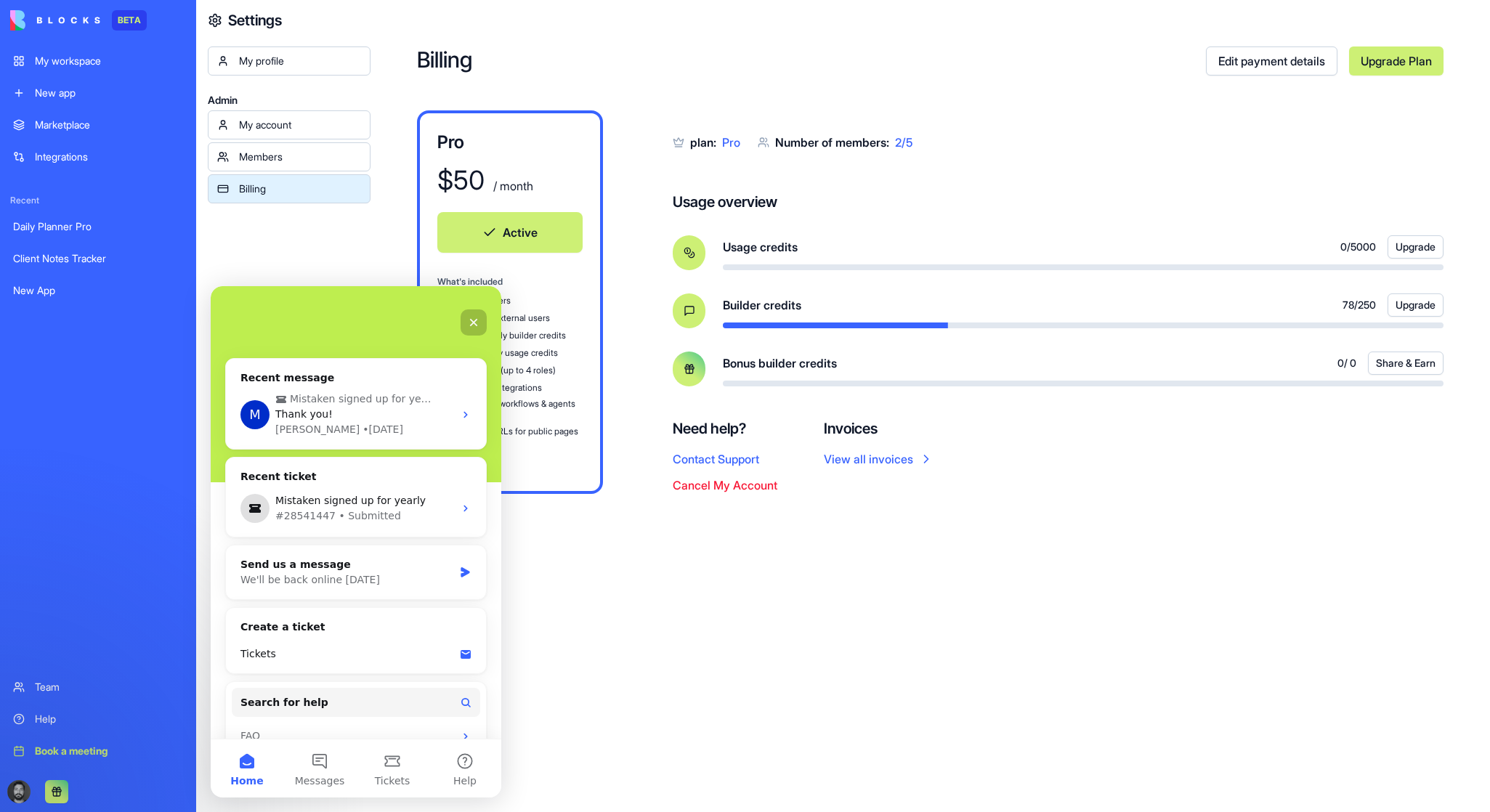
click at [638, 724] on div "Billing Edit payment details Upgrade Plan Pro $ 50 / month Active What's includ…" at bounding box center [930, 406] width 1120 height 812
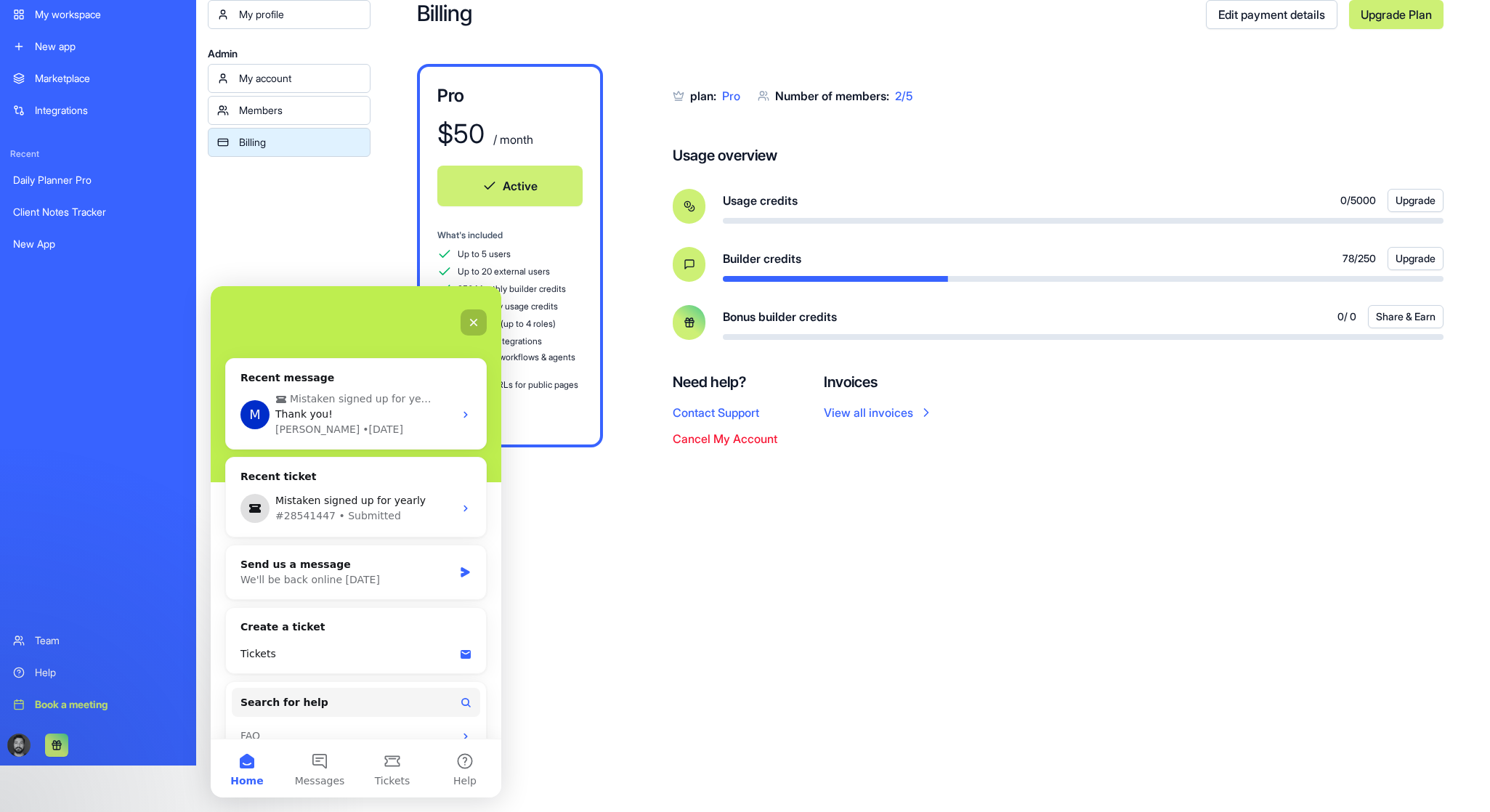
click at [754, 440] on button "Cancel My Account" at bounding box center [725, 438] width 105 height 17
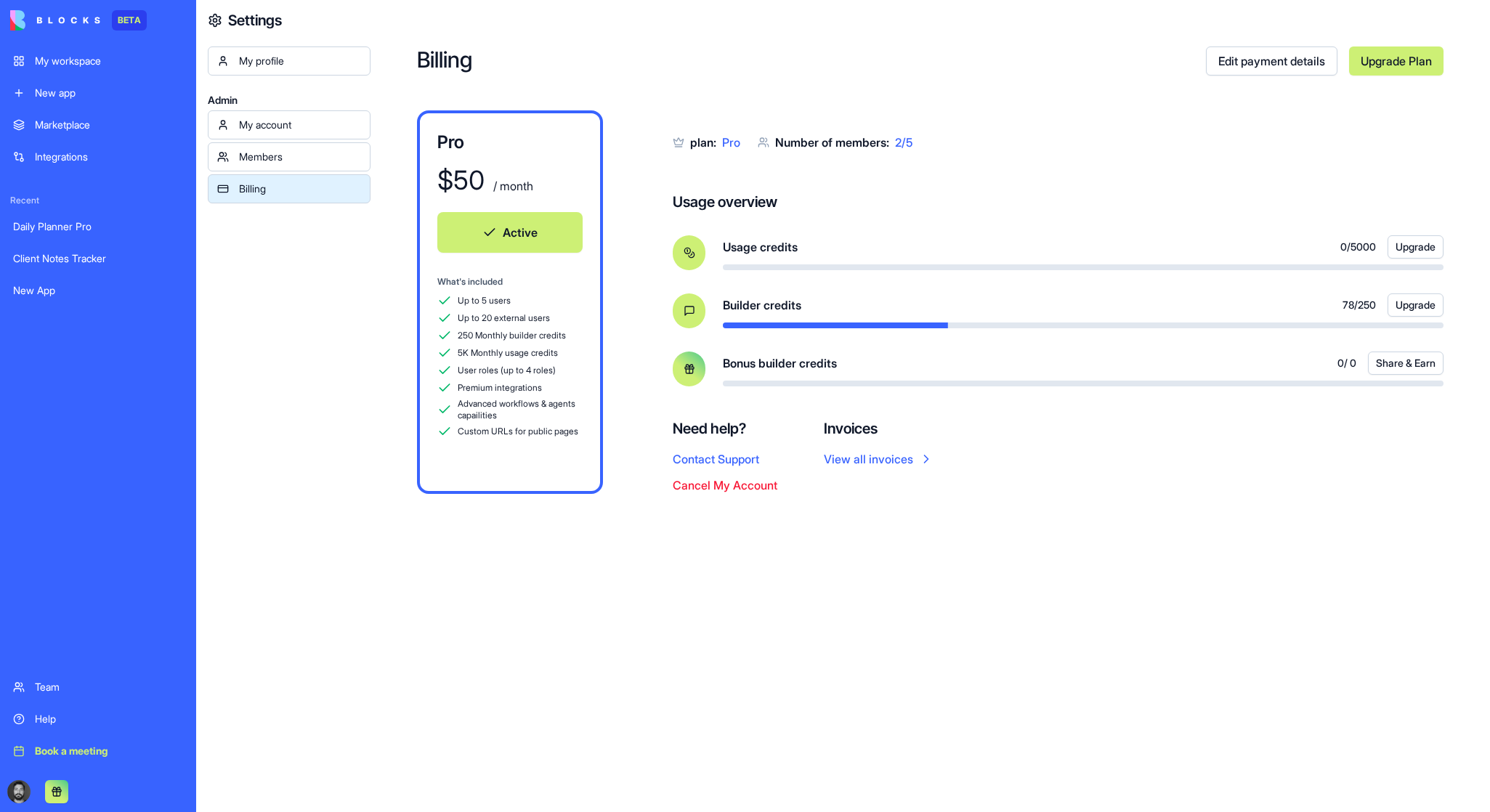
scroll to position [0, 0]
click at [745, 477] on button "Cancel My Account" at bounding box center [725, 485] width 105 height 17
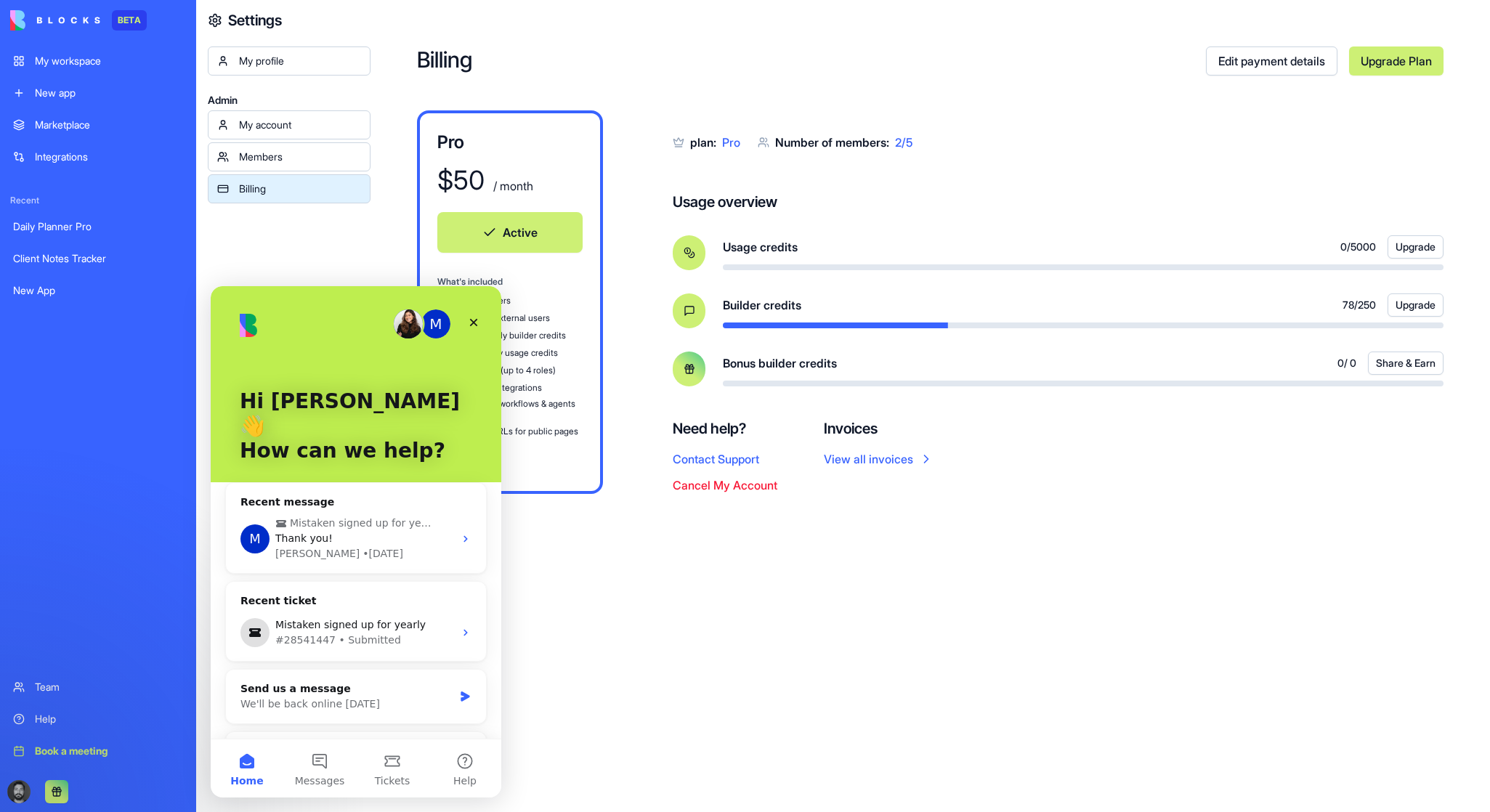
click at [1271, 55] on link "Edit payment details" at bounding box center [1271, 61] width 131 height 29
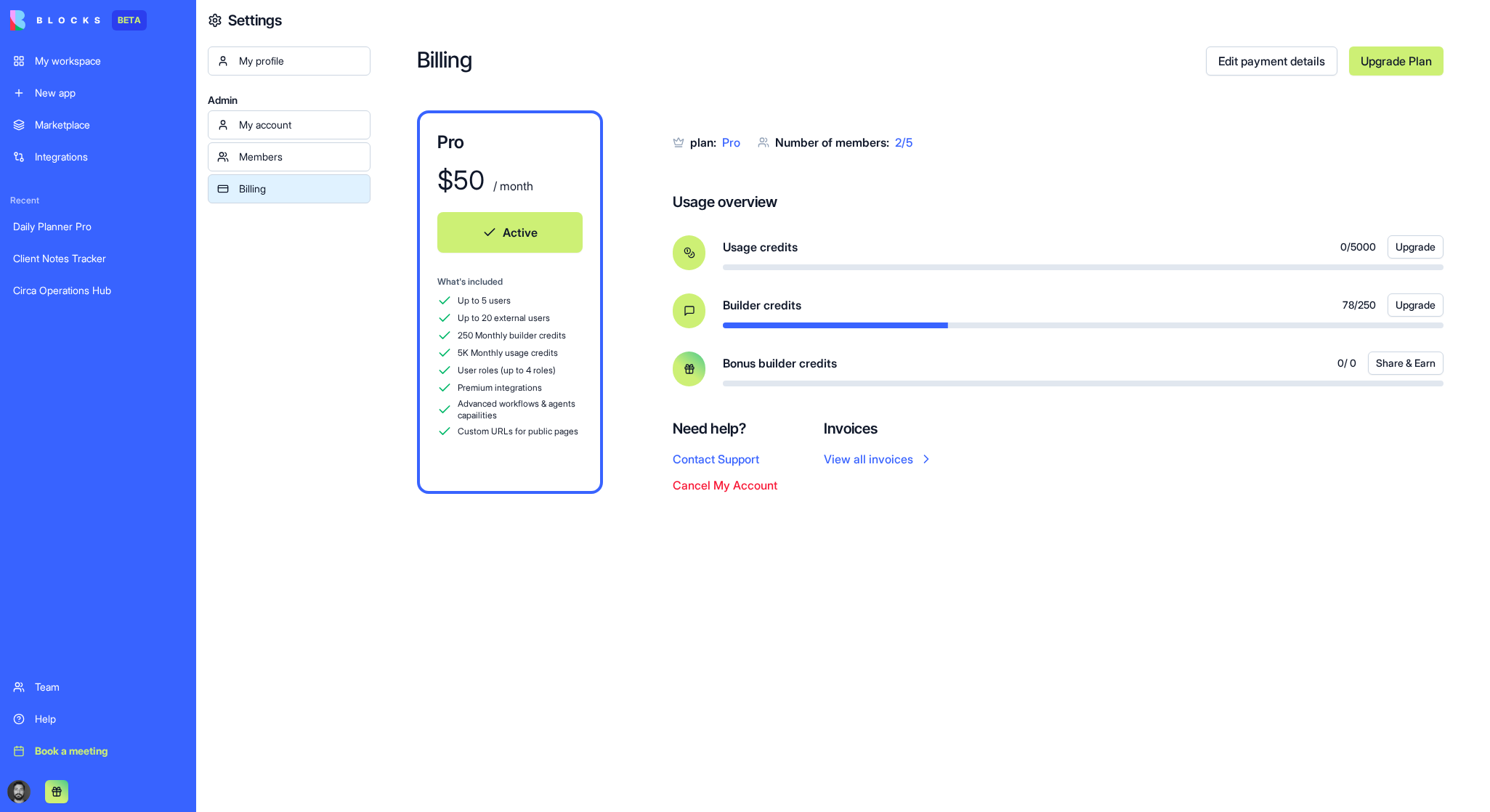
click at [323, 140] on div "My account Members Billing" at bounding box center [289, 156] width 162 height 93
click at [313, 132] on link "My account" at bounding box center [289, 125] width 162 height 29
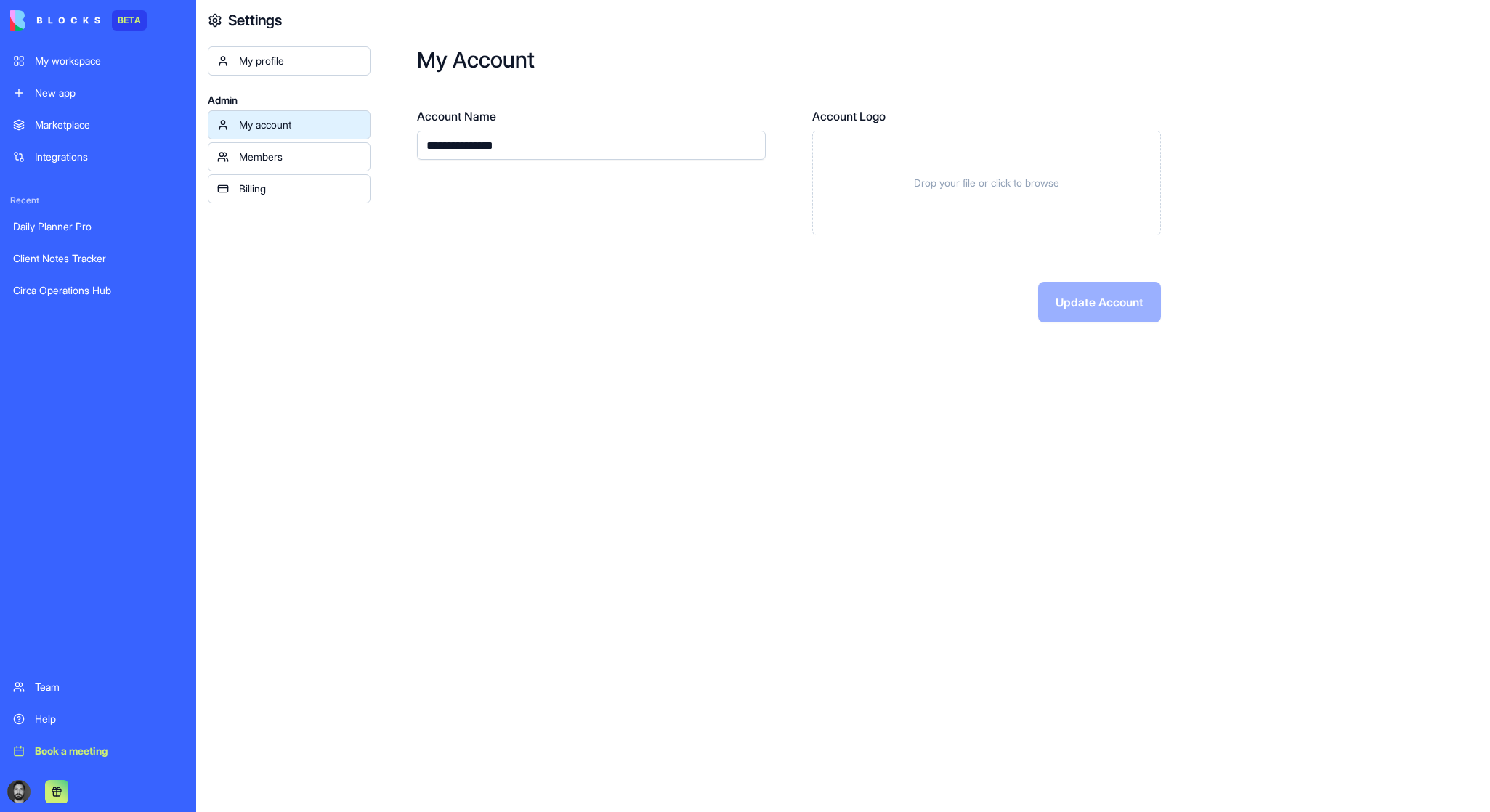
click at [304, 156] on div "Members" at bounding box center [300, 157] width 122 height 15
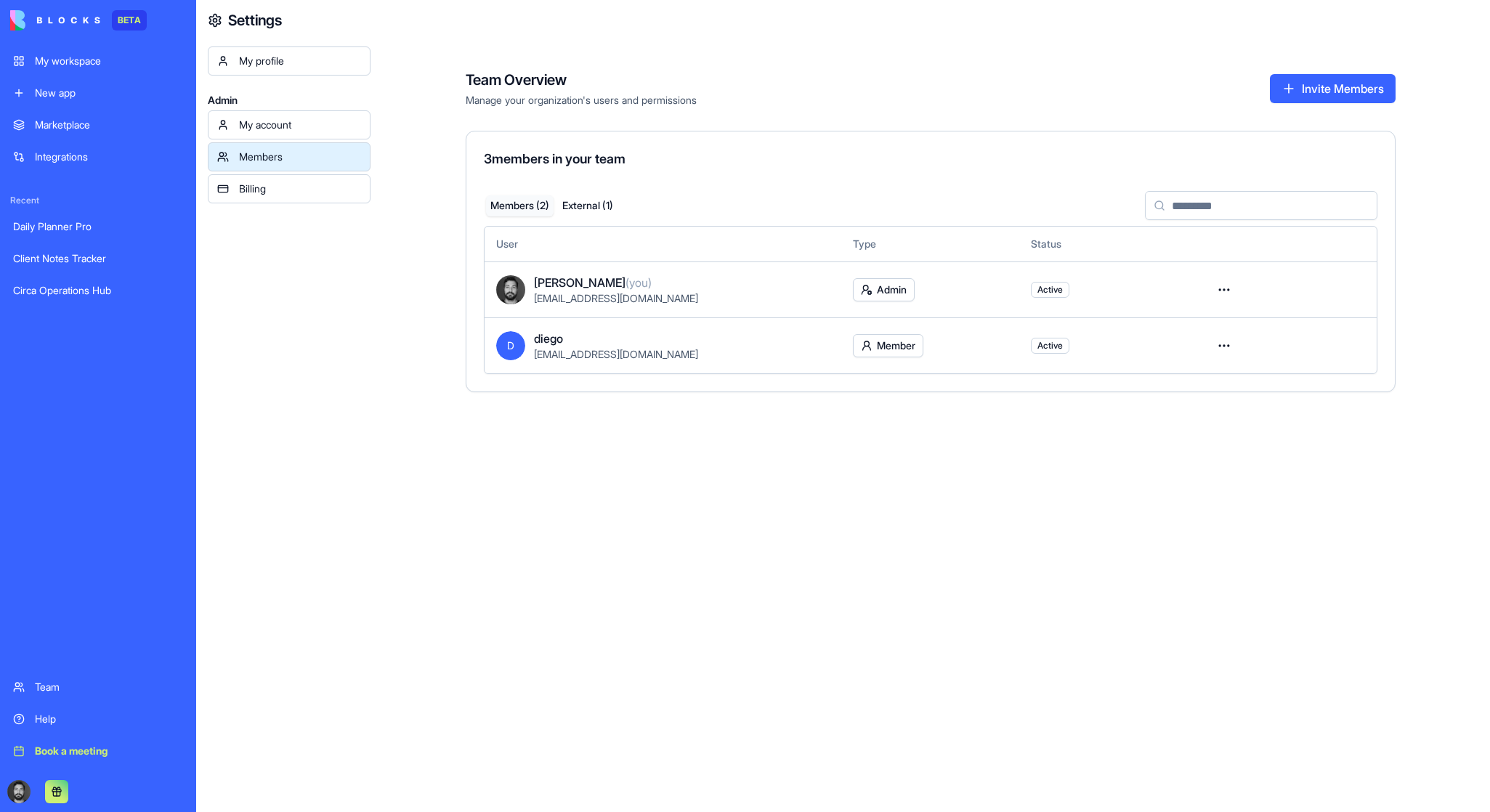
click at [1242, 342] on td at bounding box center [1286, 345] width 179 height 56
click at [1231, 348] on html "BETA My workspace New app Marketplace Integrations Recent Daily Planner Pro Cli…" at bounding box center [745, 406] width 1490 height 812
click at [1183, 432] on div "Remove user" at bounding box center [1171, 431] width 116 height 23
click at [262, 121] on div "My account" at bounding box center [300, 125] width 122 height 15
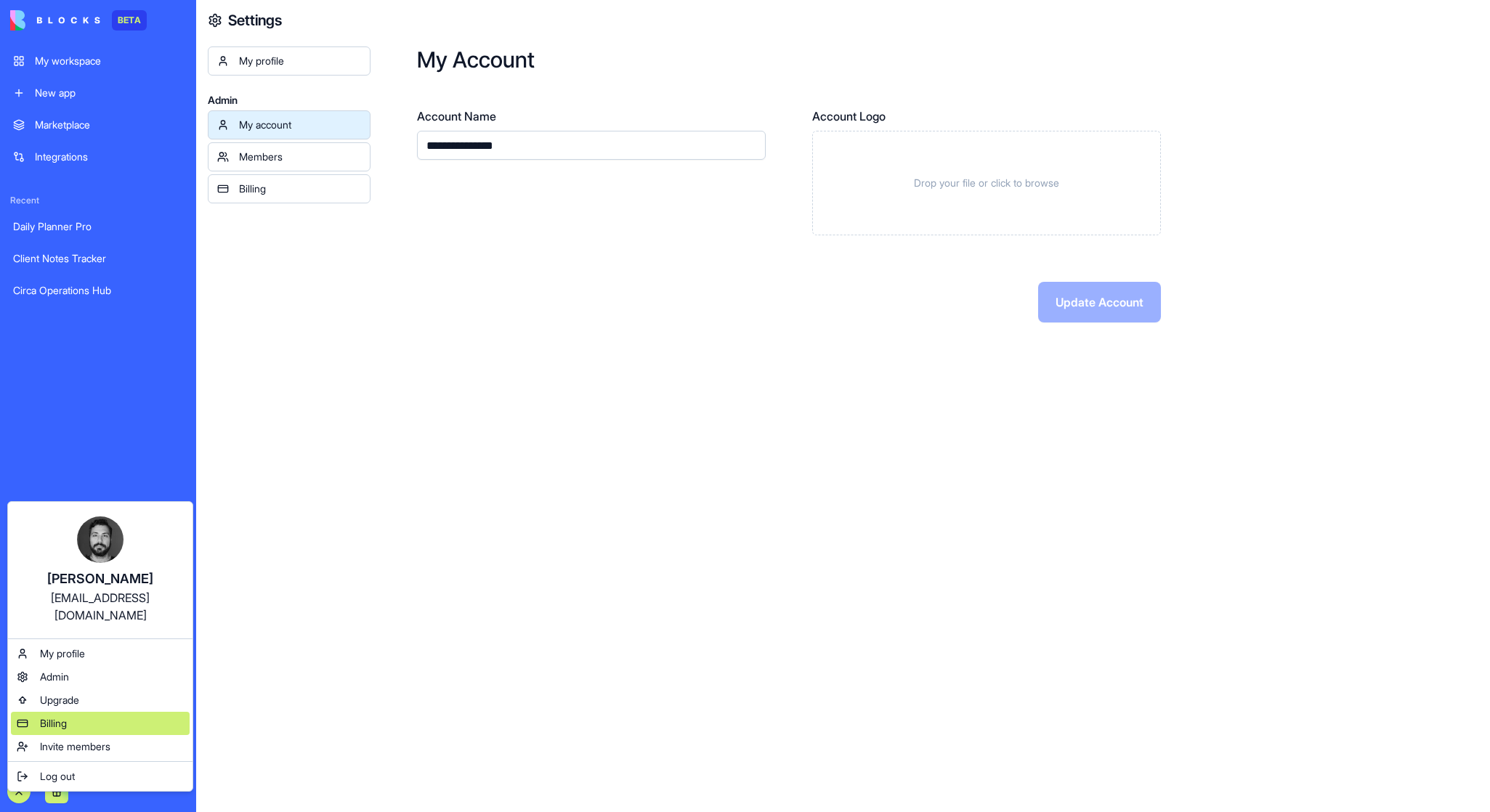
click at [65, 716] on span "Billing" at bounding box center [53, 723] width 27 height 15
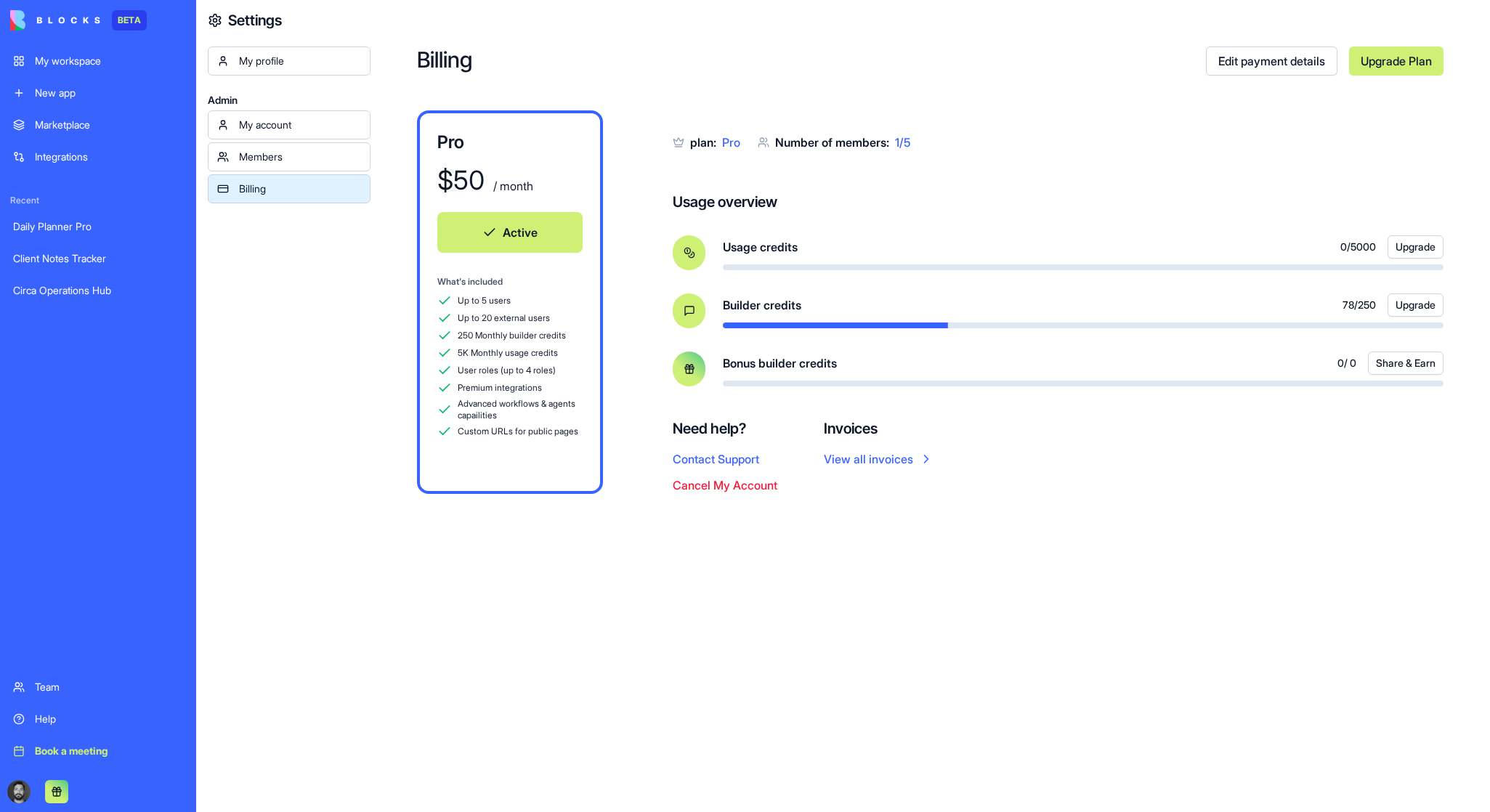
click at [744, 484] on button "Cancel My Account" at bounding box center [725, 485] width 105 height 17
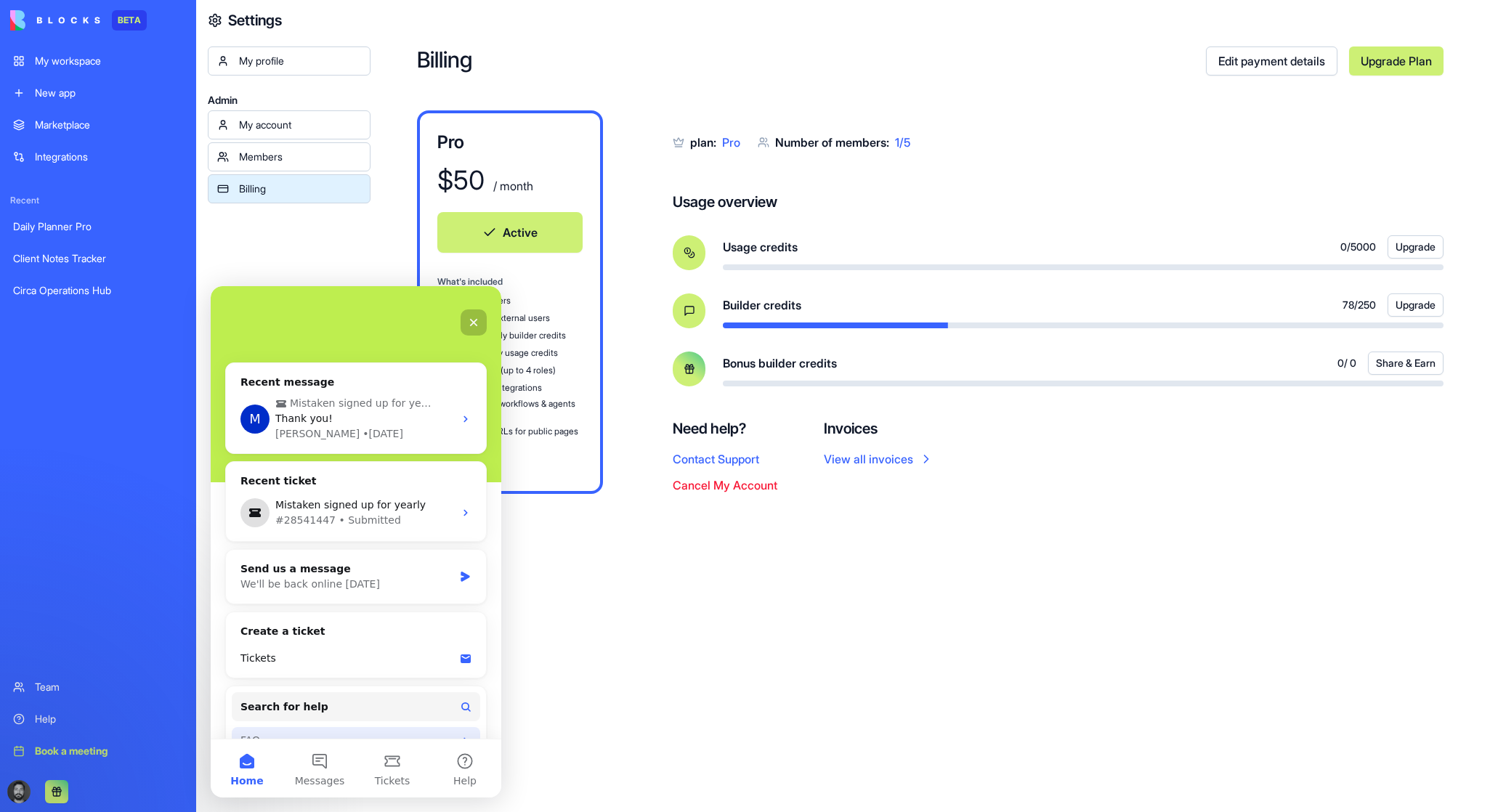
scroll to position [124, 0]
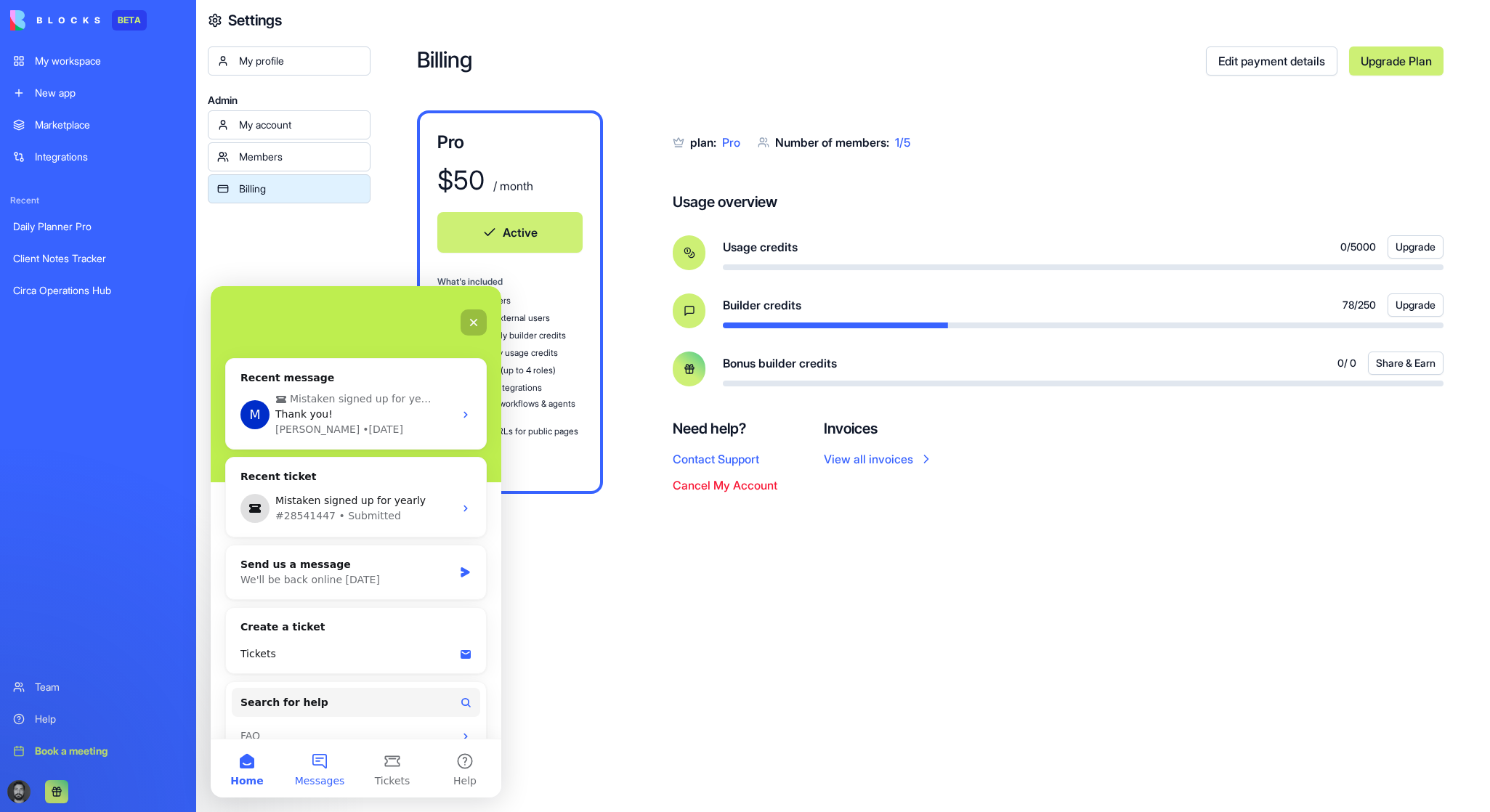
click at [324, 772] on button "Messages" at bounding box center [319, 767] width 72 height 58
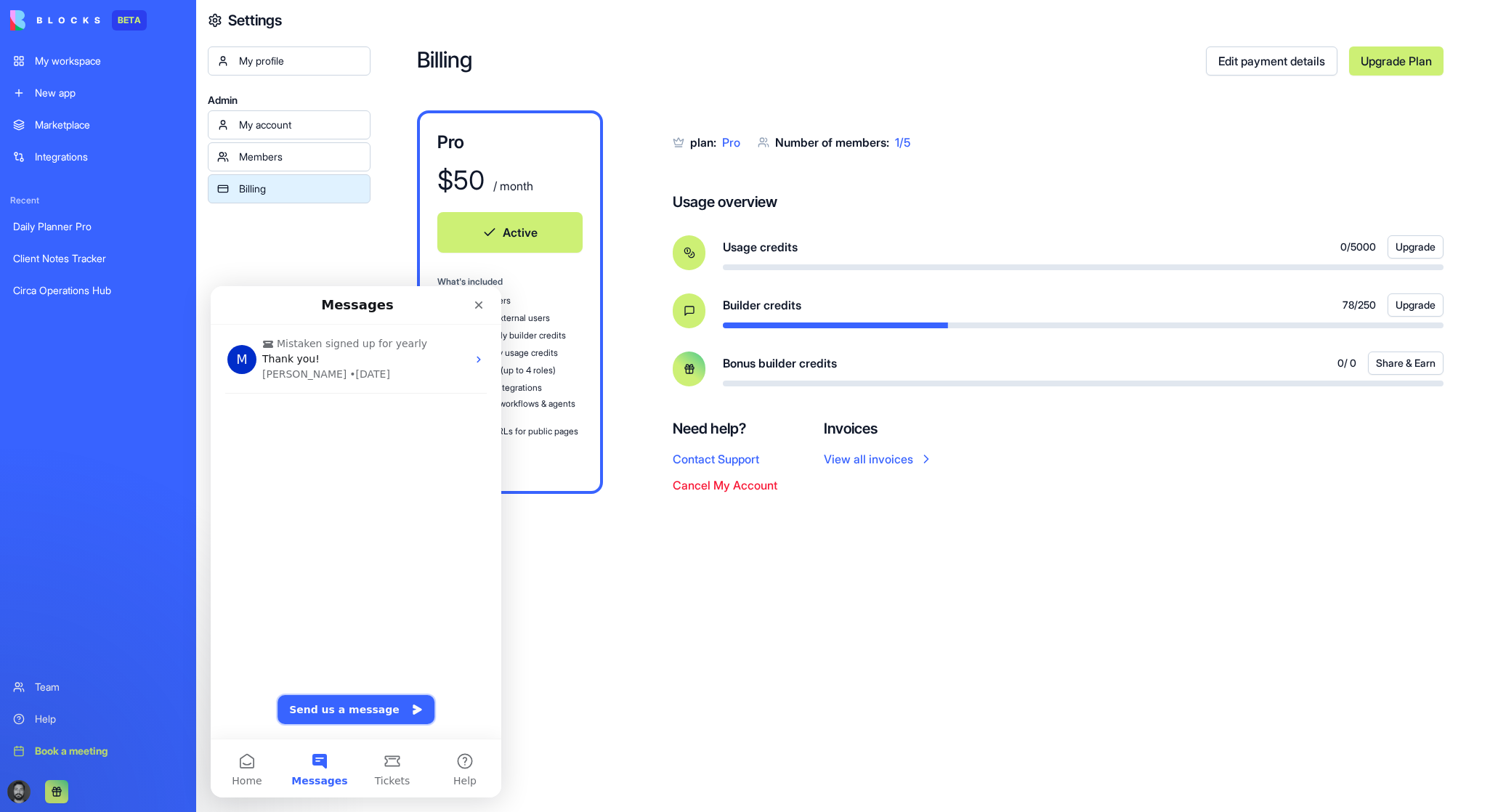
click at [349, 713] on button "Send us a message" at bounding box center [356, 709] width 157 height 29
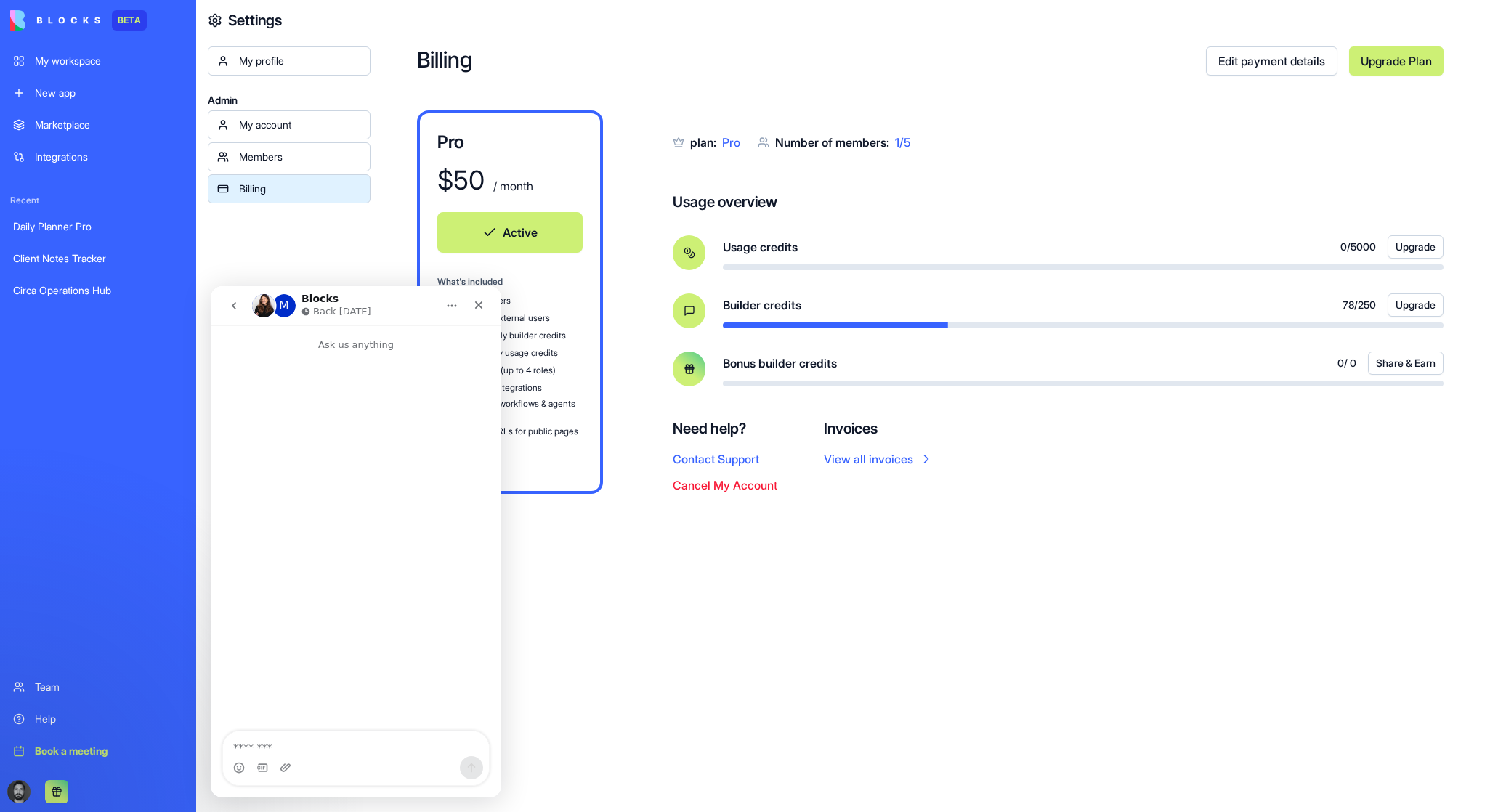
click at [326, 751] on textarea "Message…" at bounding box center [356, 743] width 266 height 25
type textarea "**********"
